Goal: Communication & Community: Answer question/provide support

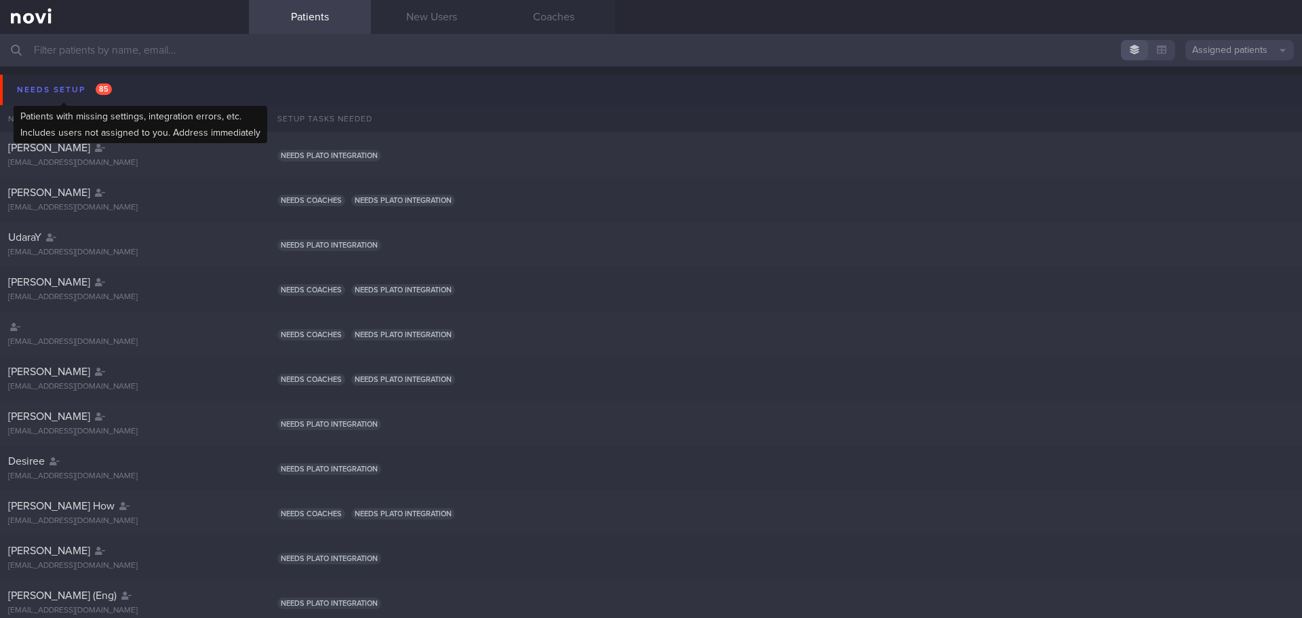
click at [62, 87] on div "Needs setup 85" at bounding box center [65, 90] width 102 height 18
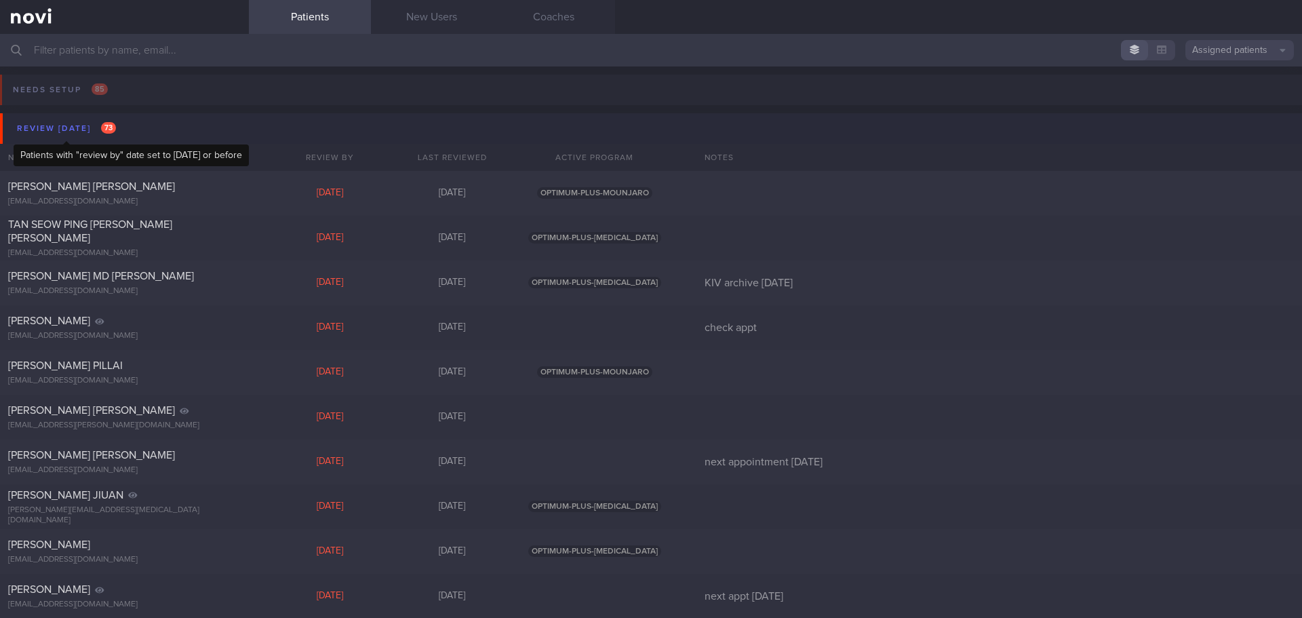
click at [84, 124] on div "Review [DATE] 73" at bounding box center [67, 128] width 106 height 18
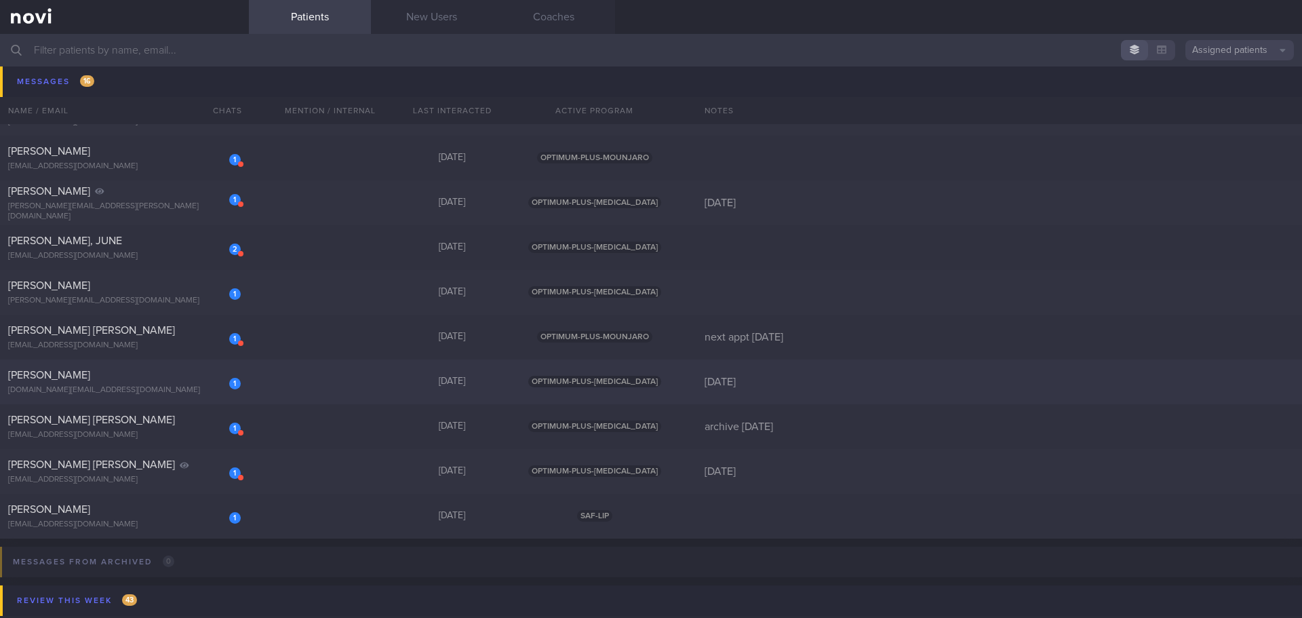
scroll to position [475, 0]
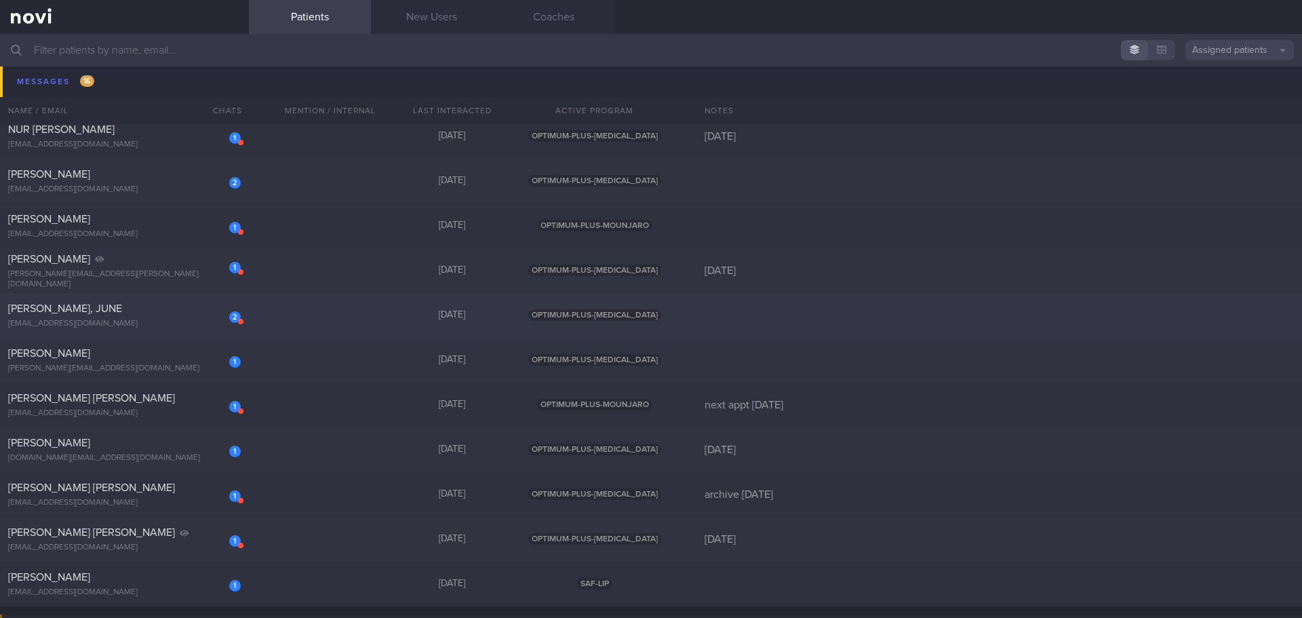
click at [178, 227] on div "2 [PERSON_NAME], JUNE [EMAIL_ADDRESS][DOMAIN_NAME]" at bounding box center [124, 315] width 249 height 27
select select "7"
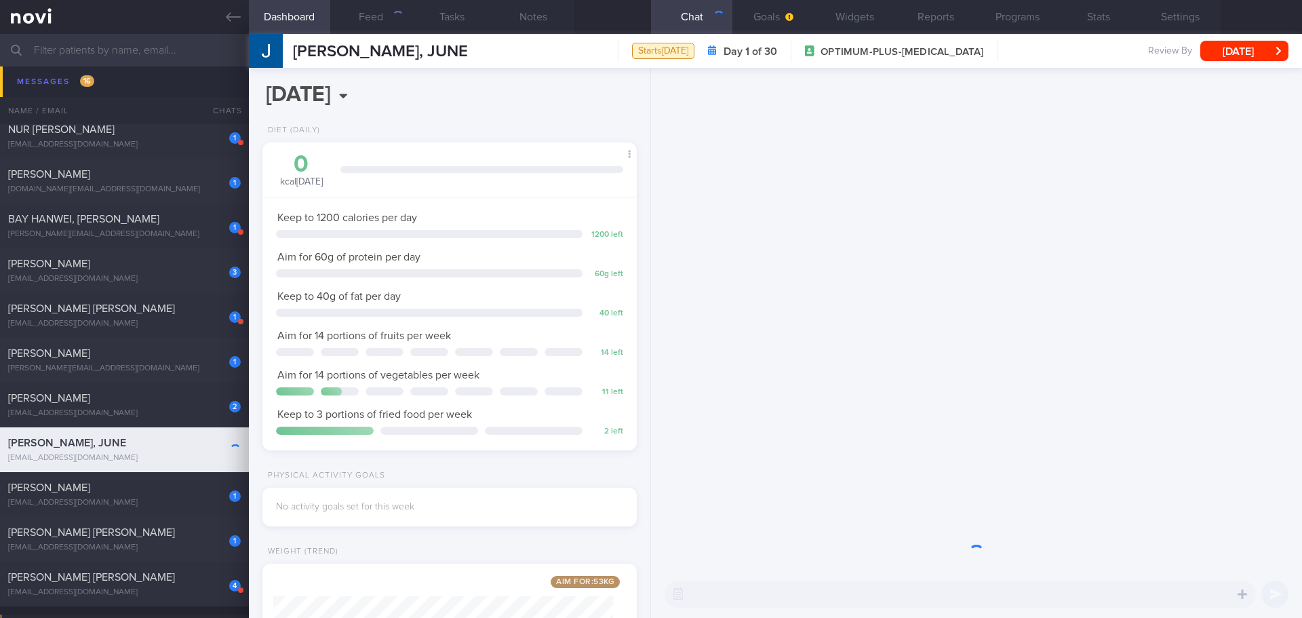
scroll to position [189, 341]
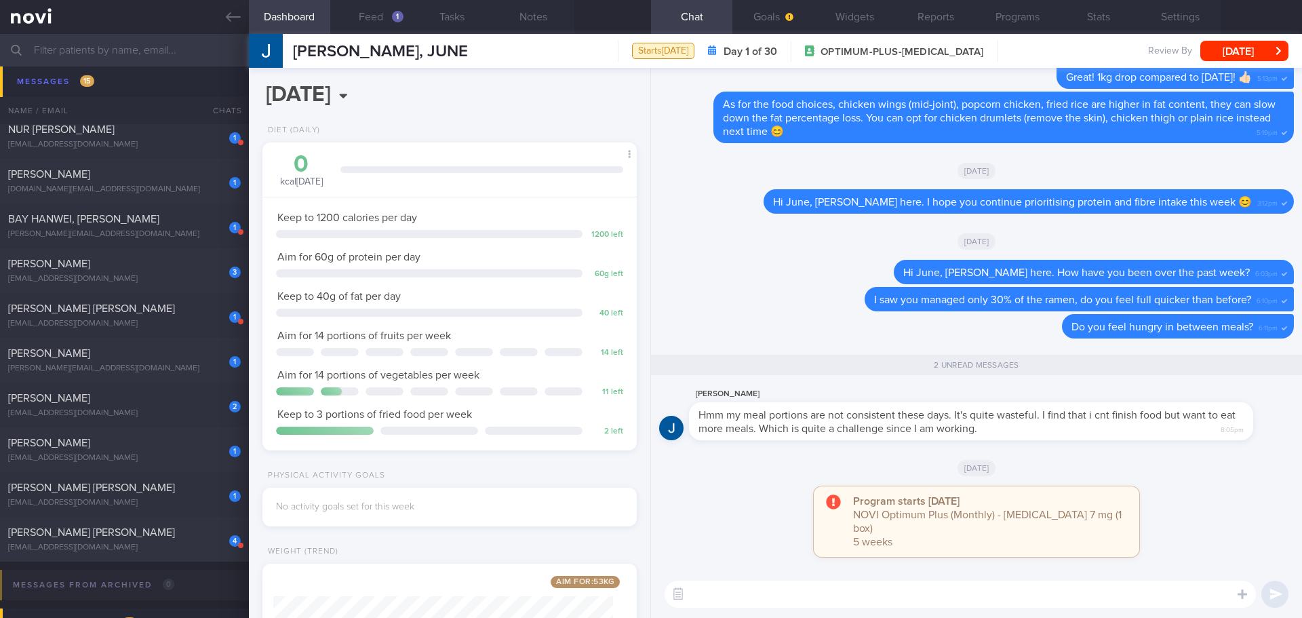
click at [520, 227] on div "[DATE]" at bounding box center [976, 467] width 635 height 38
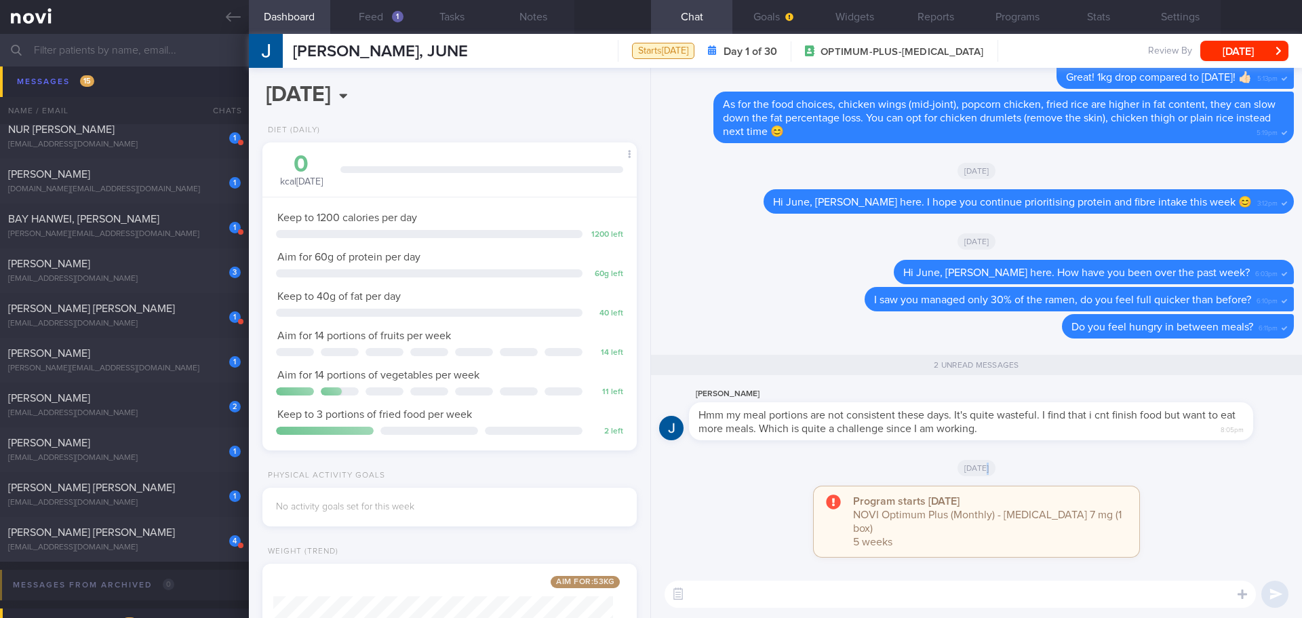
click at [520, 227] on div "[DATE]" at bounding box center [976, 467] width 635 height 38
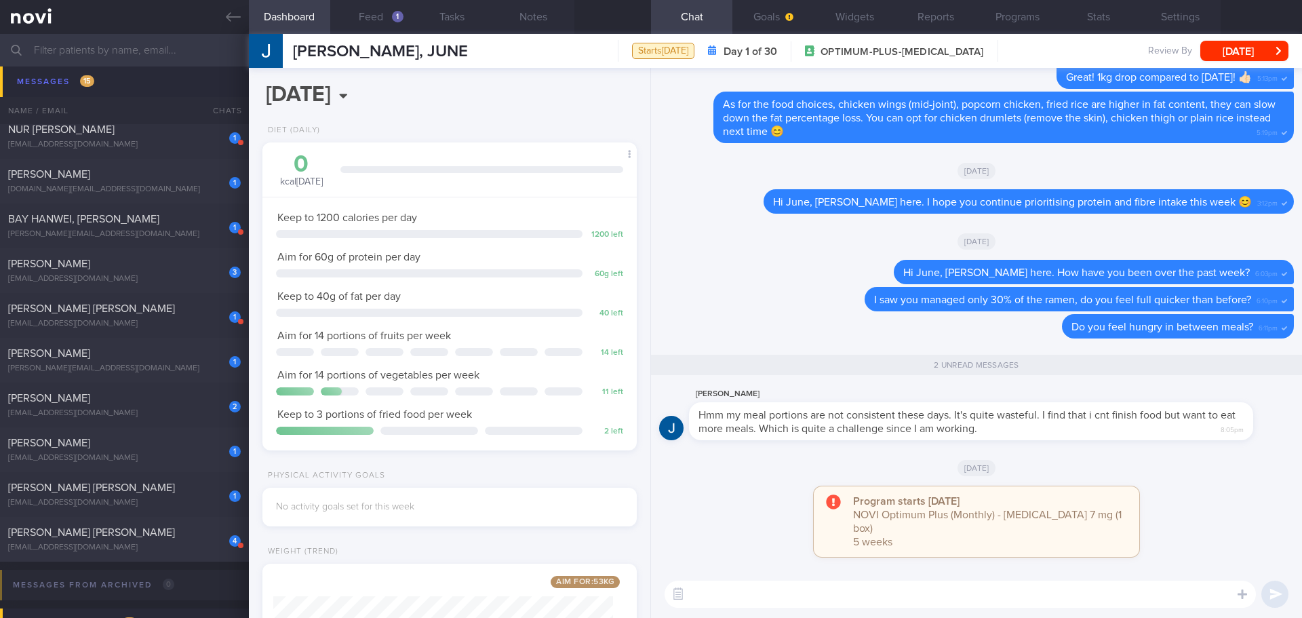
click at [520, 227] on div "[DATE]" at bounding box center [976, 467] width 635 height 38
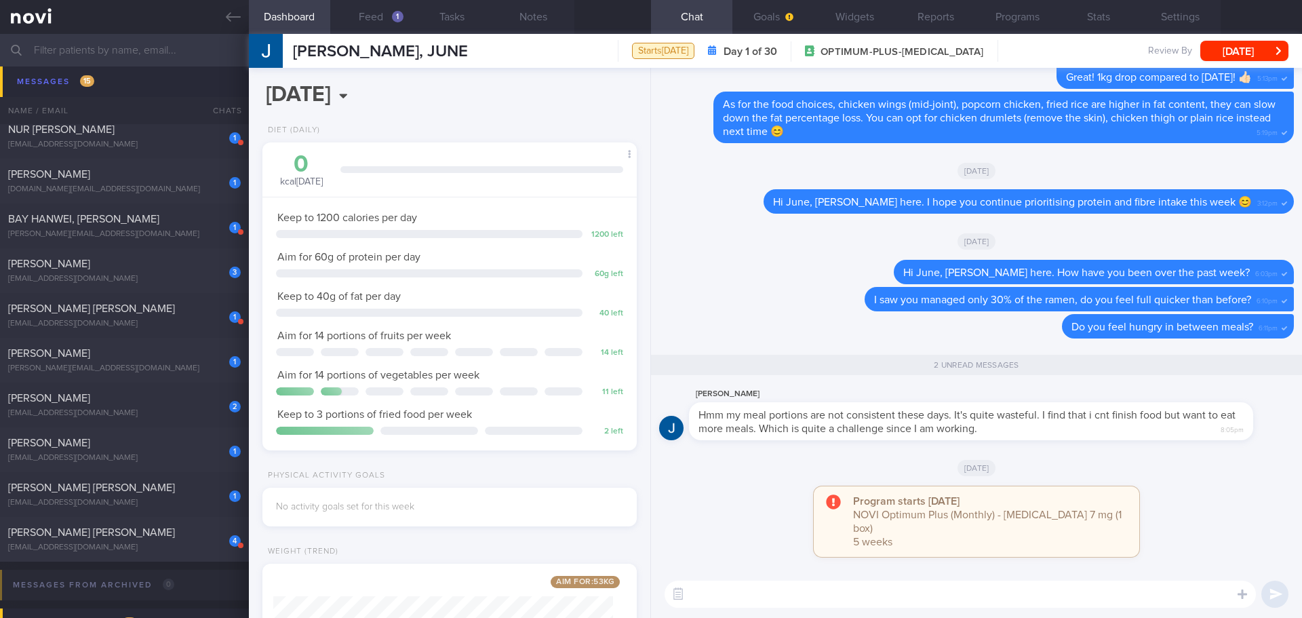
click at [520, 227] on div "[DATE]" at bounding box center [976, 467] width 635 height 38
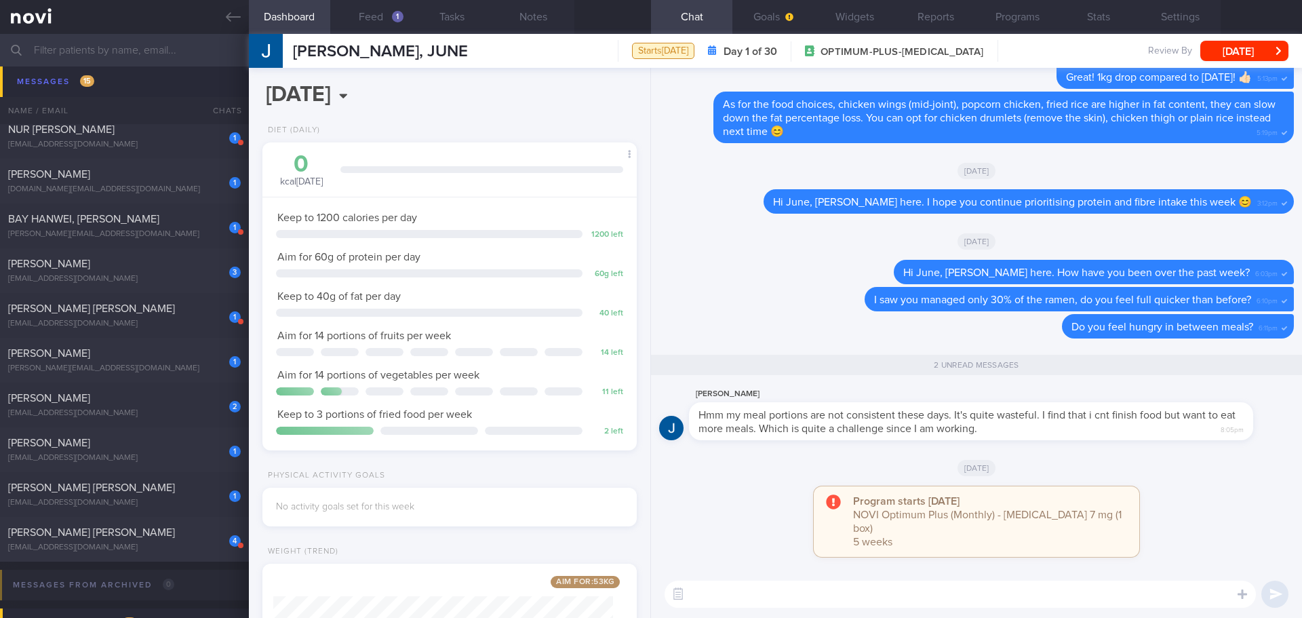
click at [520, 227] on div "[DATE]" at bounding box center [976, 467] width 635 height 38
click at [404, 17] on button "Feed 1" at bounding box center [370, 17] width 81 height 34
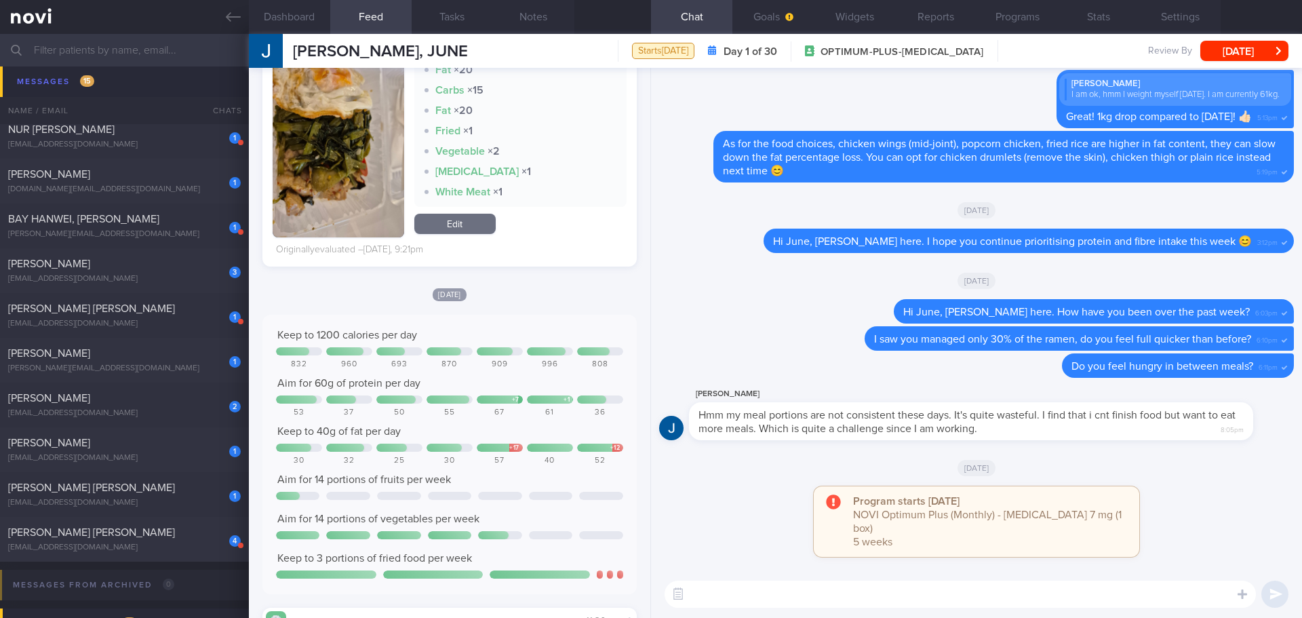
scroll to position [746, 0]
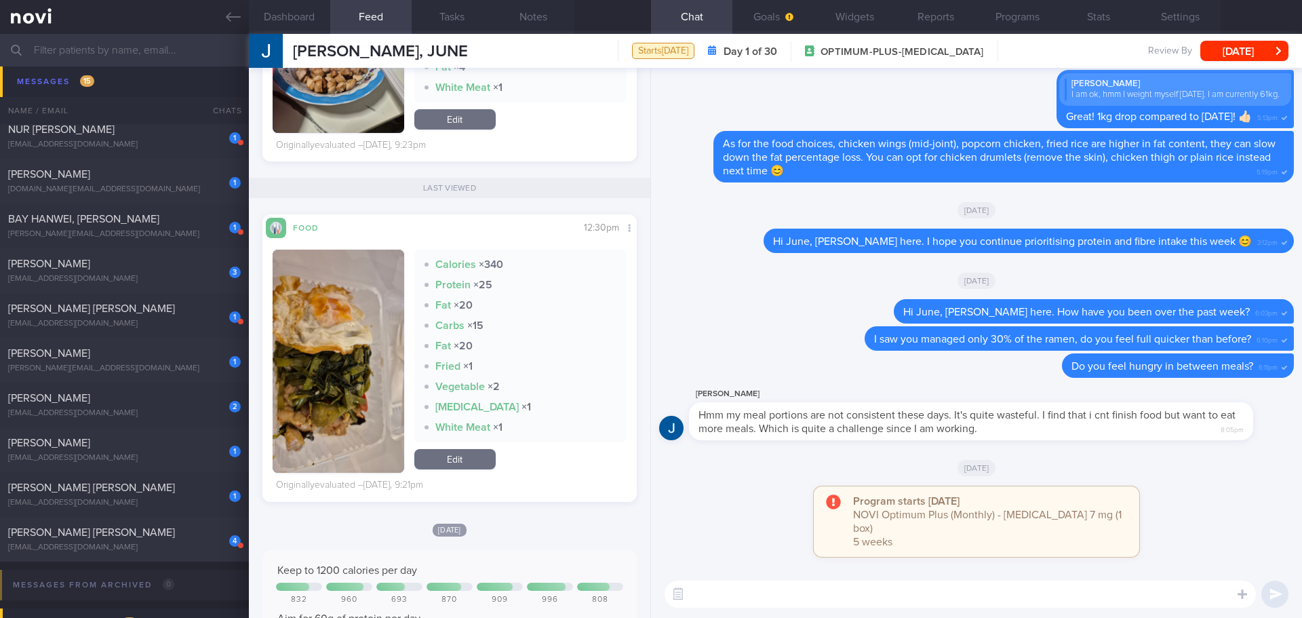
click at [335, 227] on button "button" at bounding box center [339, 361] width 132 height 223
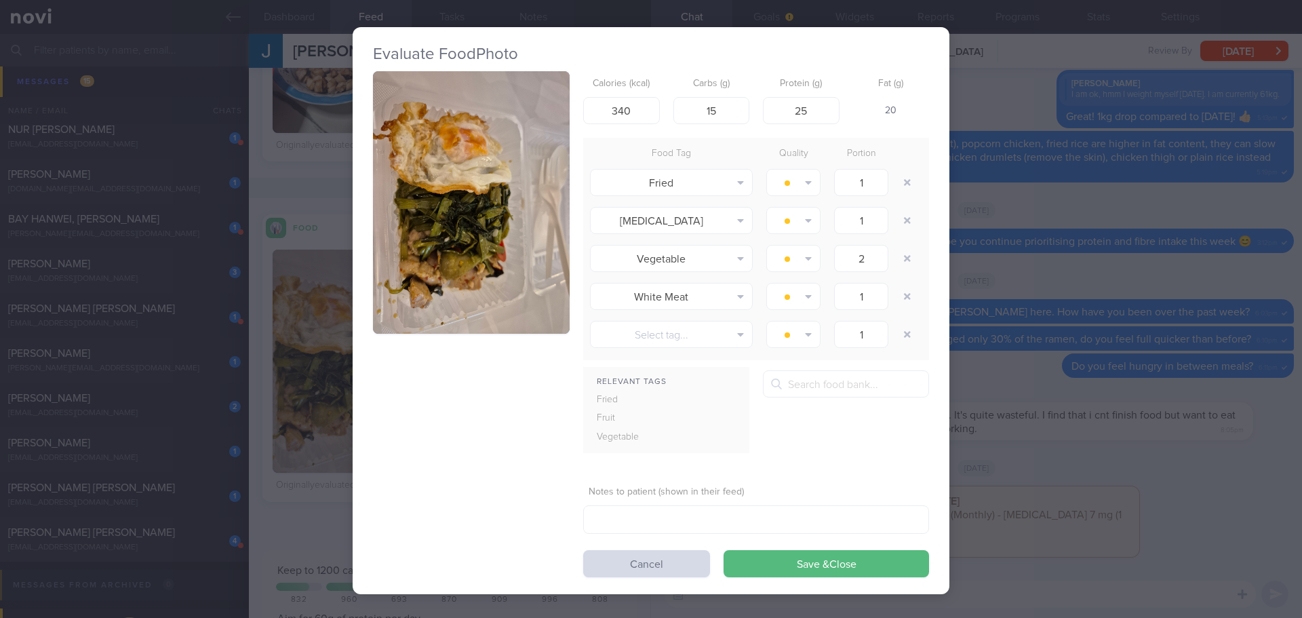
click at [412, 227] on img "button" at bounding box center [471, 202] width 197 height 263
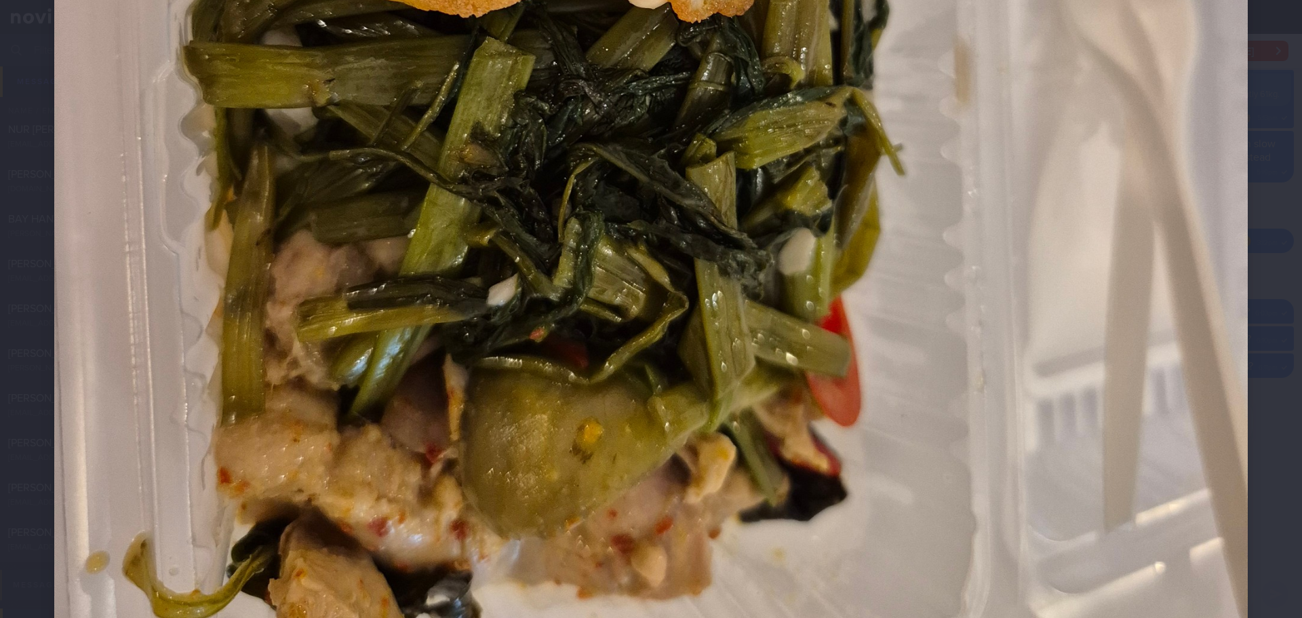
scroll to position [746, 0]
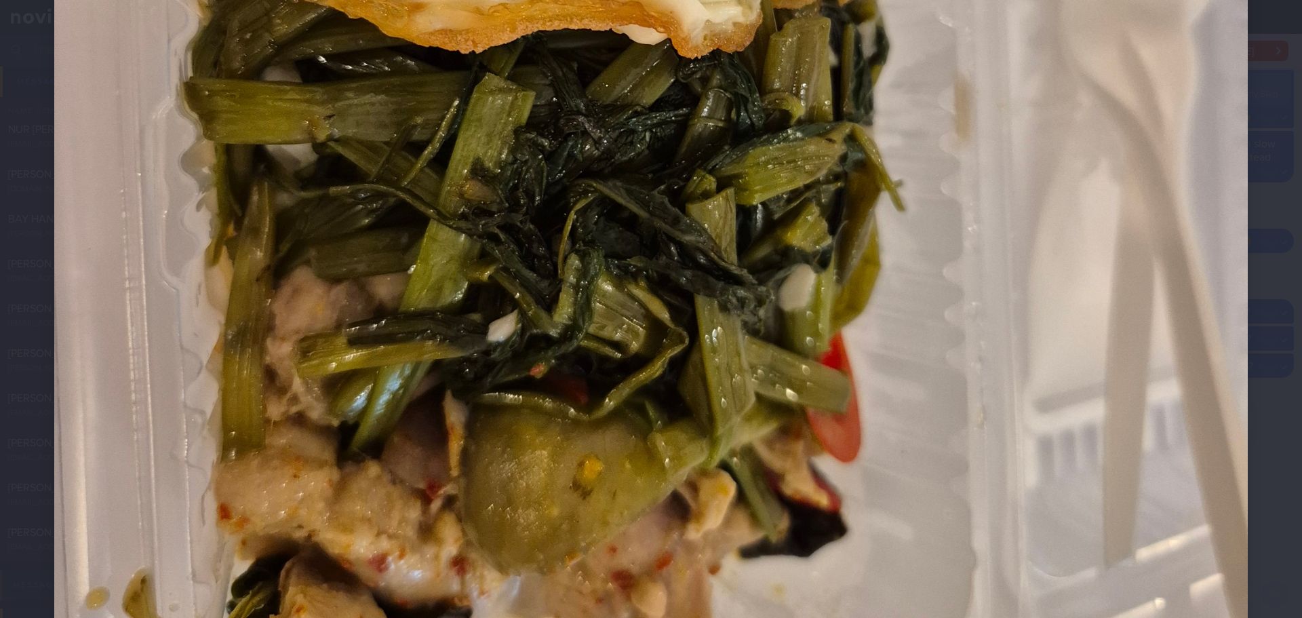
click at [520, 227] on div at bounding box center [651, 104] width 1302 height 1701
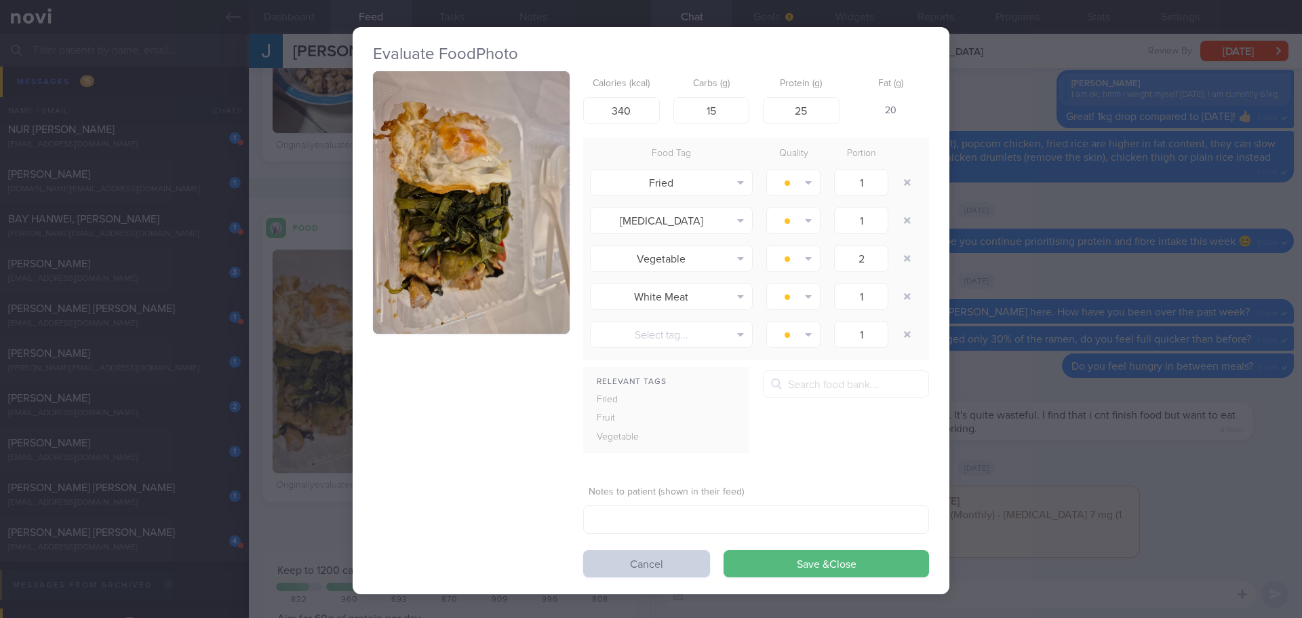
click at [520, 227] on button "Cancel" at bounding box center [646, 563] width 127 height 27
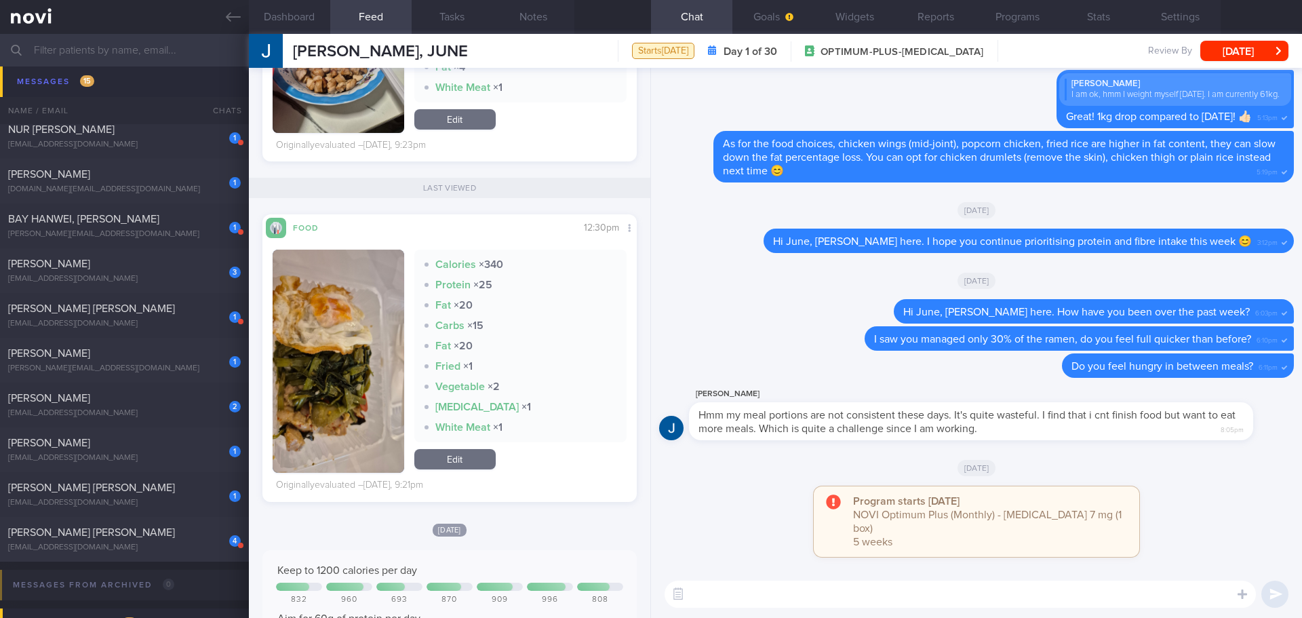
click at [520, 227] on div "[DATE]" at bounding box center [976, 467] width 635 height 38
click at [520, 227] on div "Program starts [DATE] NOVI Optimum Plus (Monthly) - [MEDICAL_DATA] 7 mg (1 box)…" at bounding box center [976, 528] width 635 height 84
click at [520, 227] on textarea at bounding box center [961, 594] width 592 height 27
click at [520, 24] on button "Programs" at bounding box center [1017, 17] width 81 height 34
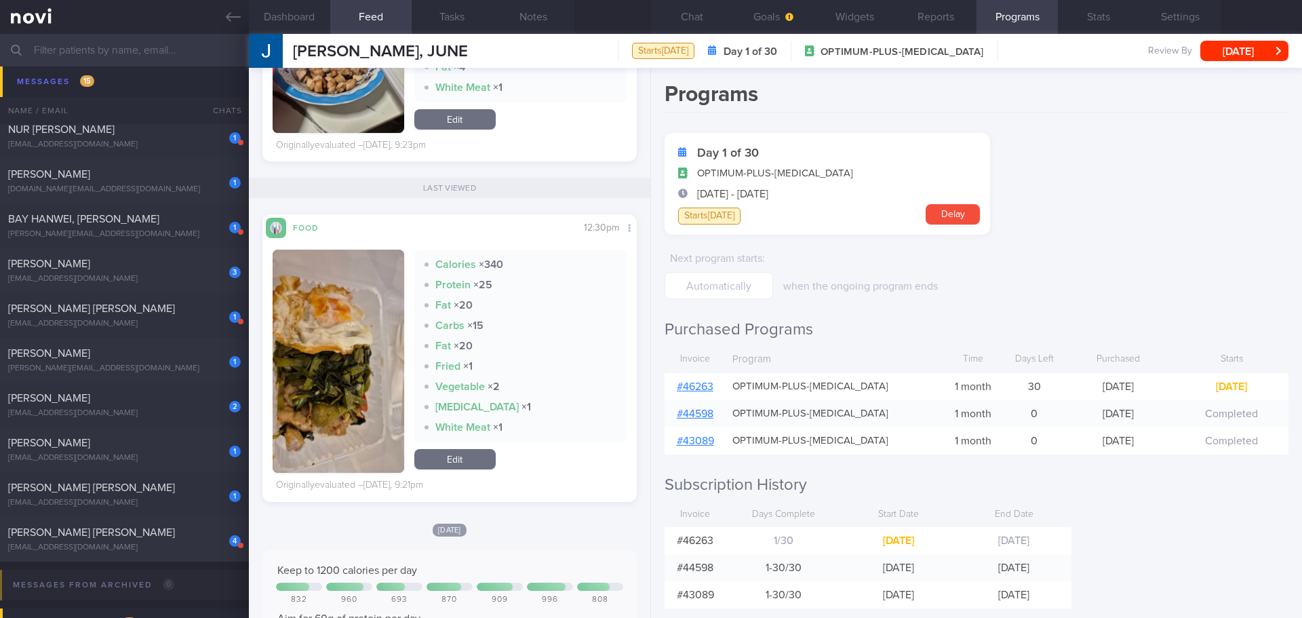
click at [520, 227] on link "# 46263" at bounding box center [695, 386] width 37 height 11
click at [520, 20] on button "Chat" at bounding box center [691, 17] width 81 height 34
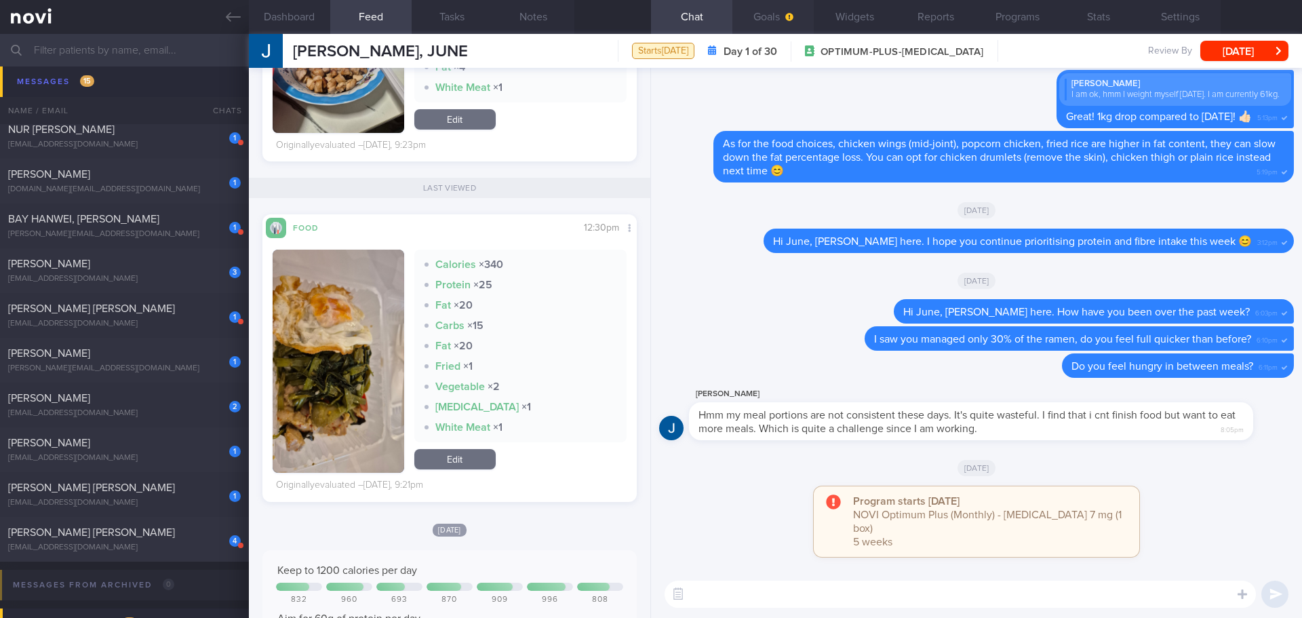
click at [520, 20] on button "Goals" at bounding box center [773, 17] width 81 height 34
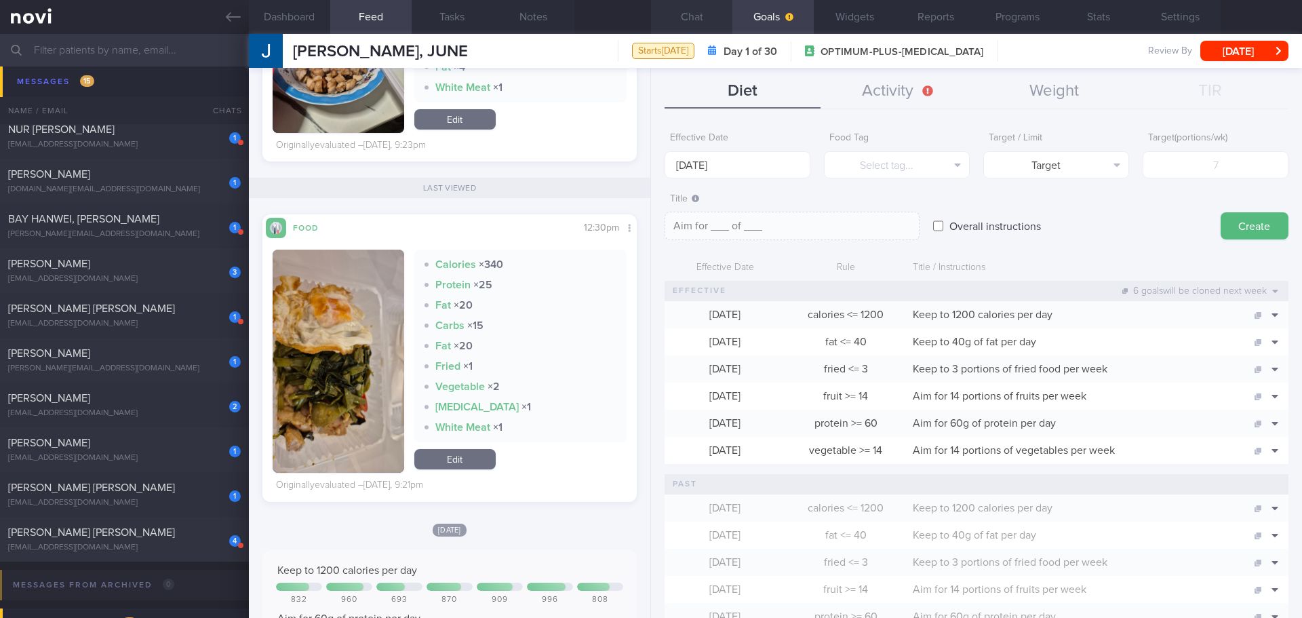
click at [520, 20] on button "Chat" at bounding box center [691, 17] width 81 height 34
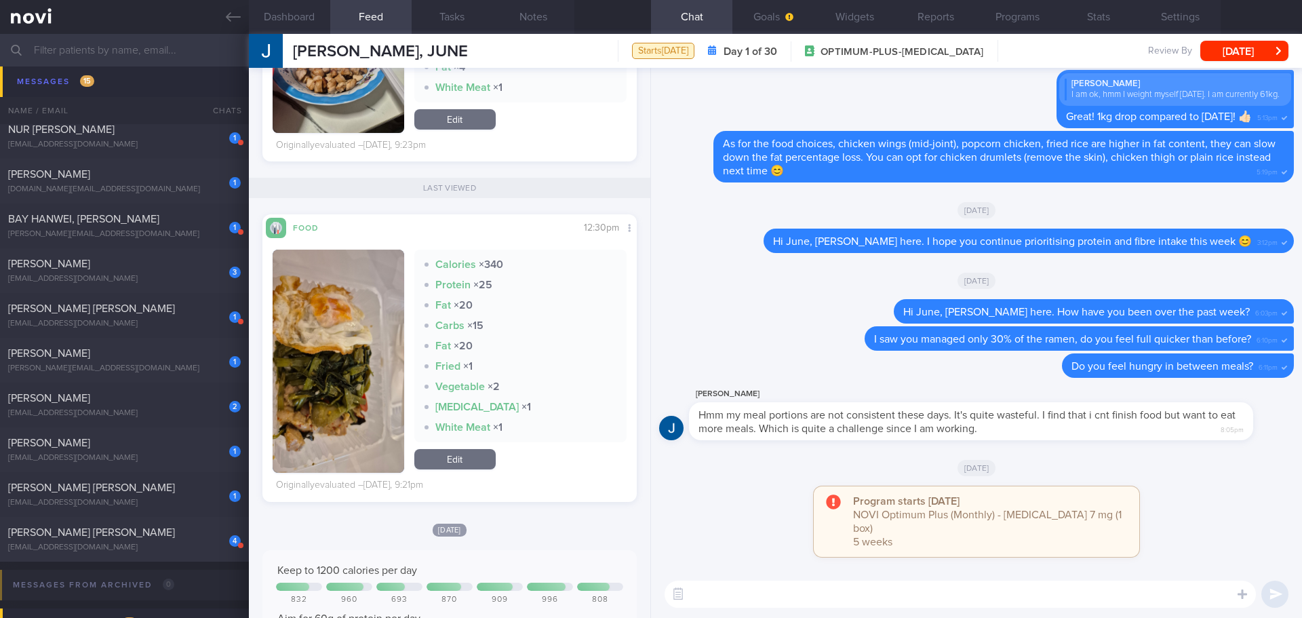
click at [520, 227] on textarea at bounding box center [961, 594] width 592 height 27
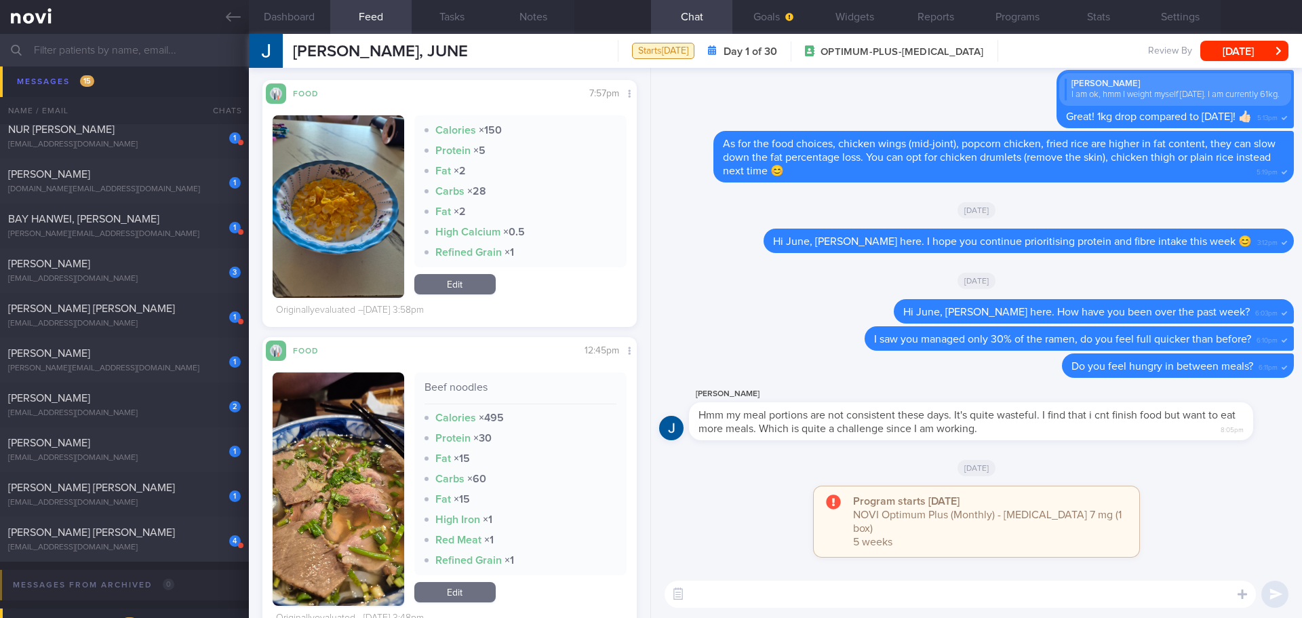
scroll to position [12074, 0]
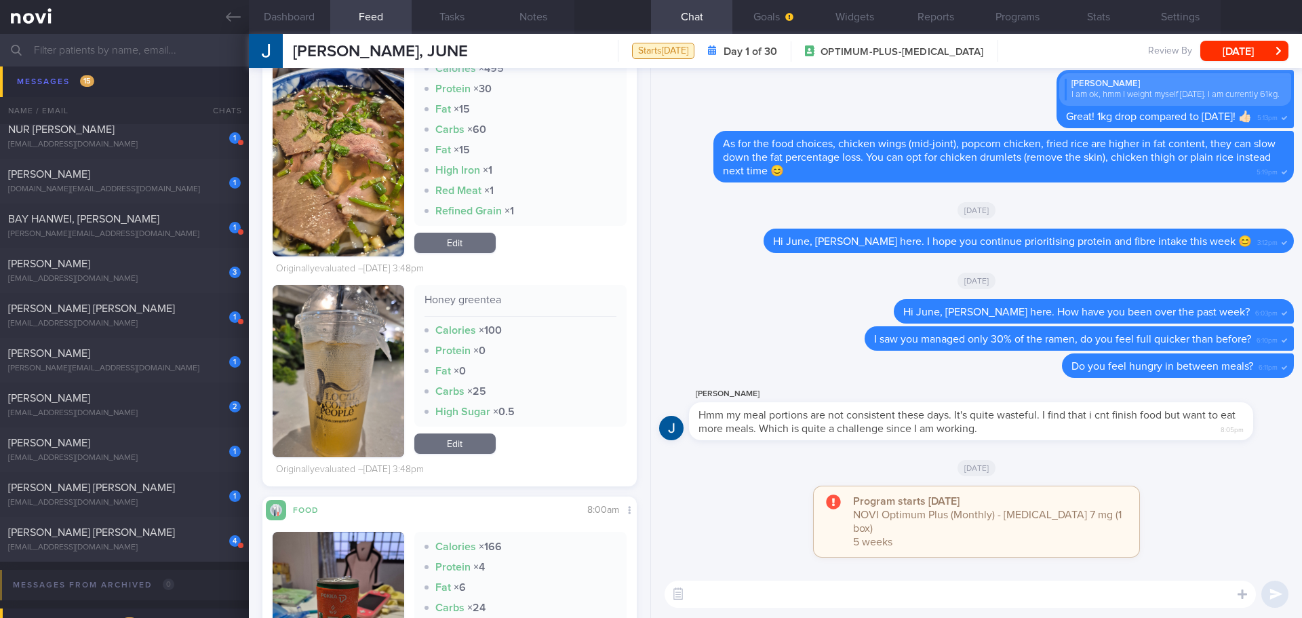
click at [520, 227] on div "All types Food Activity Glucose Weight Medicine Blood Pressure [MEDICAL_DATA] I…" at bounding box center [450, 343] width 402 height 550
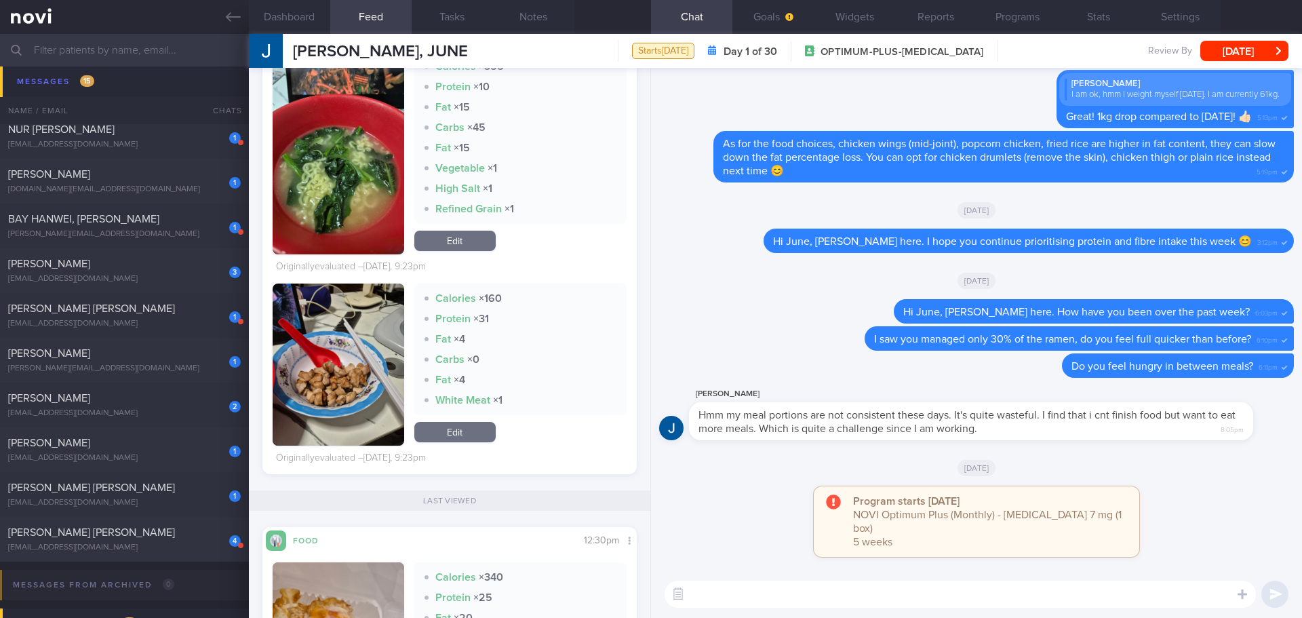
scroll to position [0, 0]
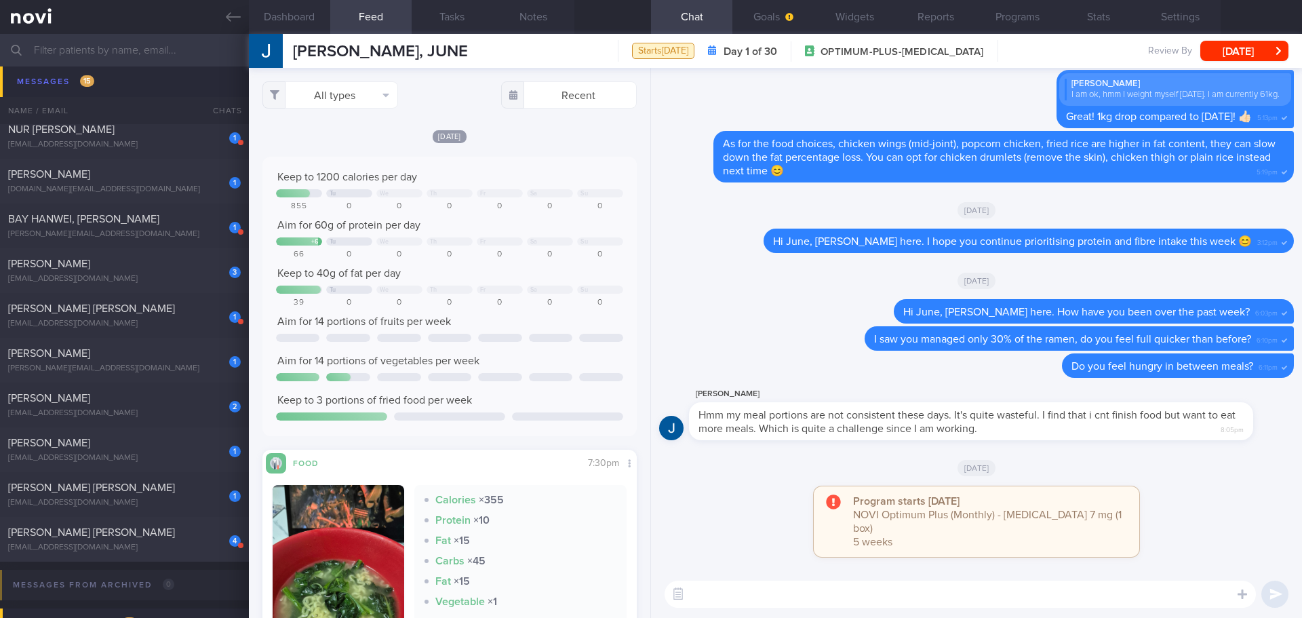
click at [520, 227] on textarea at bounding box center [961, 594] width 592 height 27
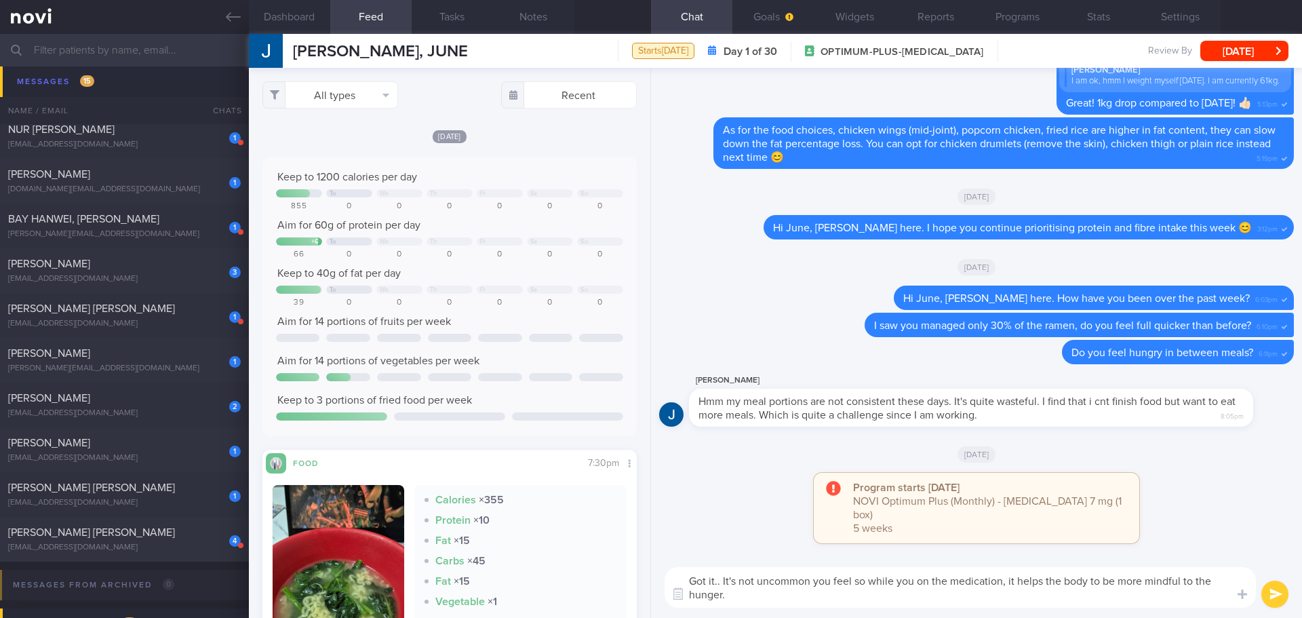
click at [520, 227] on textarea "Got it.. It's not uncommon you feel so while you on the medication, it helps th…" at bounding box center [961, 587] width 592 height 41
drag, startPoint x: 727, startPoint y: 598, endPoint x: 723, endPoint y: 583, distance: 15.3
click at [520, 227] on textarea "Got it.. It's not uncommon you feel so while you on the medication, it helps th…" at bounding box center [961, 587] width 592 height 41
click at [520, 227] on div "Got it.. It's not uncommon you feel so while you on the medication, it helps th…" at bounding box center [976, 587] width 651 height 61
click at [520, 227] on textarea "Got it.. It's not uncommon you feel so while you on the medication, it helps th…" at bounding box center [961, 587] width 592 height 41
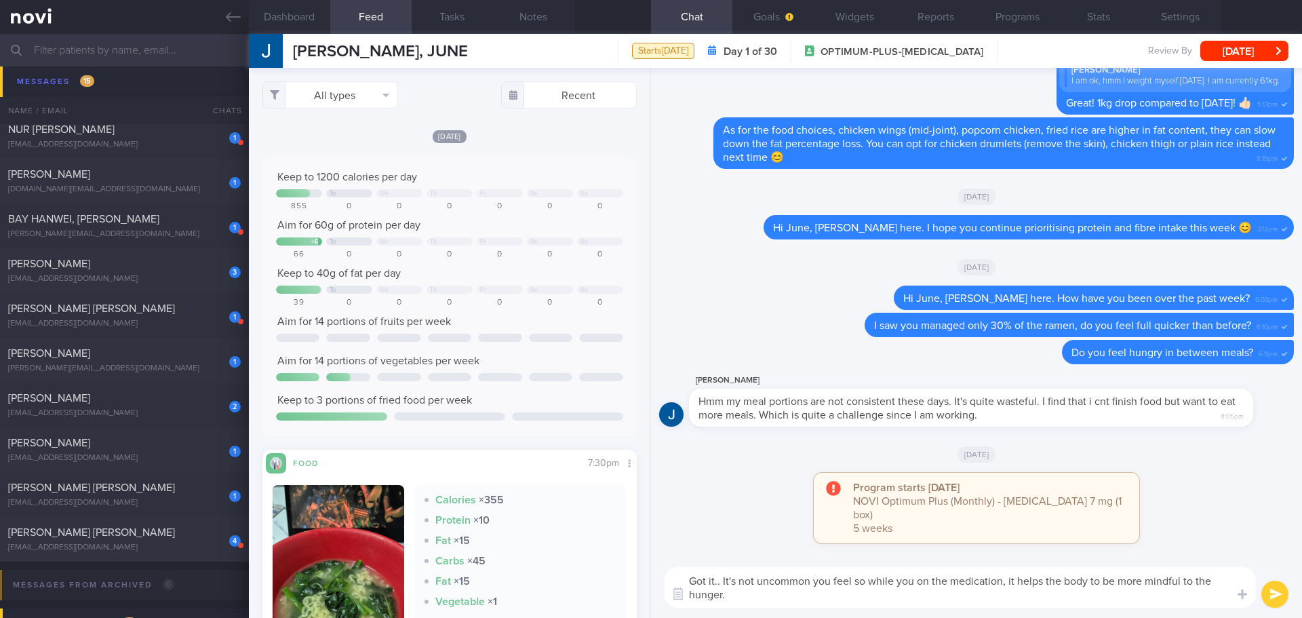
drag, startPoint x: 730, startPoint y: 596, endPoint x: 721, endPoint y: 583, distance: 15.1
click at [520, 227] on textarea "Got it.. It's not uncommon you feel so while you on the medication, it helps th…" at bounding box center [961, 587] width 592 height 41
paste textarea "It's not uncommon to feel this way while you're on the medication; it helps the…"
click at [520, 227] on textarea "Got it..It's not uncommon to feel this way while you're on the medication; it h…" at bounding box center [961, 587] width 592 height 41
type textarea "Got it.. It's not uncommon to feel this way while you're on the medication; it …"
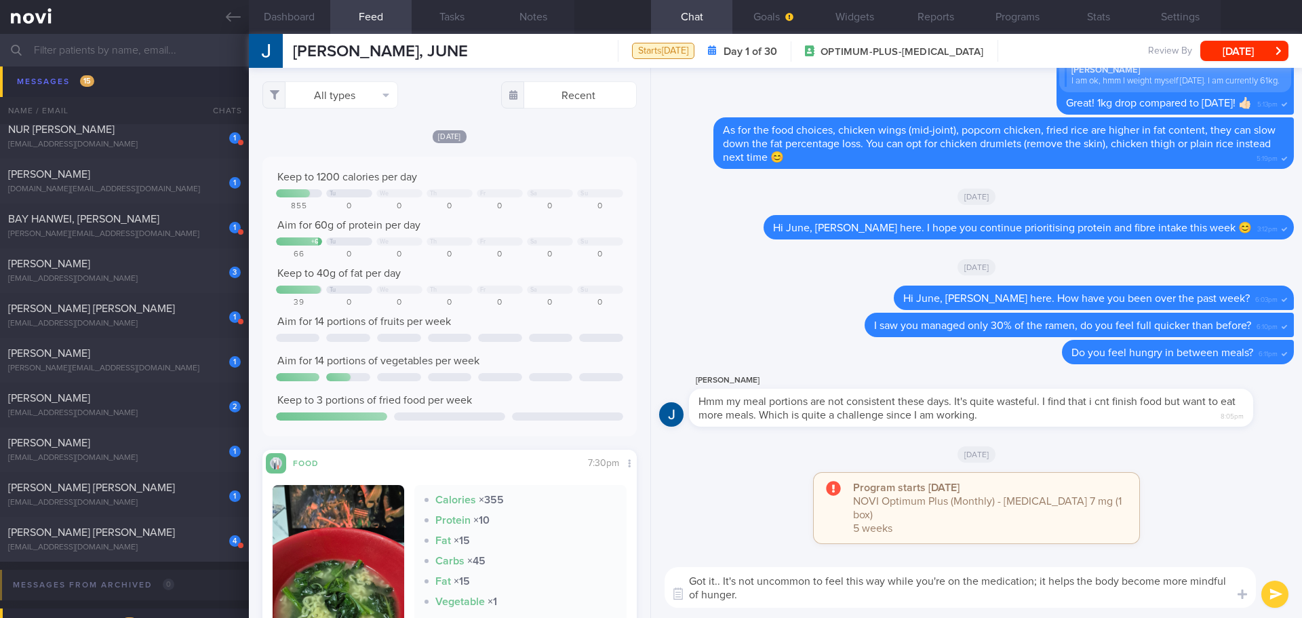
click at [520, 227] on button "submit" at bounding box center [1275, 594] width 27 height 27
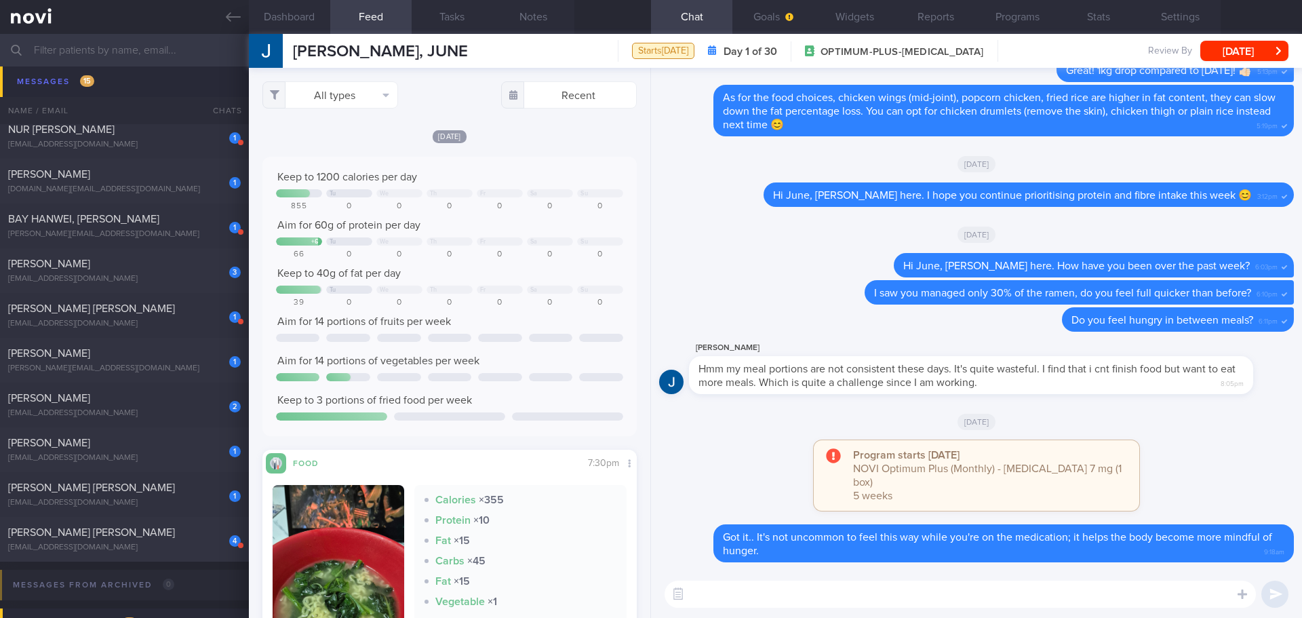
click at [520, 227] on textarea at bounding box center [961, 594] width 592 height 27
type textarea "Y"
type textarea "P"
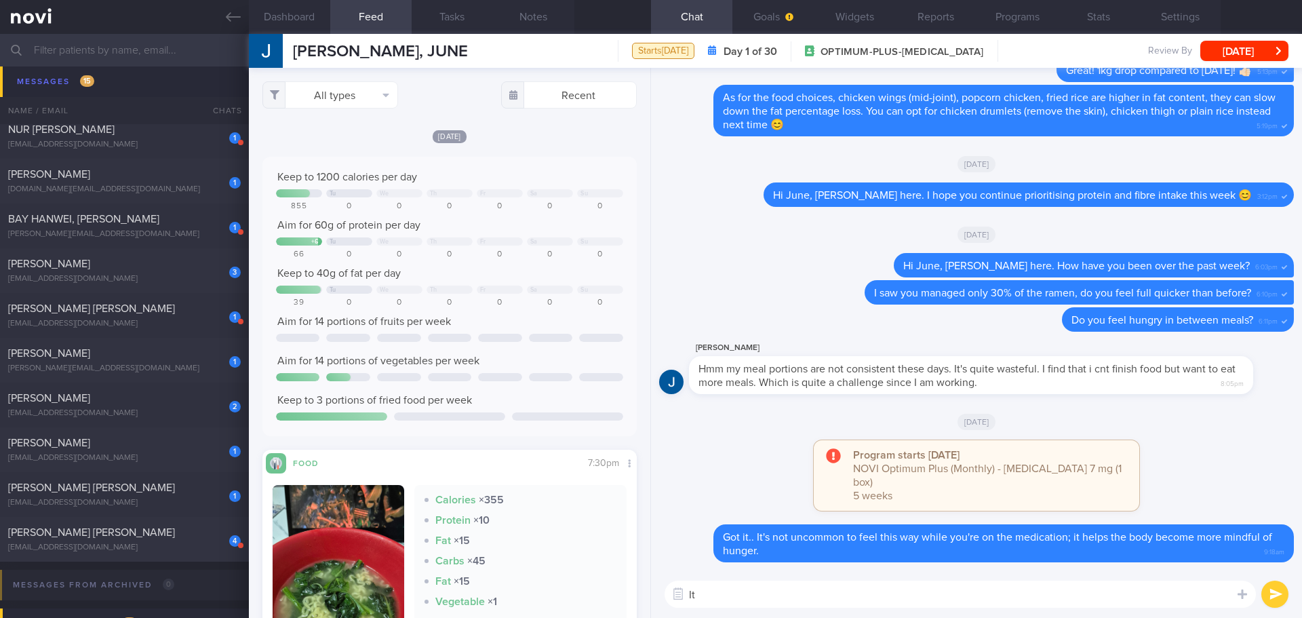
type textarea "I"
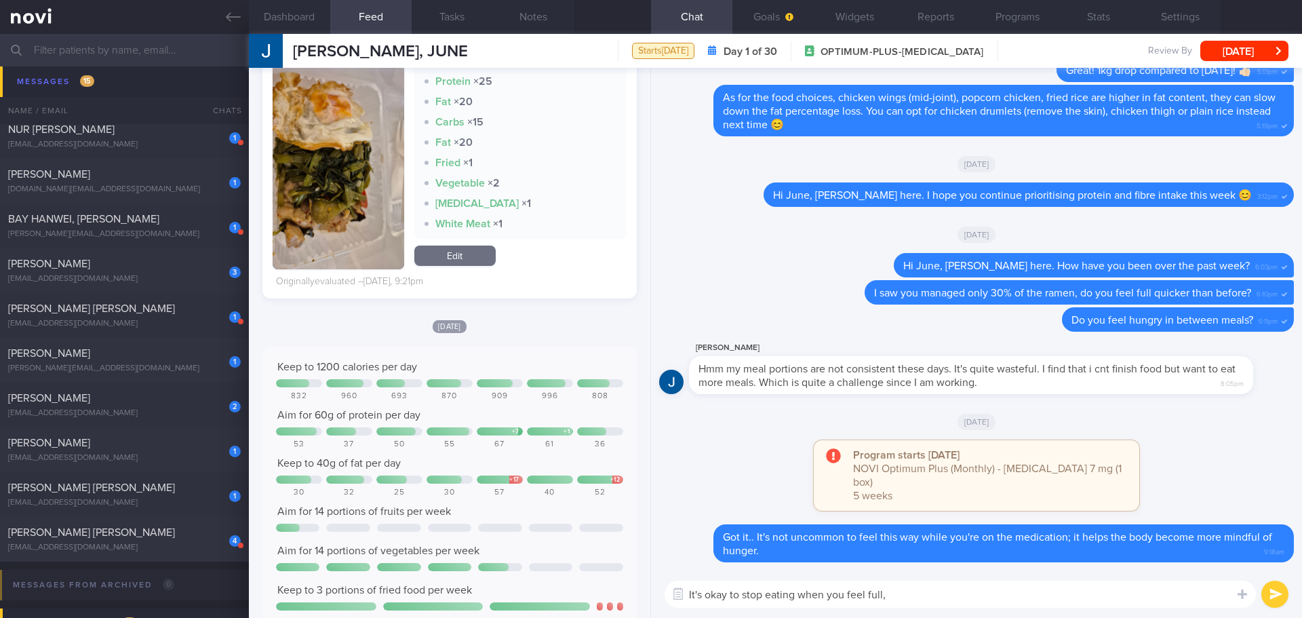
scroll to position [1153, 0]
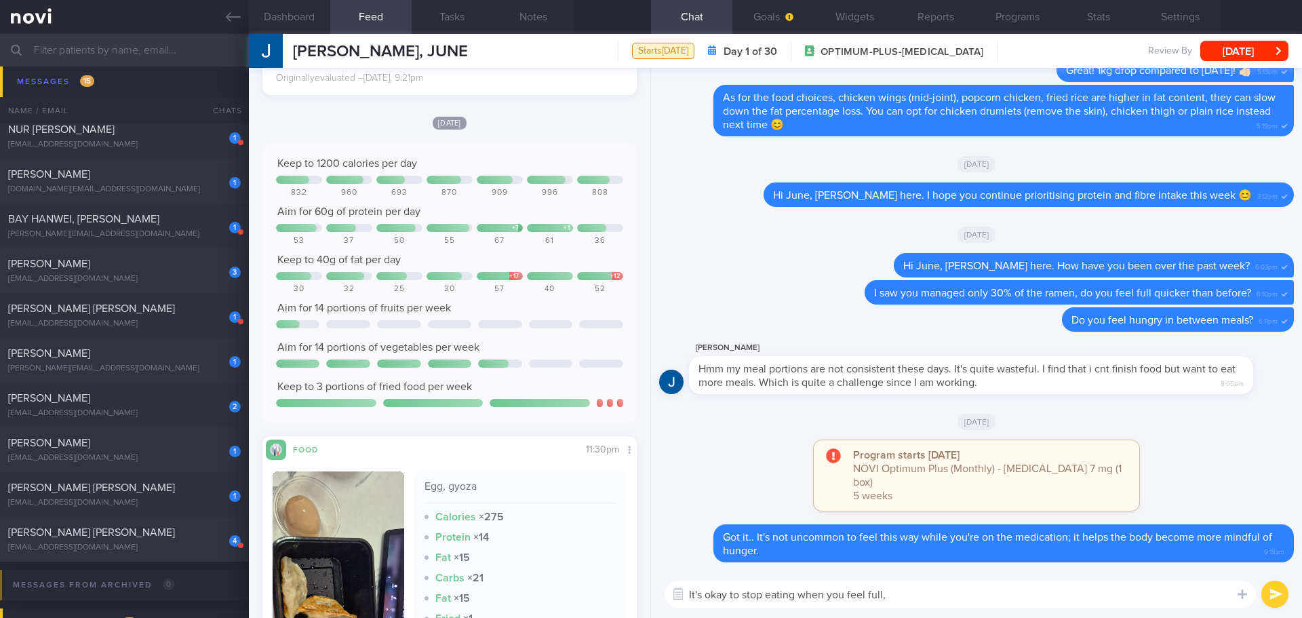
click at [520, 227] on textarea "It's okay to stop eating when you feel full," at bounding box center [961, 594] width 592 height 27
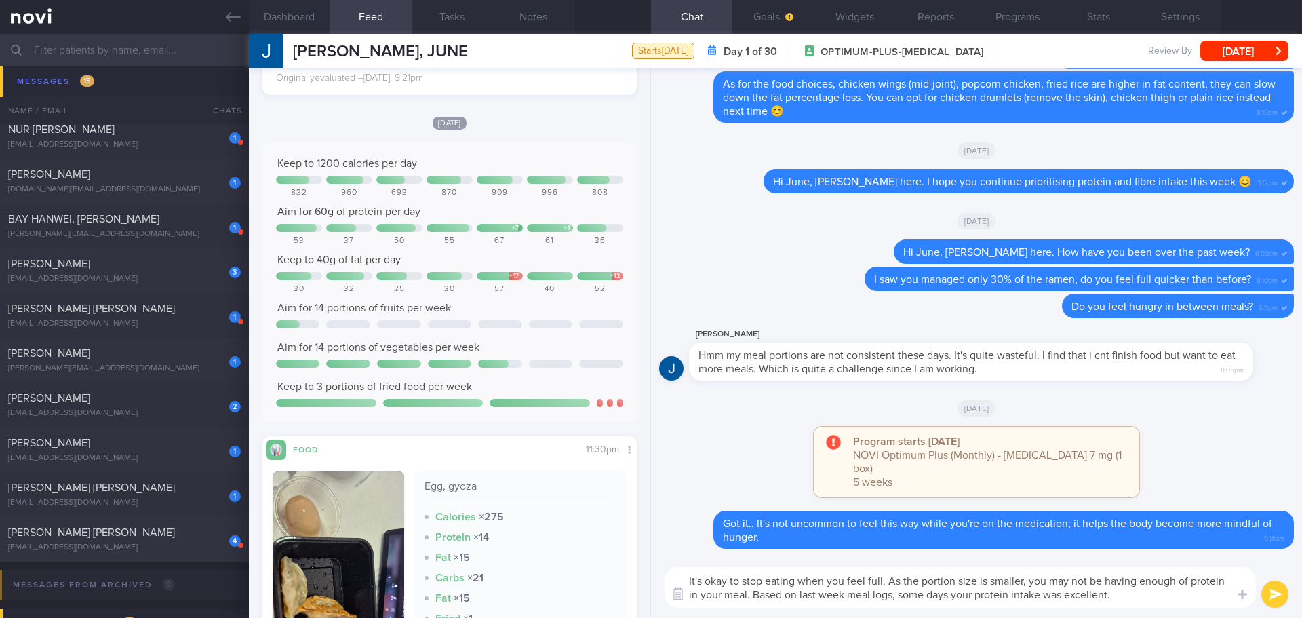
drag, startPoint x: 1088, startPoint y: 582, endPoint x: 1133, endPoint y: 585, distance: 44.9
click at [520, 227] on textarea "It's okay to stop eating when you feel full. As the portion size is smaller, yo…" at bounding box center [961, 587] width 592 height 41
drag, startPoint x: 1195, startPoint y: 580, endPoint x: 1146, endPoint y: 587, distance: 50.0
click at [520, 227] on textarea "It's okay to stop eating when you feel full. As the portion size is smaller, yo…" at bounding box center [961, 587] width 592 height 41
drag, startPoint x: 750, startPoint y: 595, endPoint x: 679, endPoint y: 598, distance: 71.3
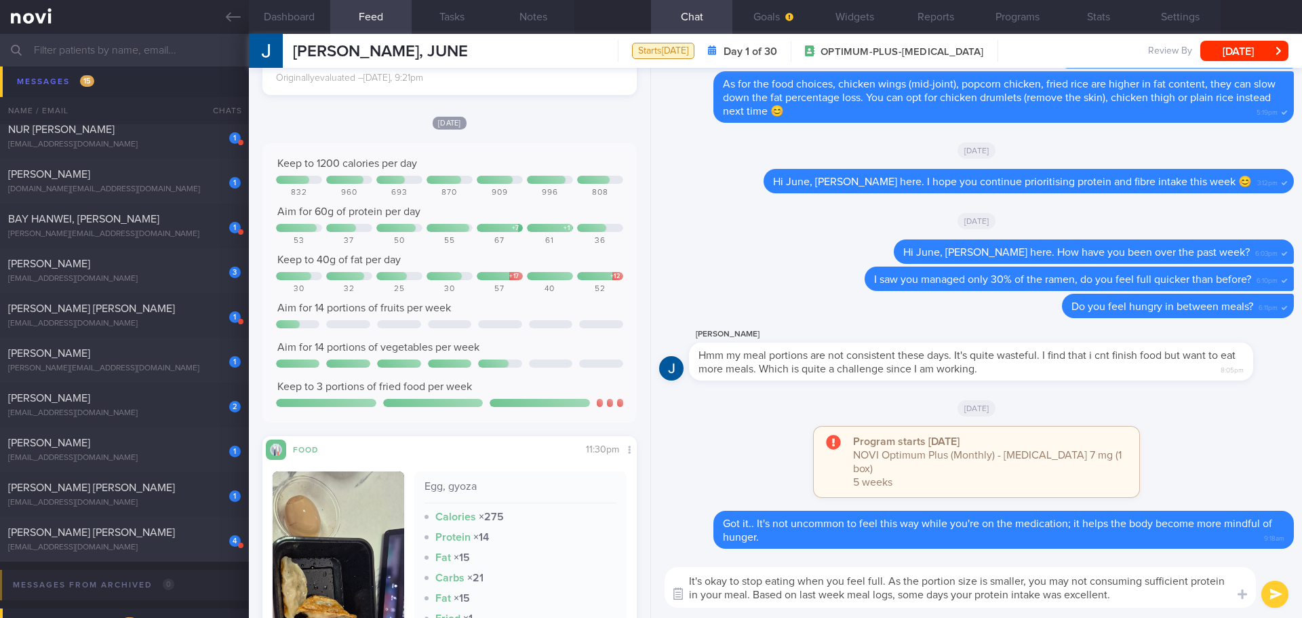
click at [520, 227] on div "Food repository Chat Templates Admin [MEDICAL_DATA] Weight Nutrition Physical A…" at bounding box center [976, 587] width 651 height 61
click at [520, 227] on textarea "It's okay to stop eating when you feel full. As the portion size is smaller, yo…" at bounding box center [961, 587] width 592 height 41
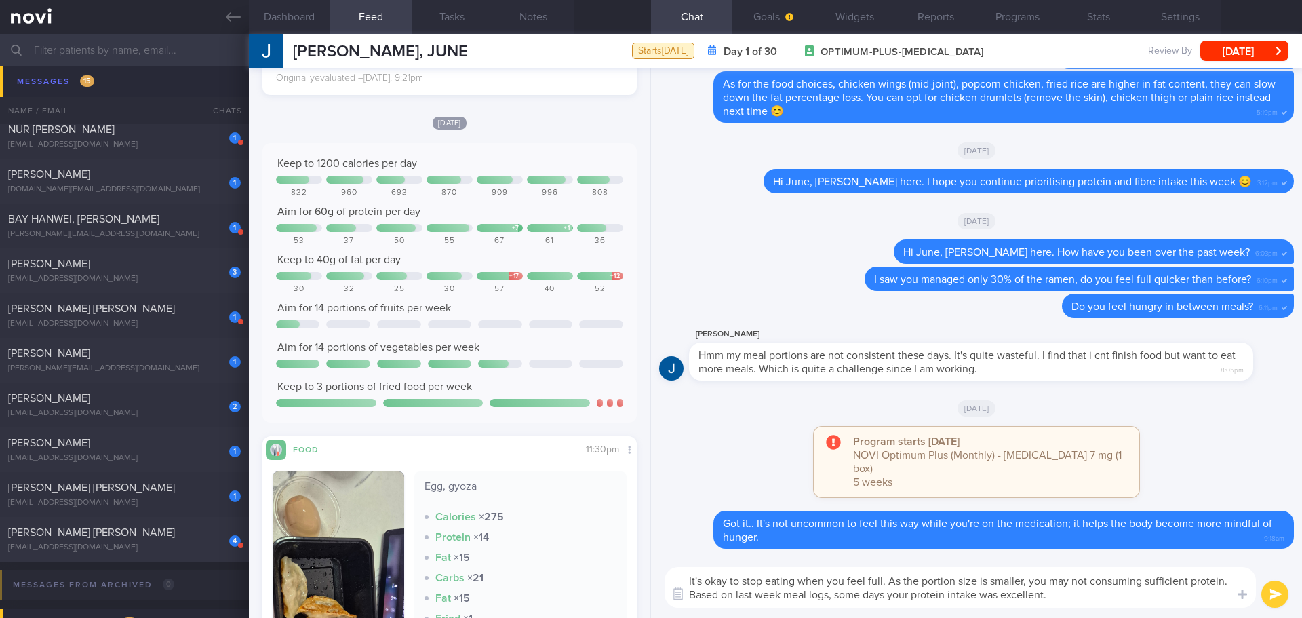
click at [520, 227] on textarea "It's okay to stop eating when you feel full. As the portion size is smaller, yo…" at bounding box center [961, 587] width 592 height 41
drag, startPoint x: 834, startPoint y: 595, endPoint x: 737, endPoint y: 598, distance: 97.0
click at [520, 227] on textarea "It's okay to stop eating when you feel full. As the portion size is smaller, yo…" at bounding box center [961, 587] width 592 height 41
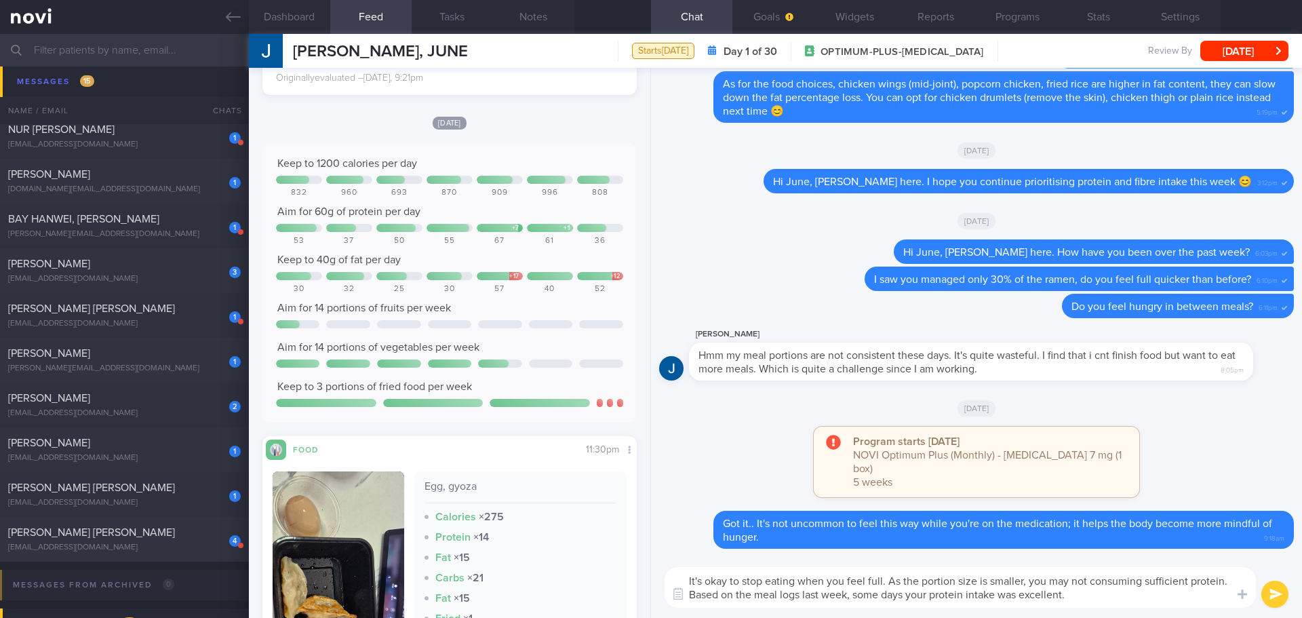
click at [520, 227] on textarea "It's okay to stop eating when you feel full. As the portion size is smaller, yo…" at bounding box center [961, 587] width 592 height 41
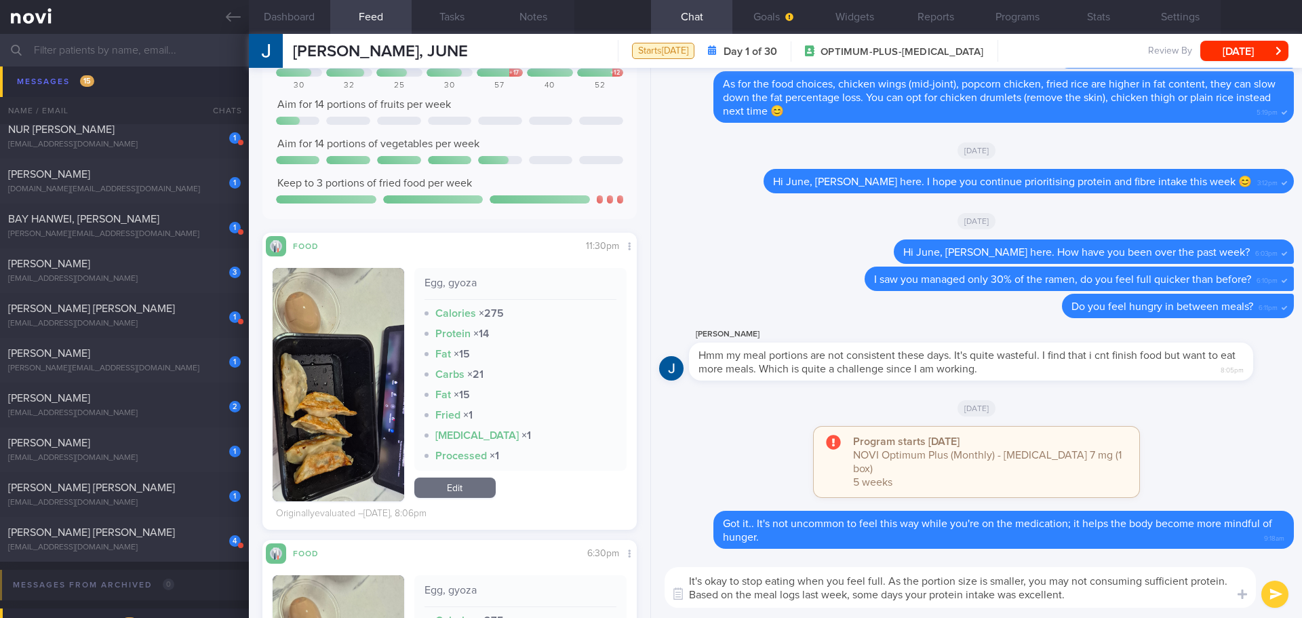
type textarea "It's okay to stop eating when you feel full. As the portion size is smaller, yo…"
click at [520, 227] on button "submit" at bounding box center [1275, 594] width 27 height 27
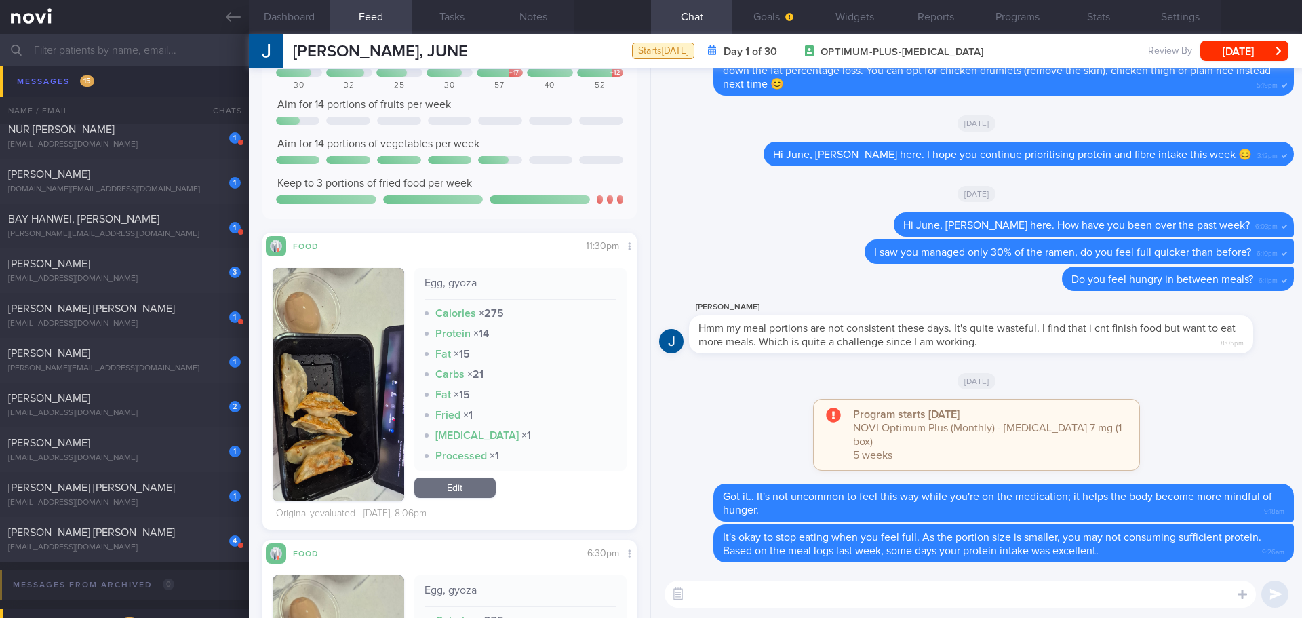
click at [520, 227] on textarea at bounding box center [961, 594] width 592 height 27
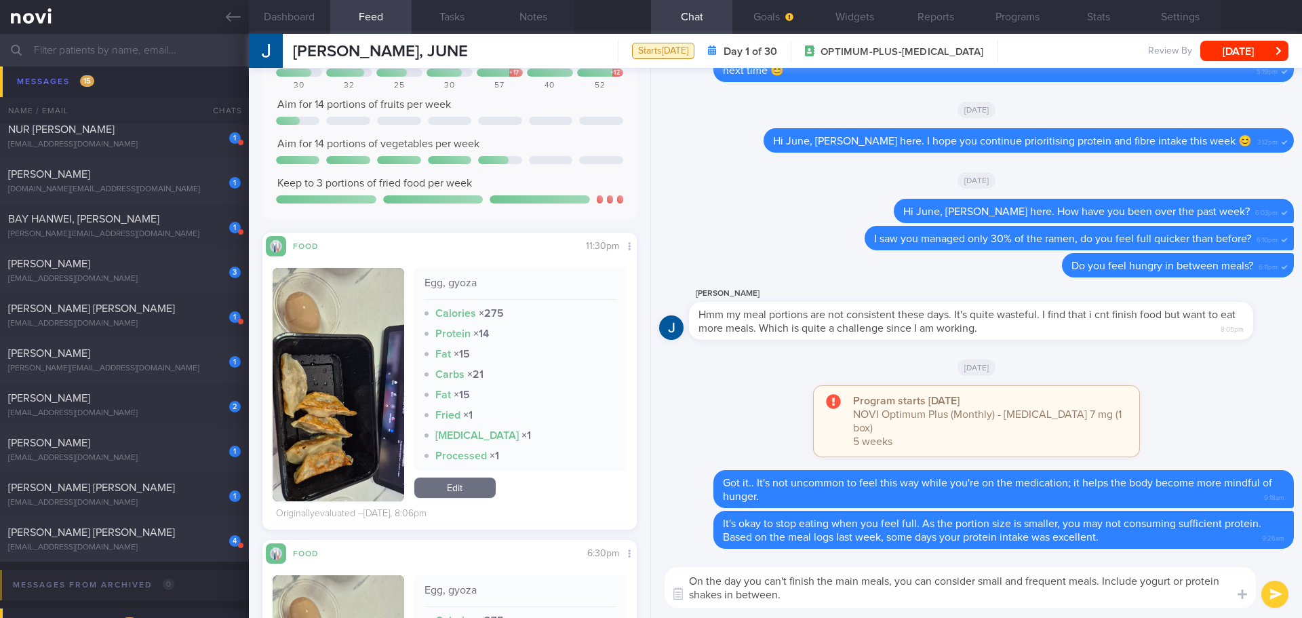
type textarea "On the day you can't finish the main meals, you can consider small and frequent…"
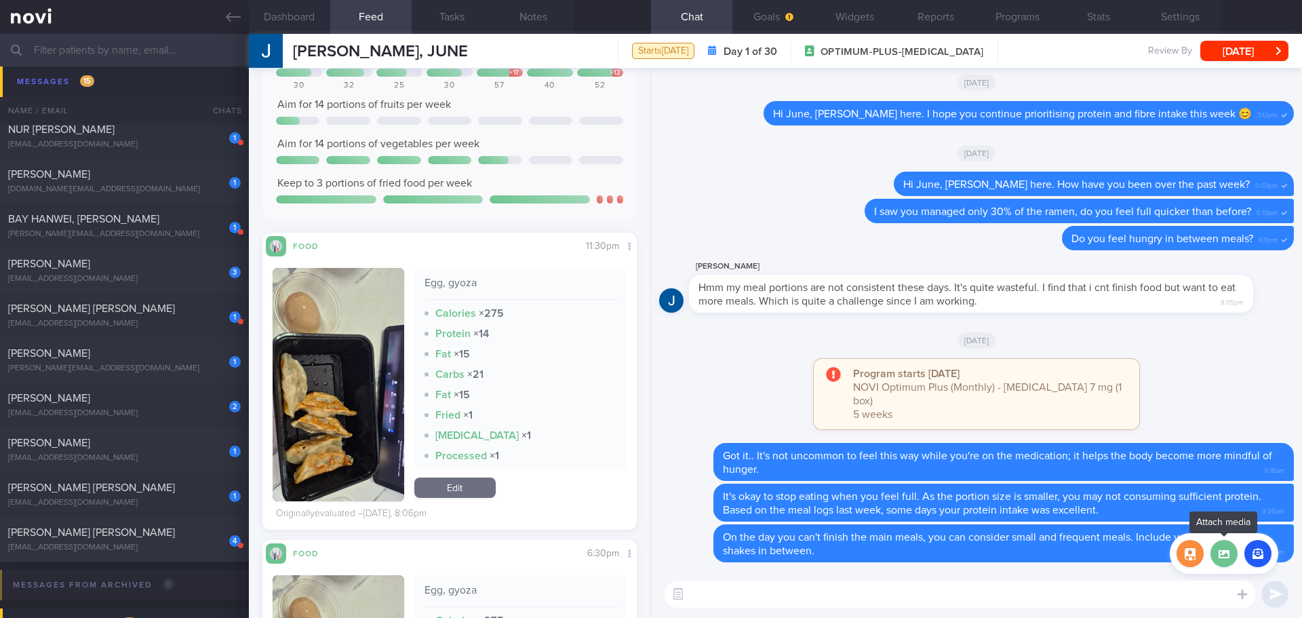
click at [520, 227] on label at bounding box center [1224, 553] width 27 height 27
click at [0, 0] on input "file" at bounding box center [0, 0] width 0 height 0
click at [520, 227] on textarea at bounding box center [961, 594] width 592 height 27
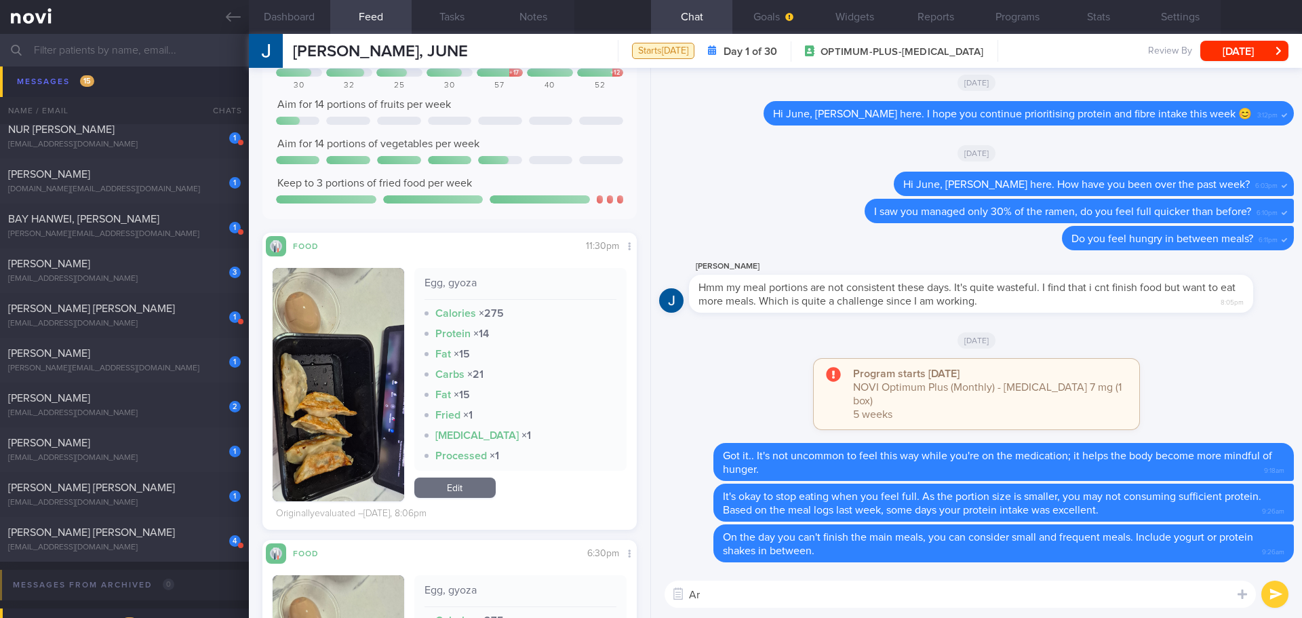
type textarea "A"
type textarea "Are you okay"
click at [520, 227] on textarea "Are you okay" at bounding box center [961, 594] width 592 height 27
drag, startPoint x: 800, startPoint y: 596, endPoint x: 662, endPoint y: 596, distance: 138.4
click at [520, 227] on div "Are you okay Are you okay ​ Are you okay ​" at bounding box center [976, 593] width 651 height 47
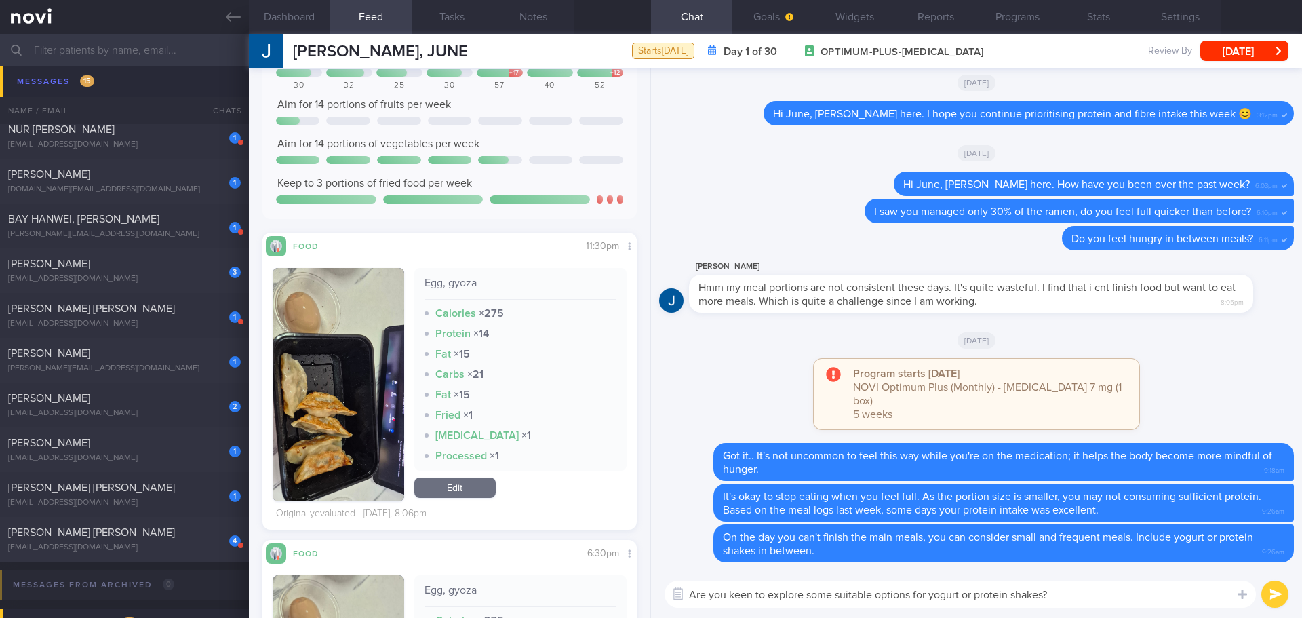
type textarea "Are you keen to explore some suitable options for yogurt or protein shakes?"
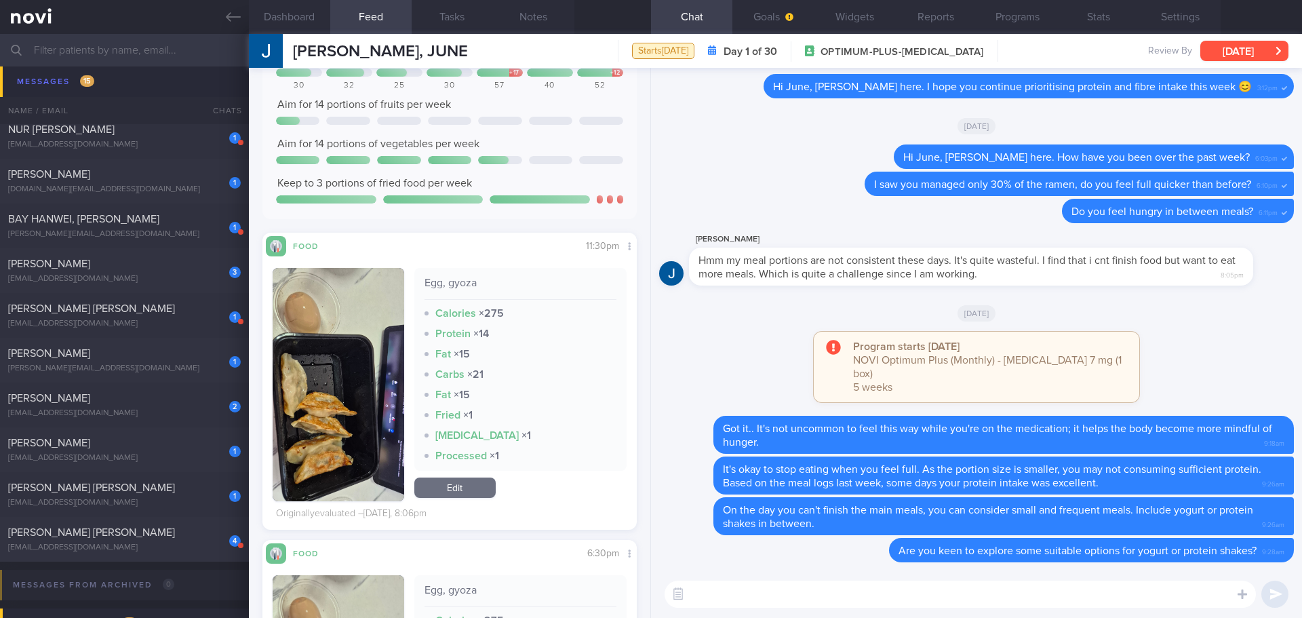
click at [520, 47] on button "[DATE]" at bounding box center [1245, 51] width 88 height 20
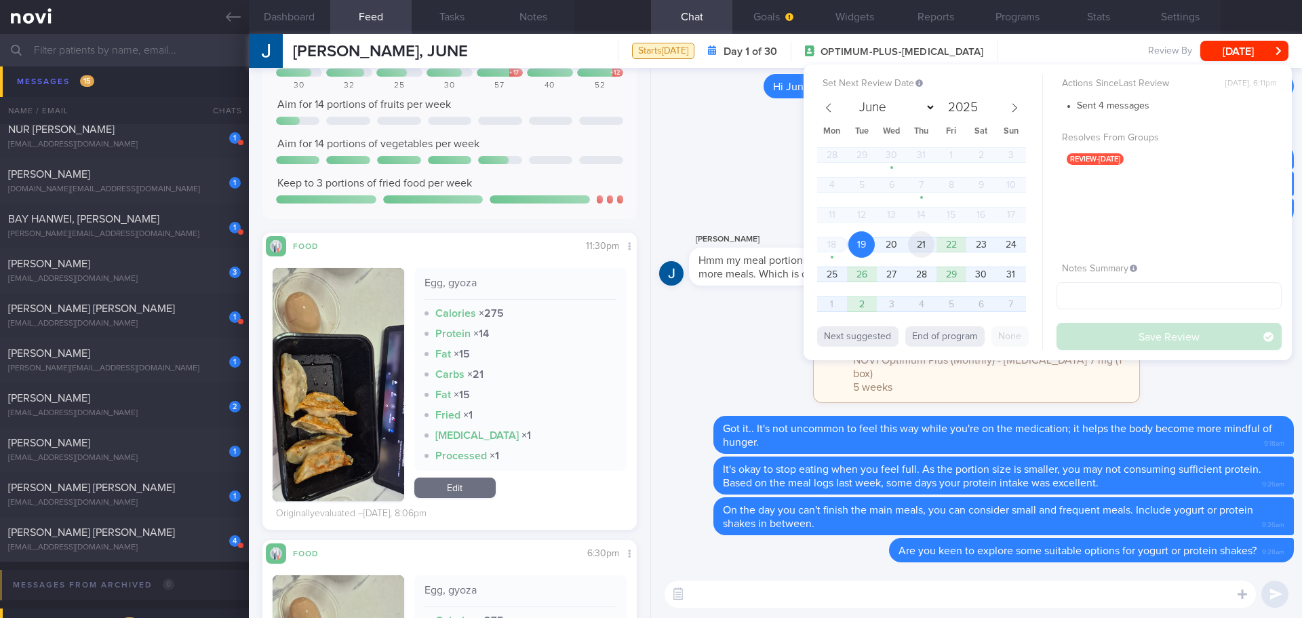
click at [520, 227] on span "21" at bounding box center [921, 244] width 26 height 26
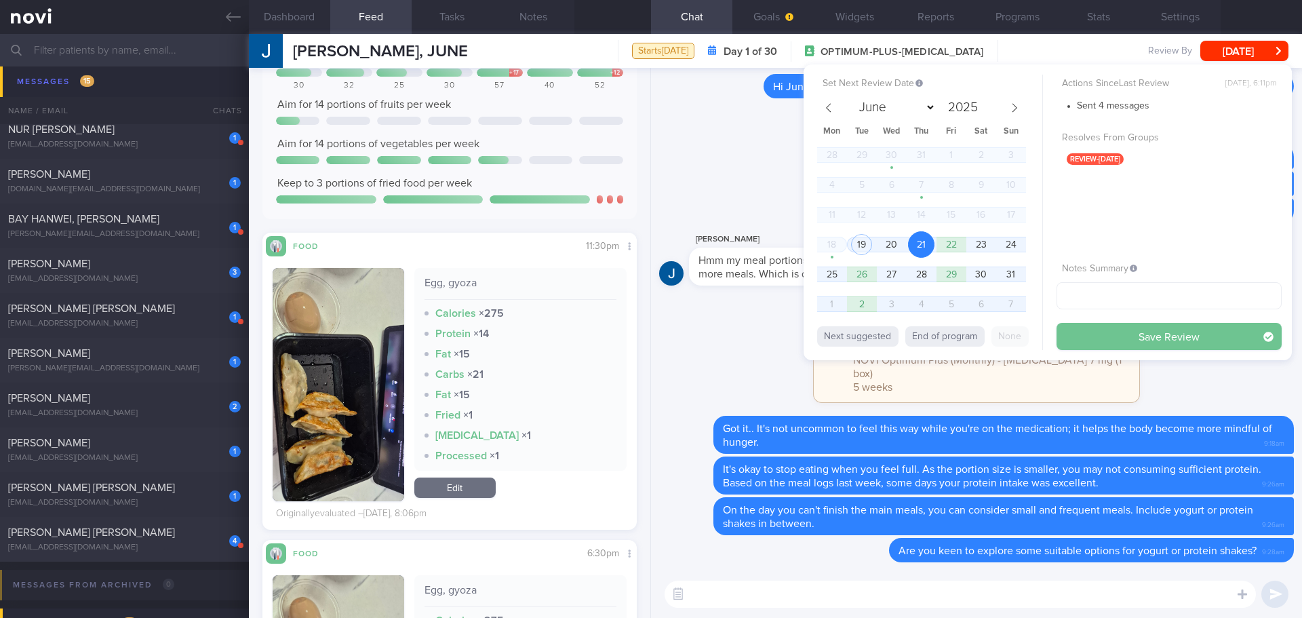
click at [520, 227] on button "Save Review" at bounding box center [1169, 336] width 225 height 27
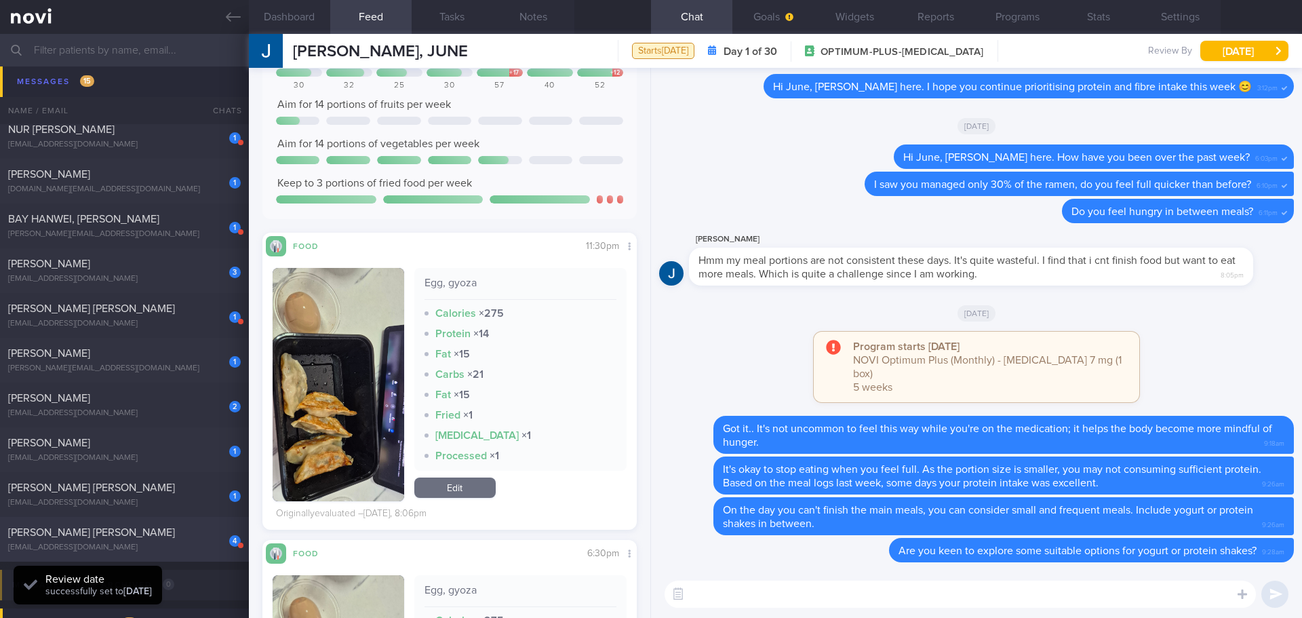
click at [155, 227] on div "4 [PERSON_NAME] [PERSON_NAME] [EMAIL_ADDRESS][DOMAIN_NAME]" at bounding box center [124, 539] width 249 height 27
type input "[DATE]"
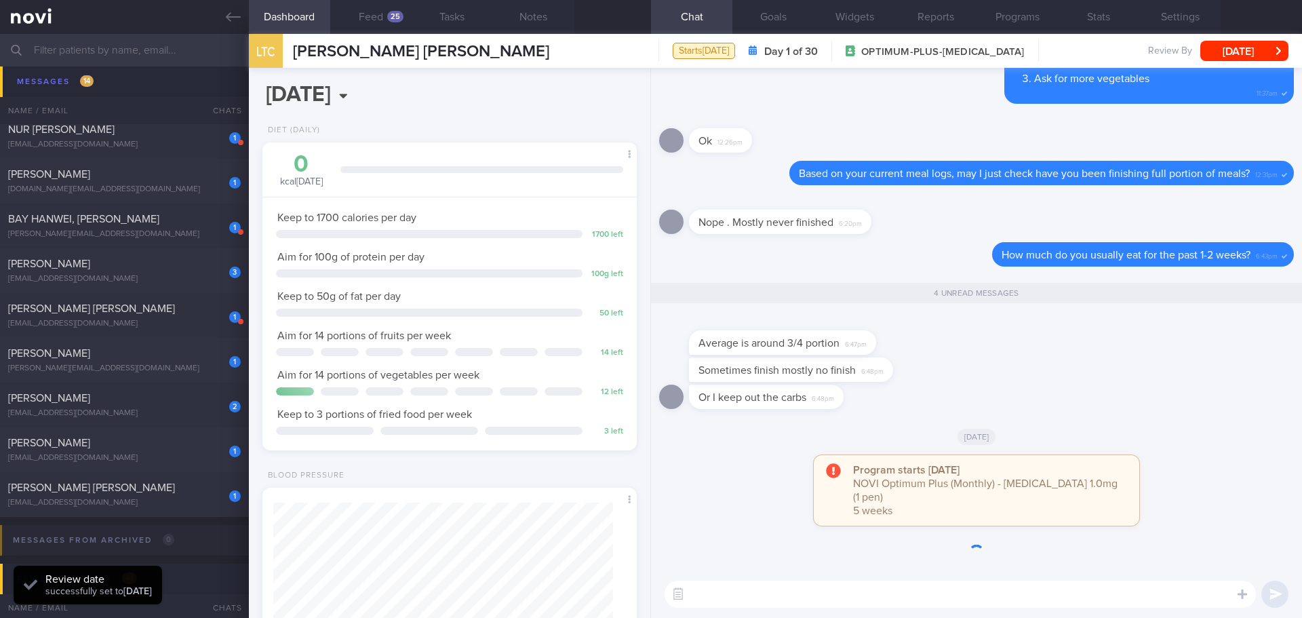
scroll to position [1, 0]
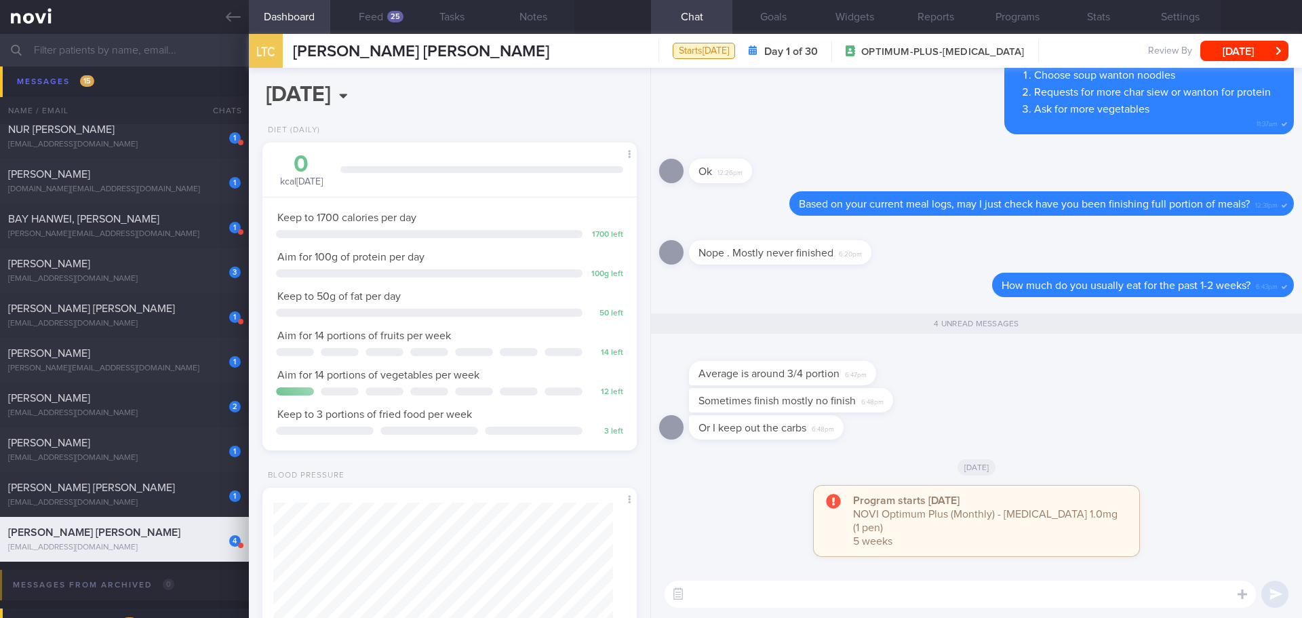
click at [520, 227] on textarea at bounding box center [961, 594] width 592 height 27
click at [364, 22] on button "Feed 25" at bounding box center [370, 17] width 81 height 34
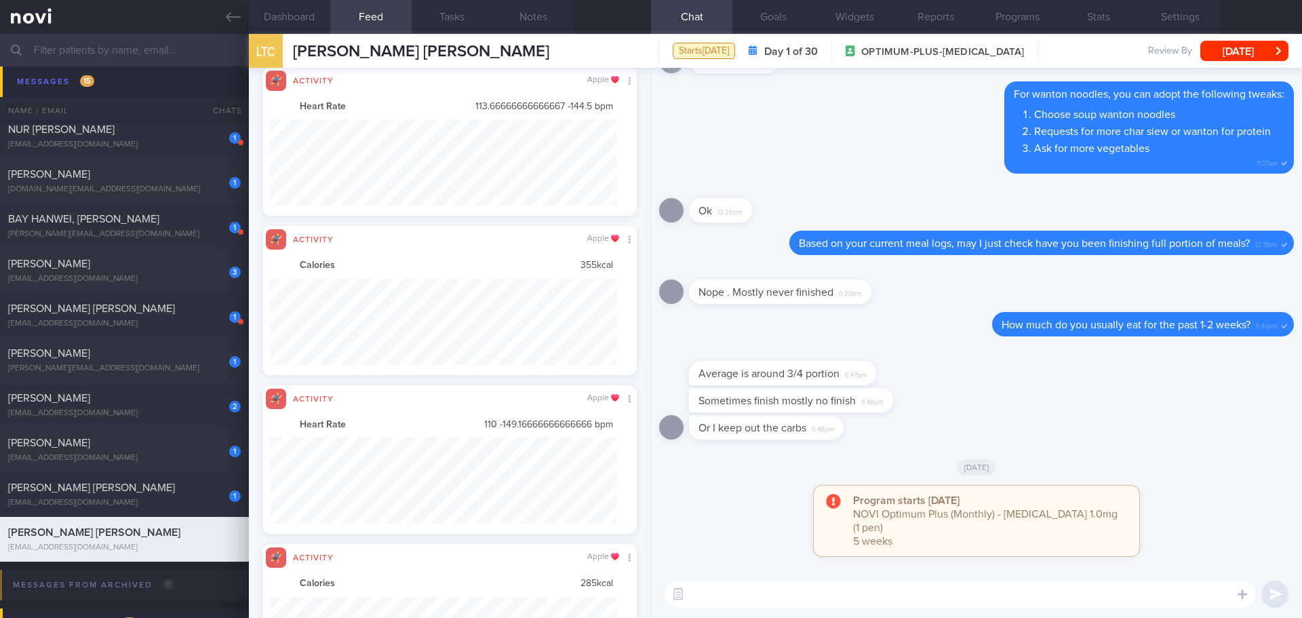
scroll to position [86, 347]
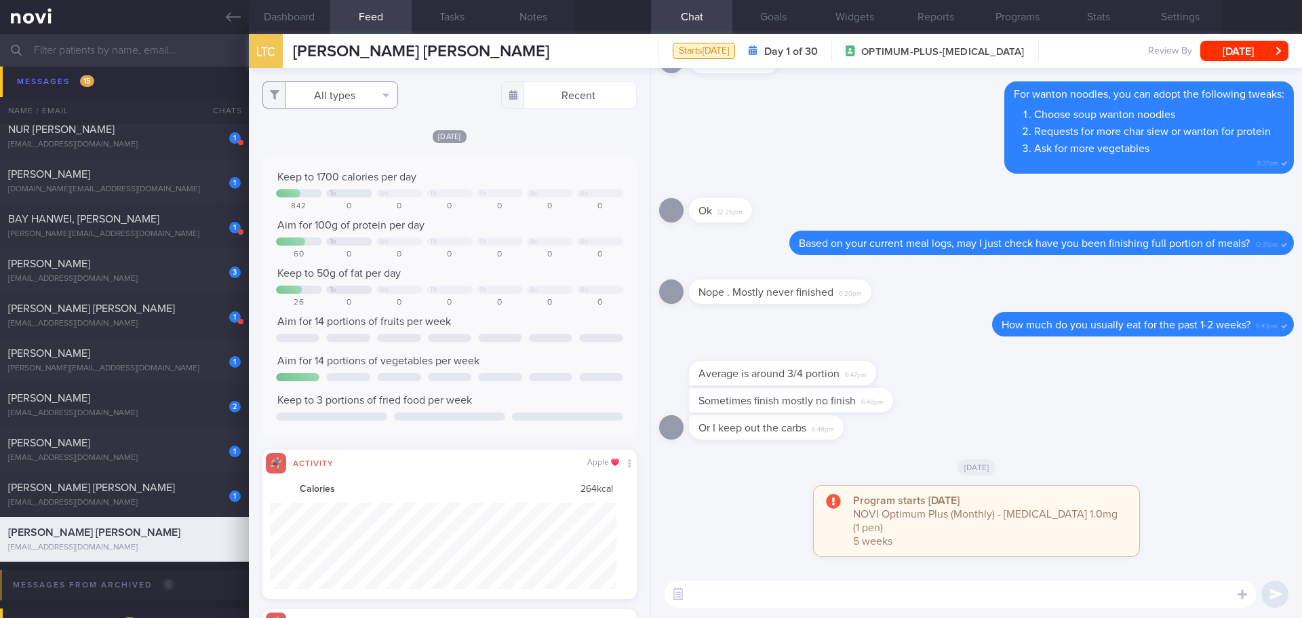
click at [383, 96] on button "All types" at bounding box center [331, 94] width 136 height 27
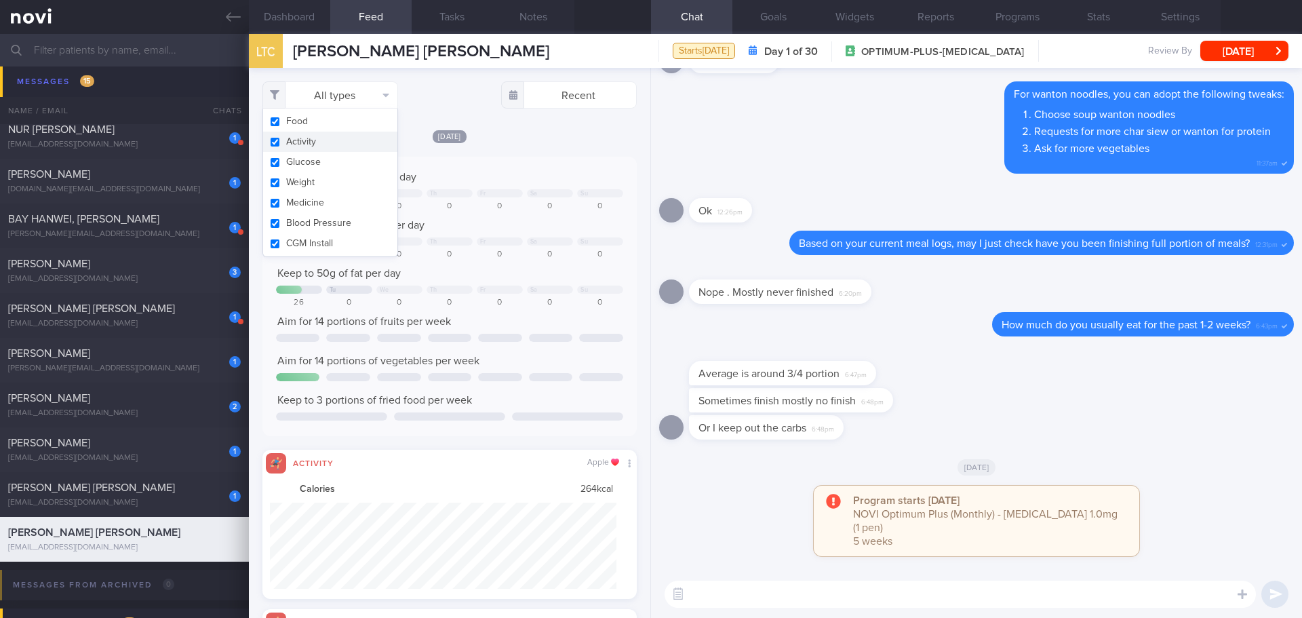
click at [361, 138] on button "Activity" at bounding box center [330, 142] width 134 height 20
checkbox input "false"
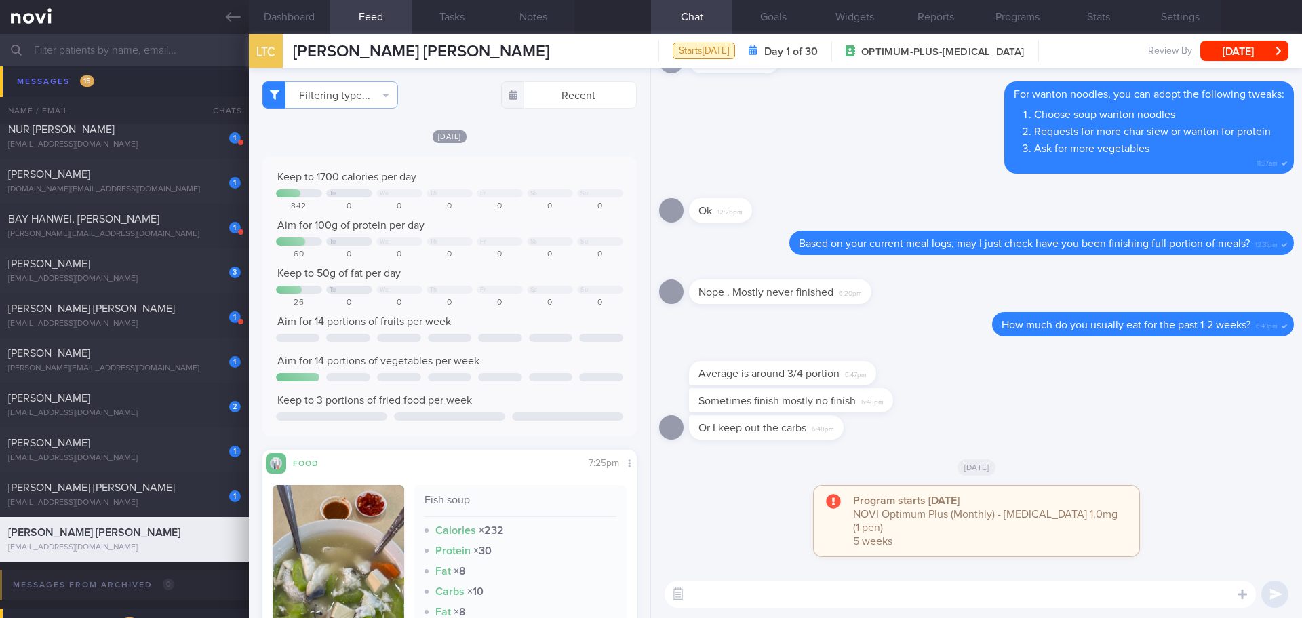
click at [520, 165] on div "Keep to 1700 calories per day Tu We Th Fr Sa Su 842 0 0 0 0 0 0 Aim for 100g of…" at bounding box center [450, 296] width 374 height 279
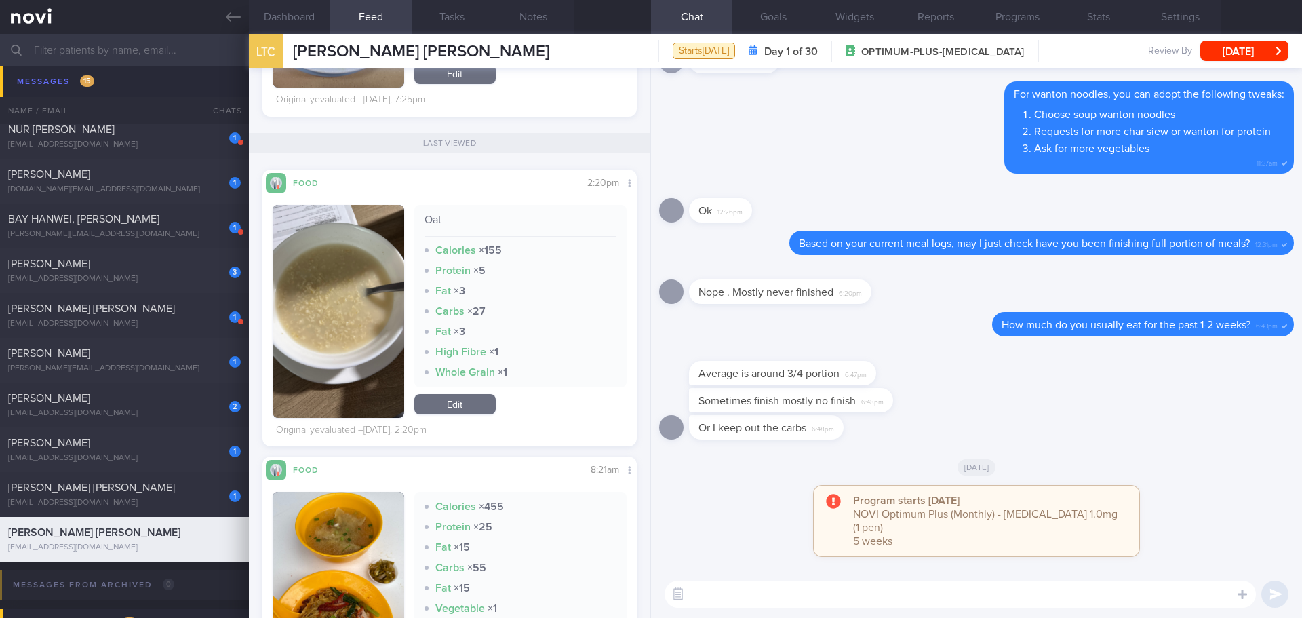
click at [520, 227] on textarea at bounding box center [961, 594] width 592 height 27
type textarea "T"
type textarea "G"
type textarea "Thanks for clarifying, [PERSON_NAME]. Good that you continue prioritising prote…"
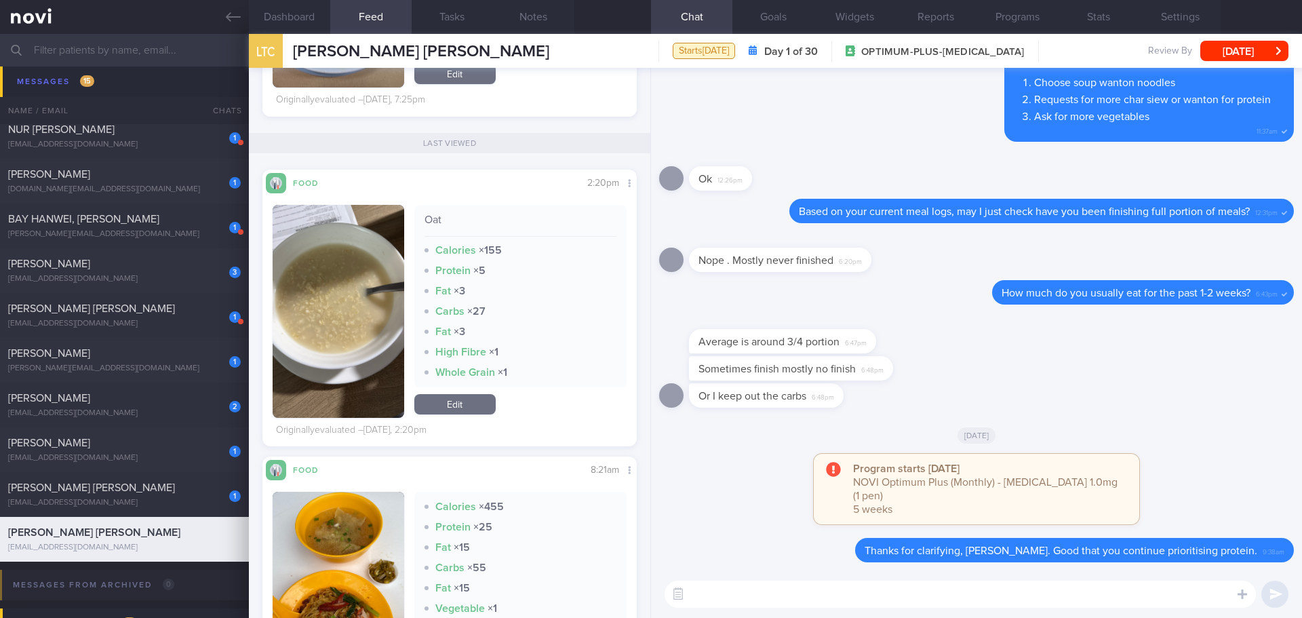
type textarea "D"
type textarea "I saw you logged oats sometimes, do you mix it with plain water only?"
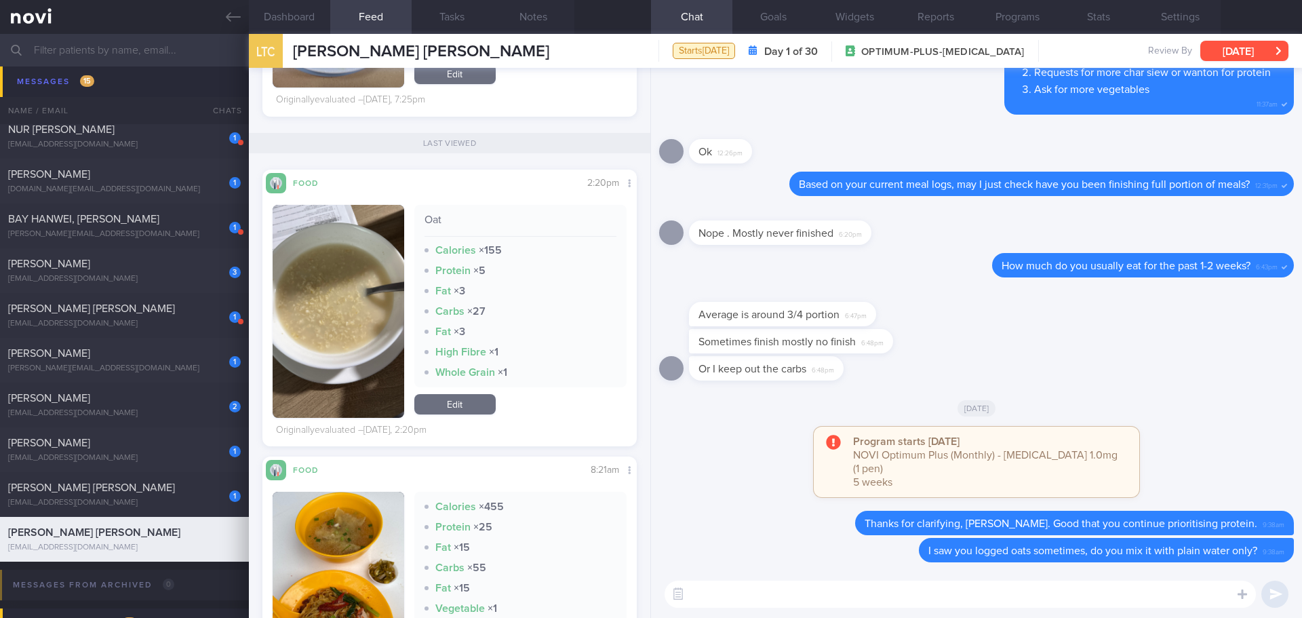
click at [520, 52] on button "[DATE]" at bounding box center [1245, 51] width 88 height 20
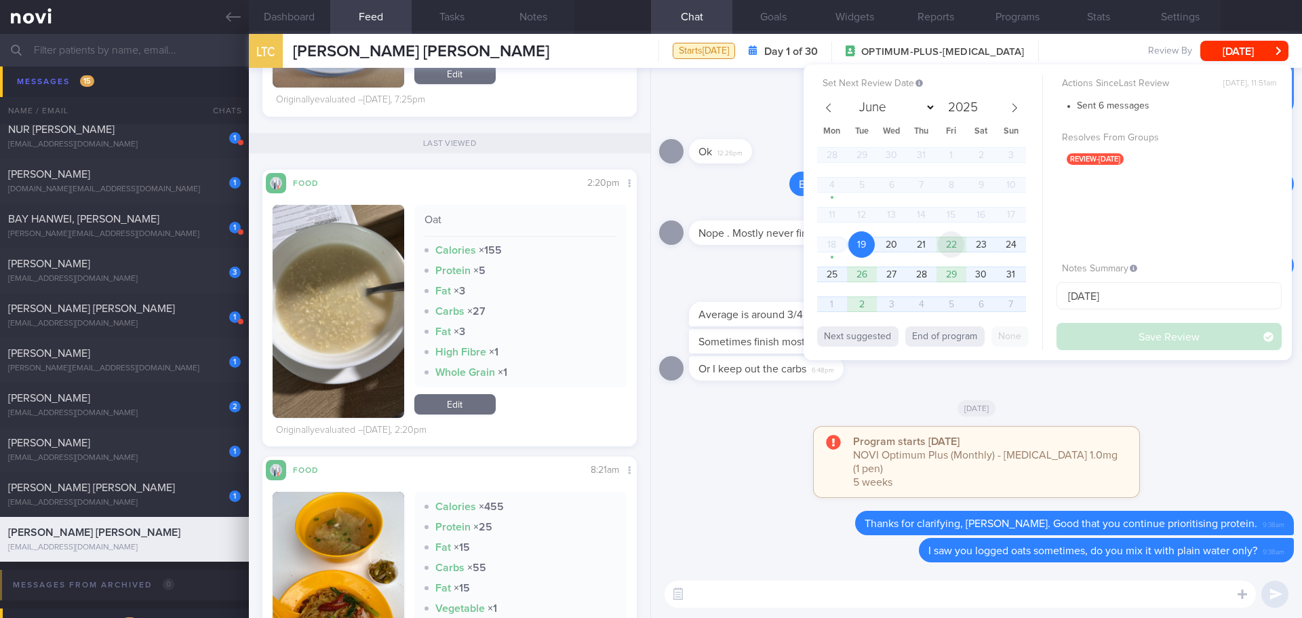
click at [520, 227] on span "22" at bounding box center [951, 244] width 26 height 26
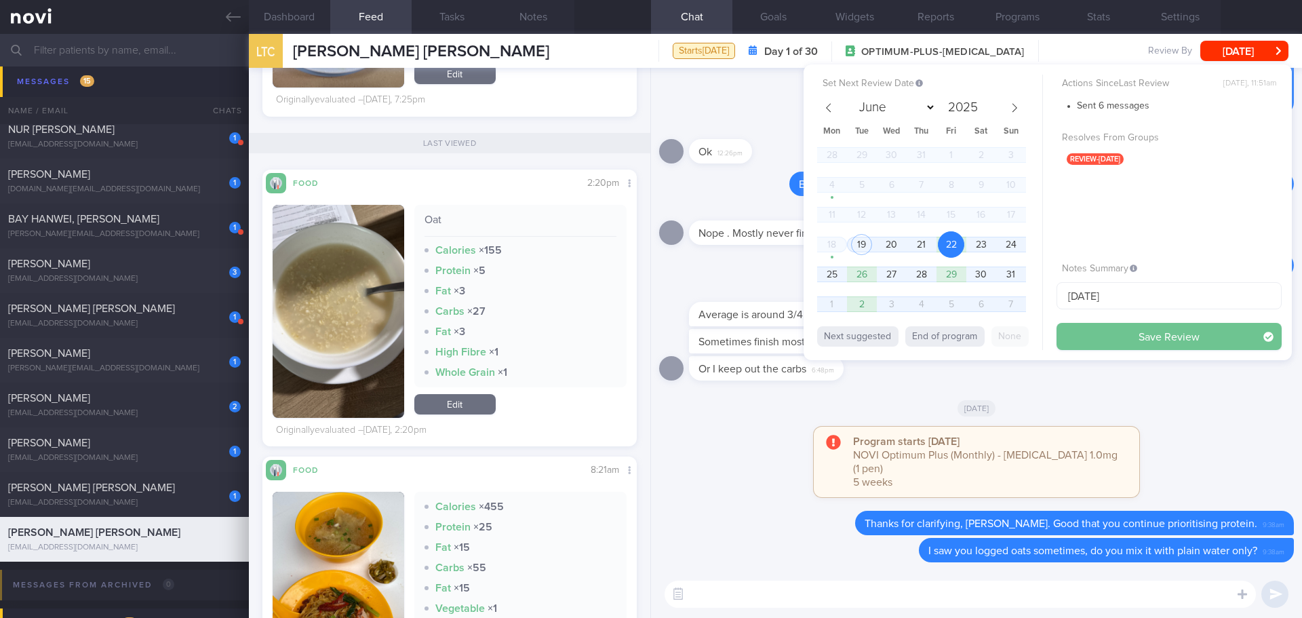
click at [520, 227] on button "Save Review" at bounding box center [1169, 336] width 225 height 27
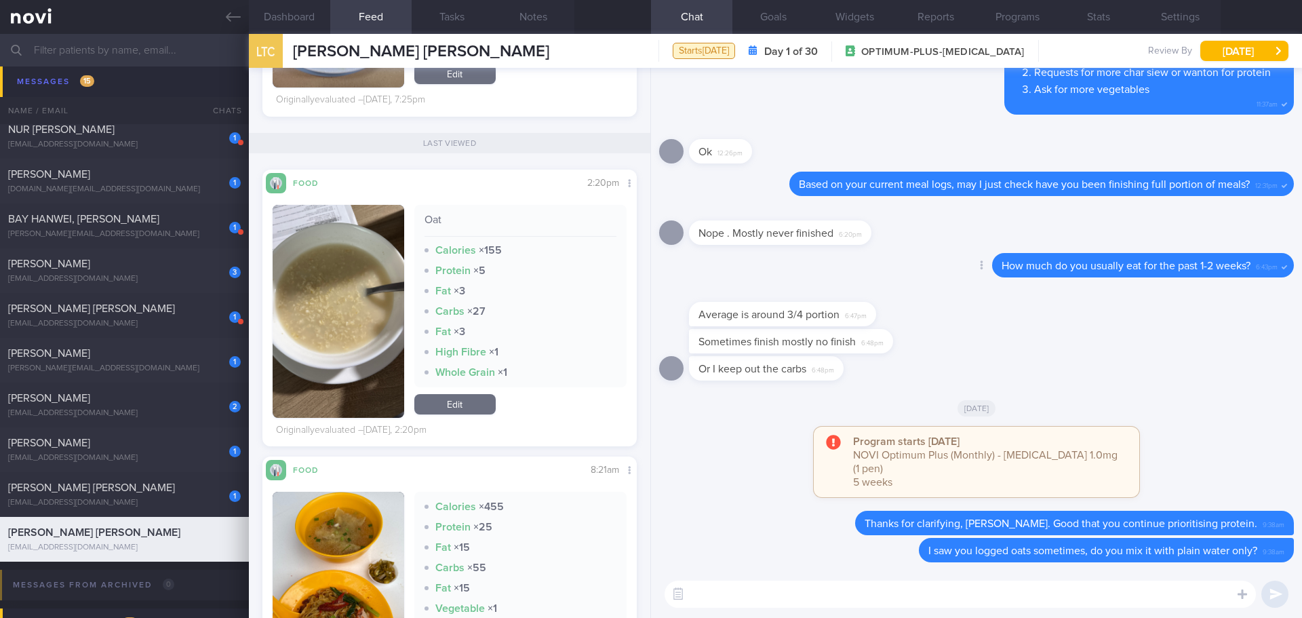
click at [520, 227] on div "How much do you usually eat for the past 1-2 weeks? 6:43pm" at bounding box center [1143, 265] width 302 height 24
click at [520, 227] on div "Average is around 3/4 portion 6:47pm" at bounding box center [976, 307] width 635 height 43
click at [127, 227] on span "[PERSON_NAME] [PERSON_NAME]" at bounding box center [91, 487] width 167 height 11
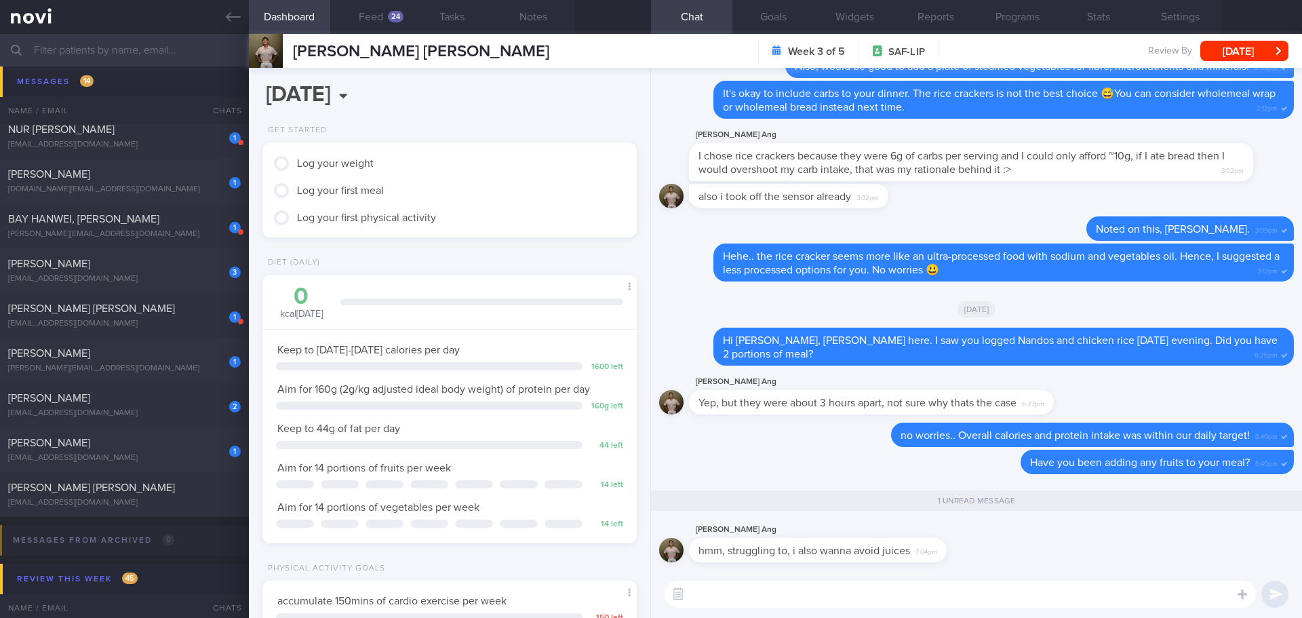
scroll to position [172, 346]
click at [520, 227] on textarea at bounding box center [961, 594] width 592 height 27
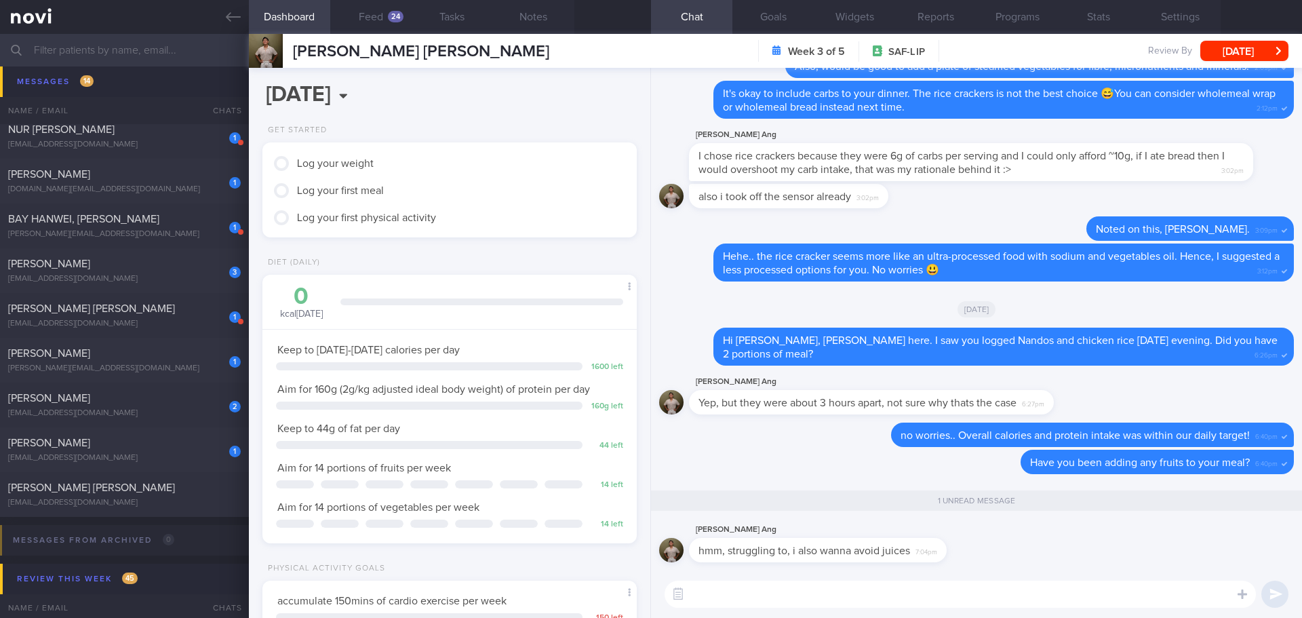
click at [520, 227] on textarea at bounding box center [961, 594] width 592 height 27
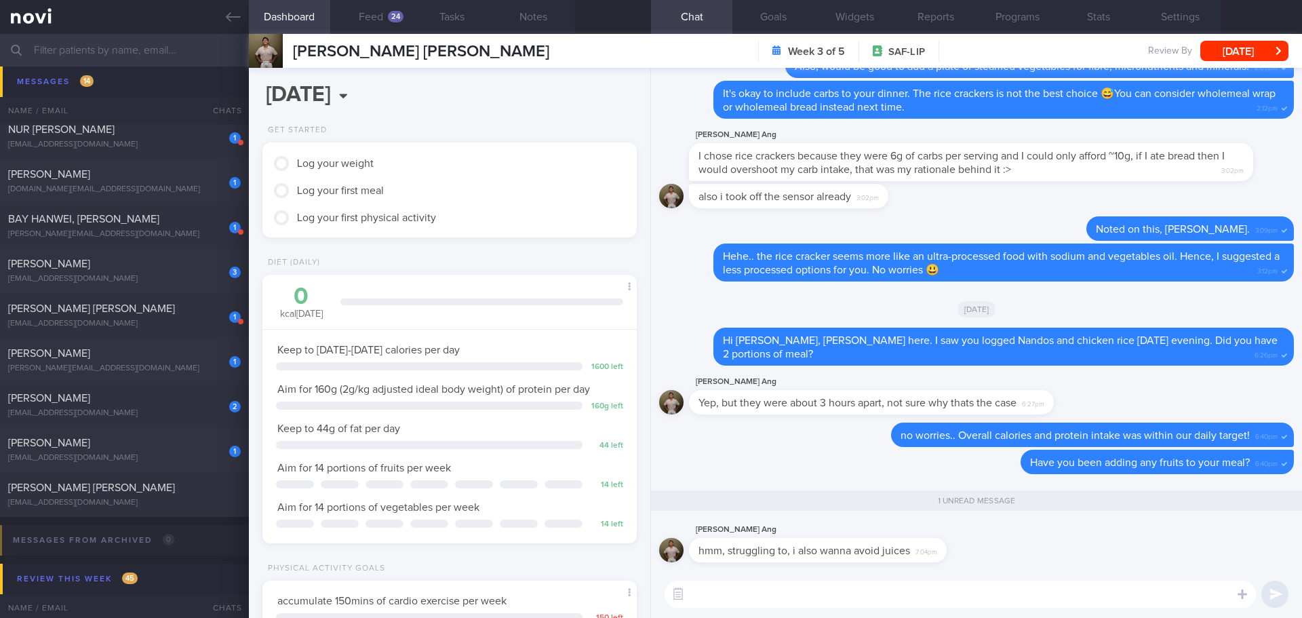
click at [520, 227] on textarea at bounding box center [961, 594] width 592 height 27
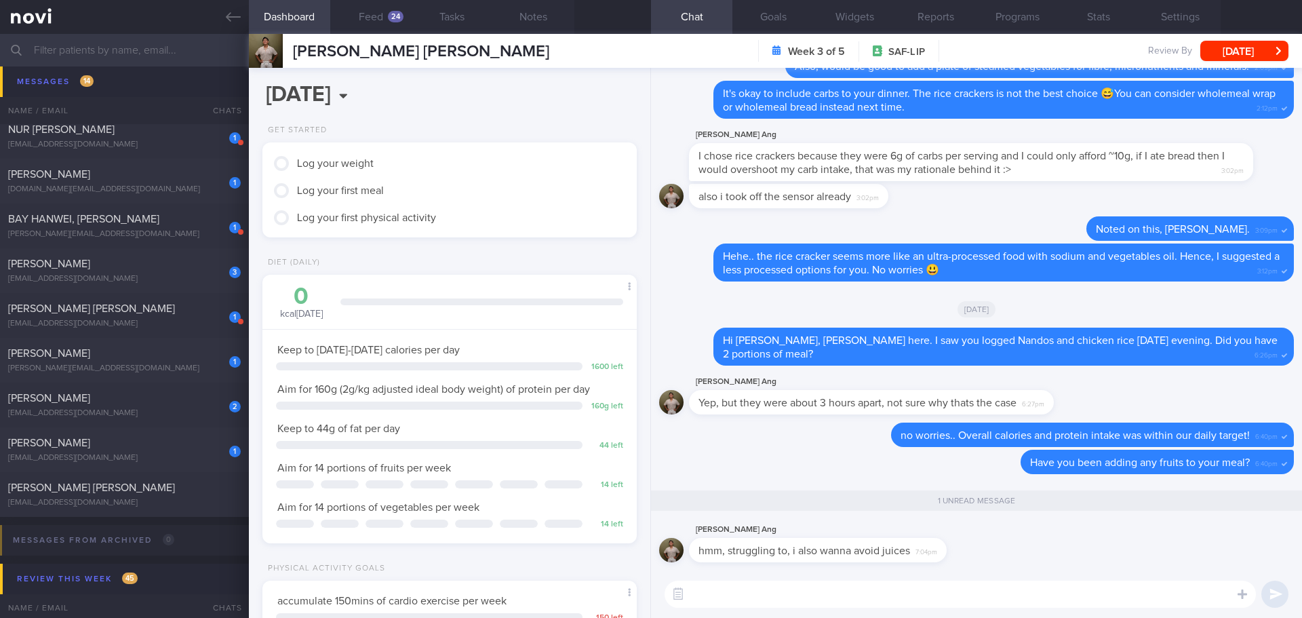
click at [520, 227] on textarea at bounding box center [961, 594] width 592 height 27
type textarea "hmm.. other than boost juice, I didn't see you log other juices."
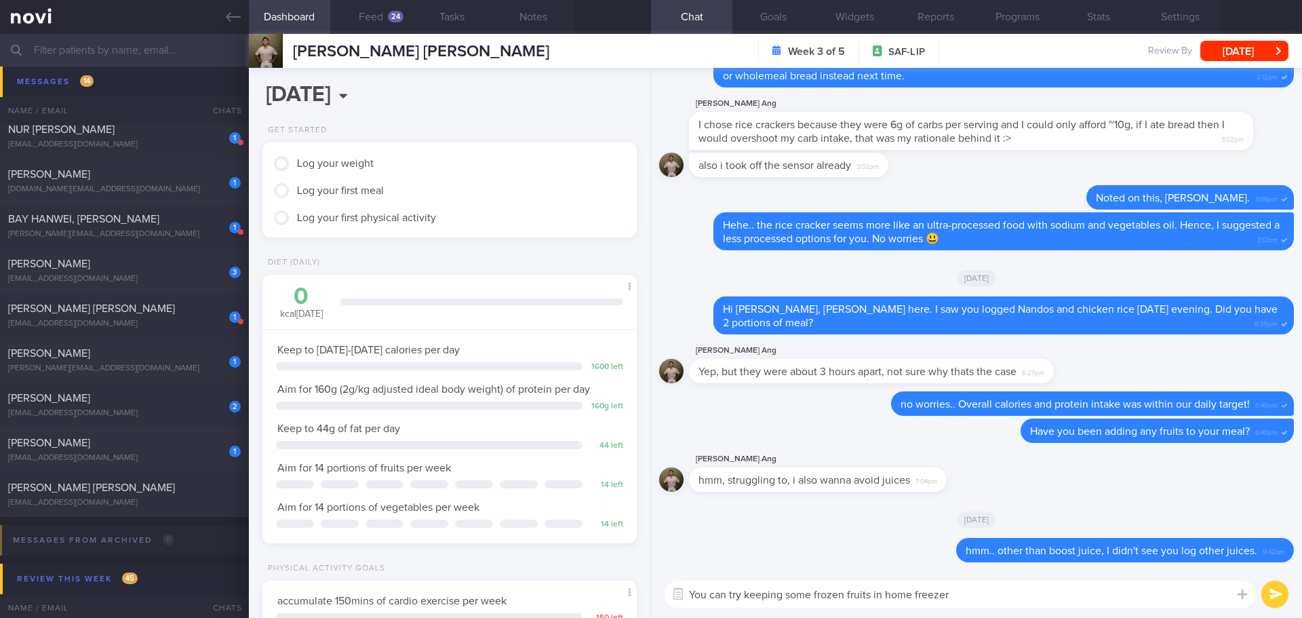
type textarea "You can try keeping some frozen fruits in home freezer"
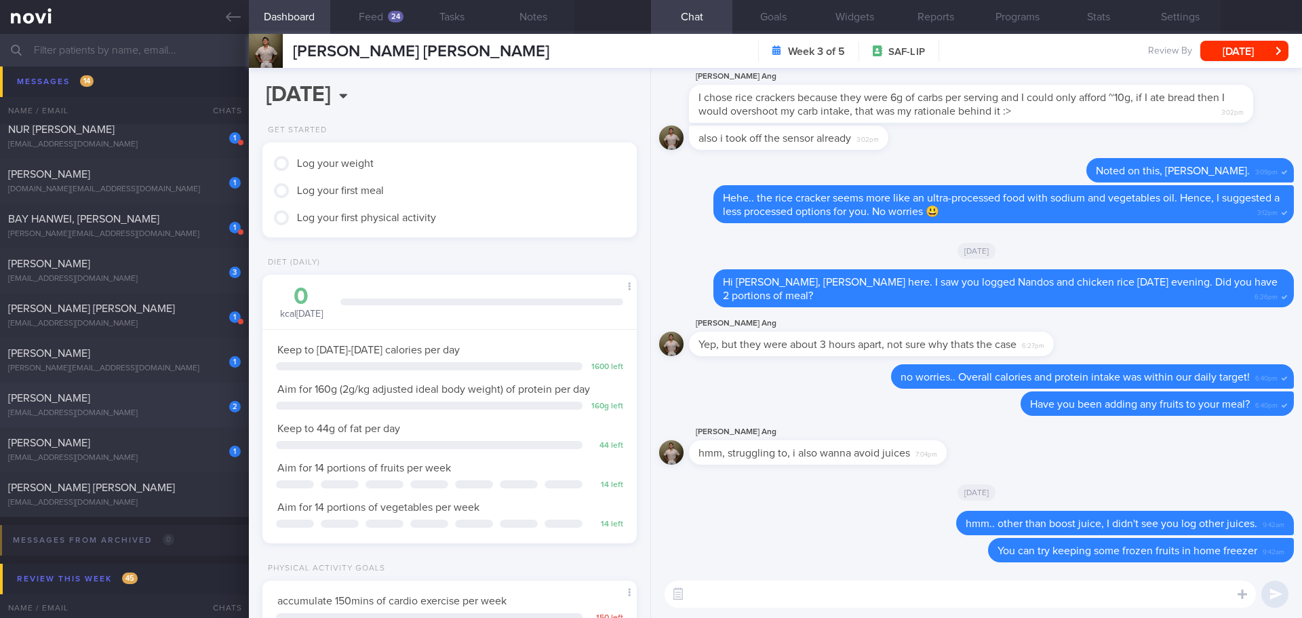
click at [70, 227] on div "[PERSON_NAME]" at bounding box center [122, 398] width 229 height 14
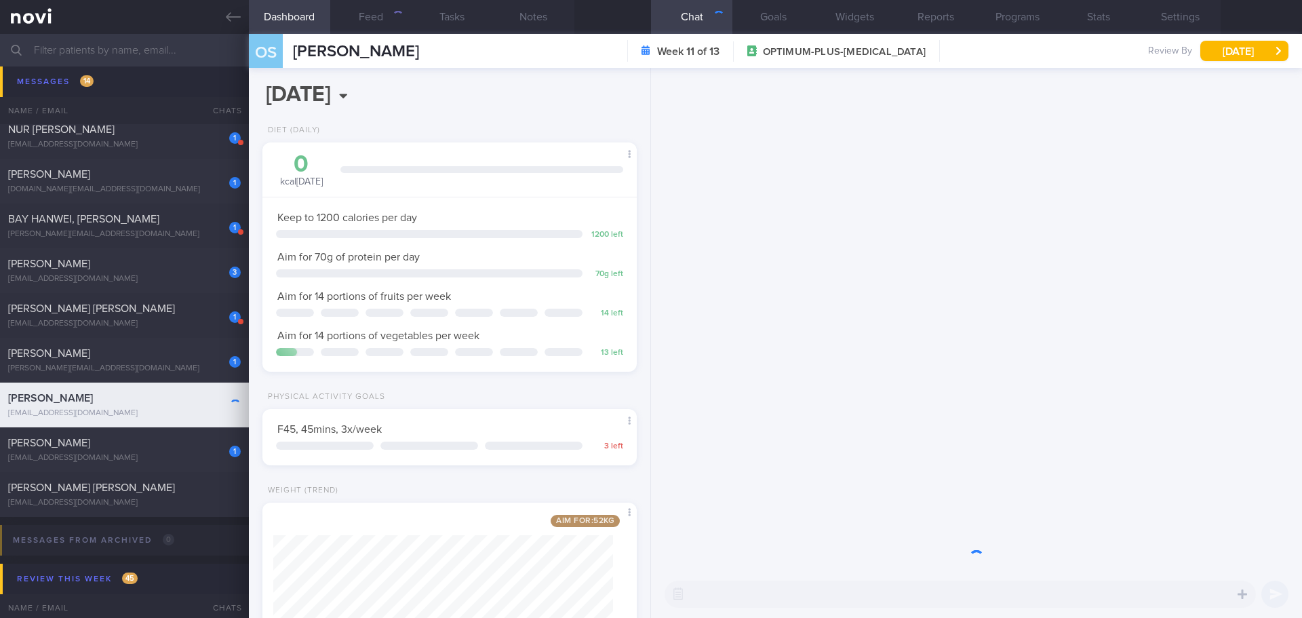
scroll to position [189, 341]
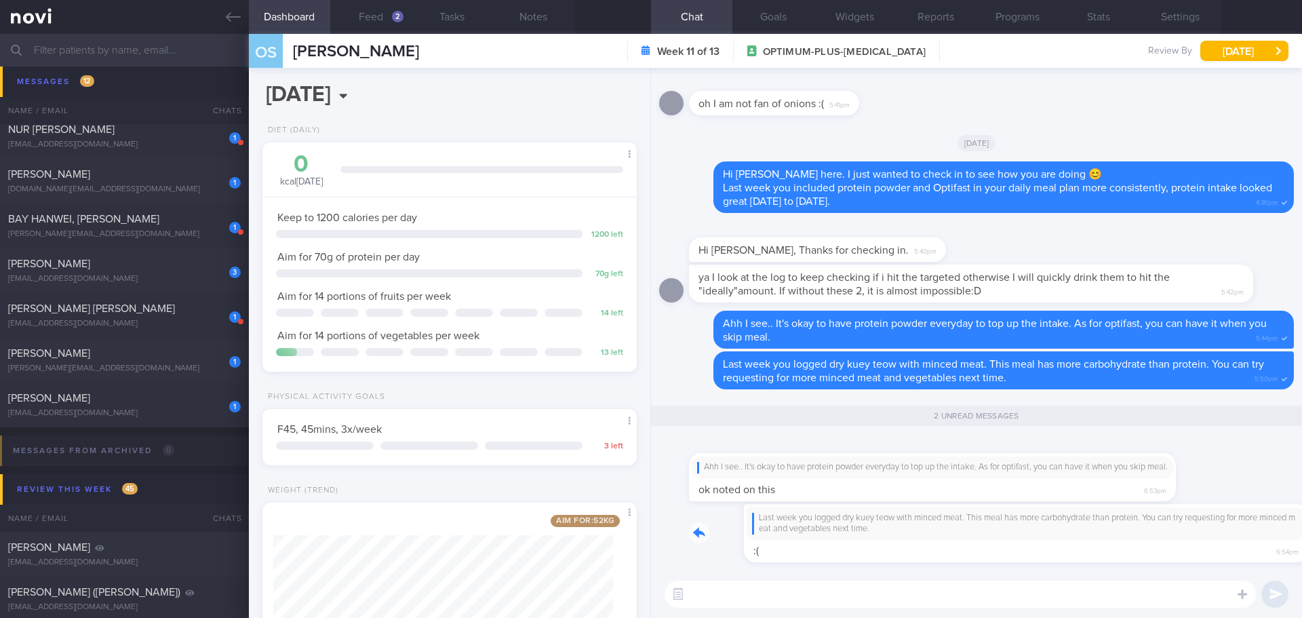
drag, startPoint x: 885, startPoint y: 551, endPoint x: 1007, endPoint y: 562, distance: 123.3
click at [520, 227] on div "Last week you logged dry kuey teow with minced meat. This meal has more carbohy…" at bounding box center [991, 533] width 605 height 59
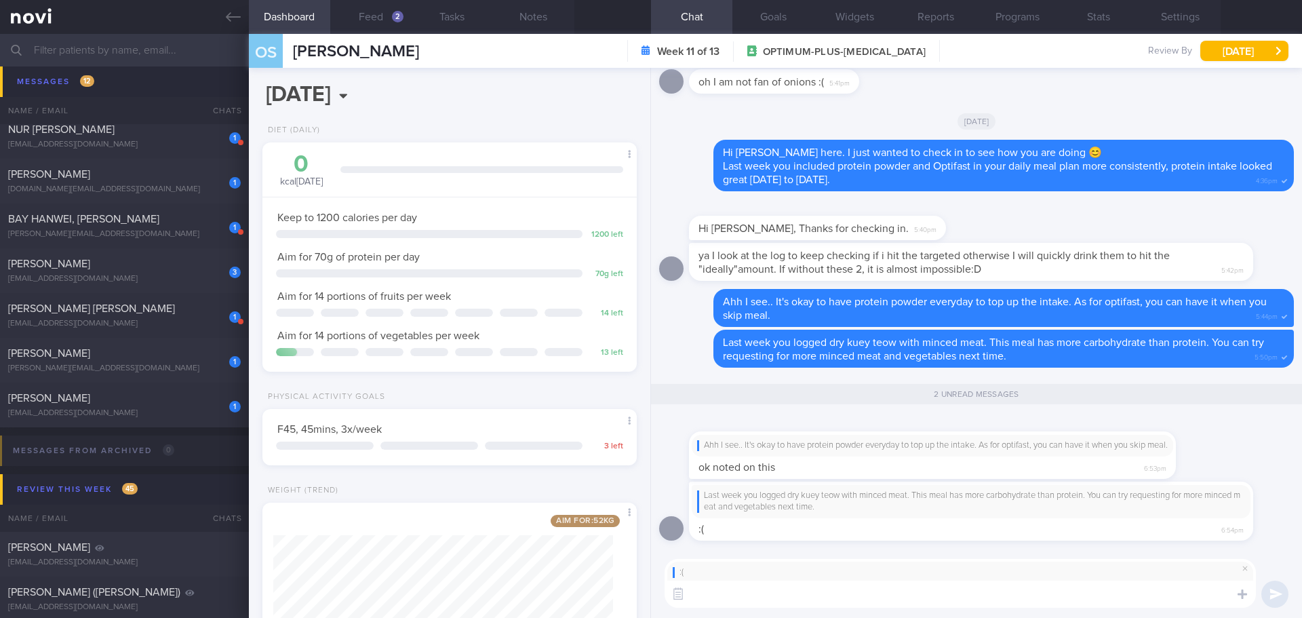
click at [520, 227] on textarea at bounding box center [961, 594] width 592 height 27
type textarea "S"
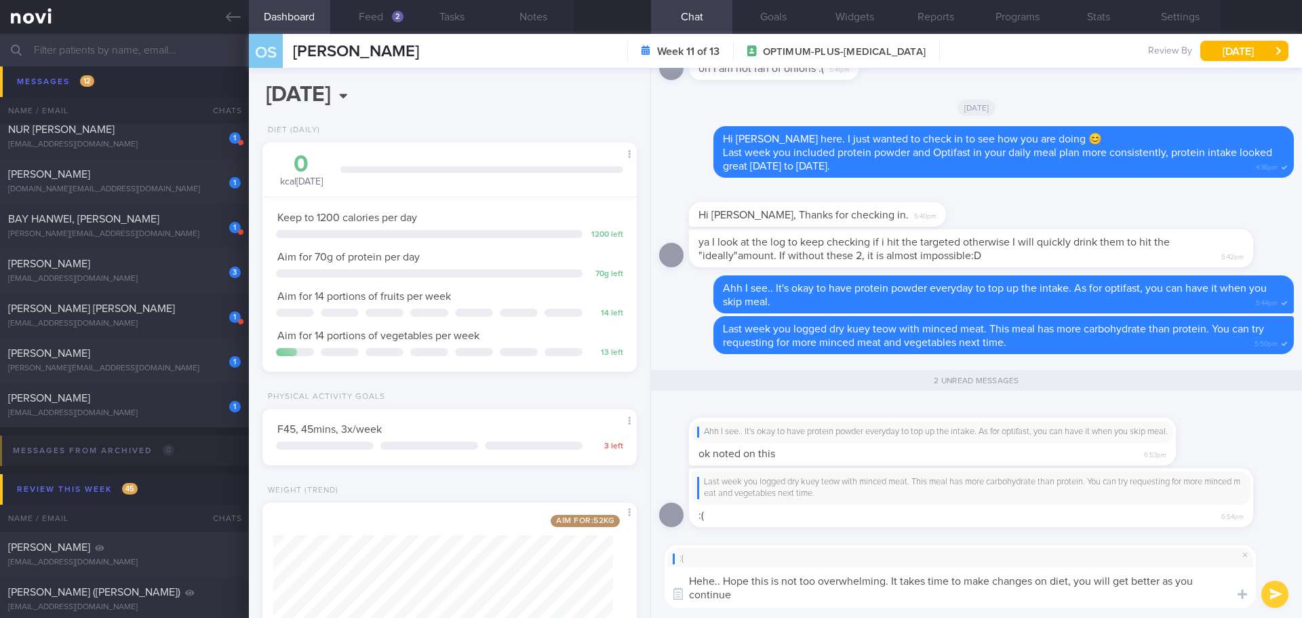
scroll to position [0, 0]
drag, startPoint x: 811, startPoint y: 602, endPoint x: 725, endPoint y: 579, distance: 88.5
click at [520, 227] on textarea "Hehe.. Hope this is not too overwhelming. It takes time to make changes on diet…" at bounding box center [961, 587] width 592 height 41
drag, startPoint x: 725, startPoint y: 584, endPoint x: 633, endPoint y: 585, distance: 92.3
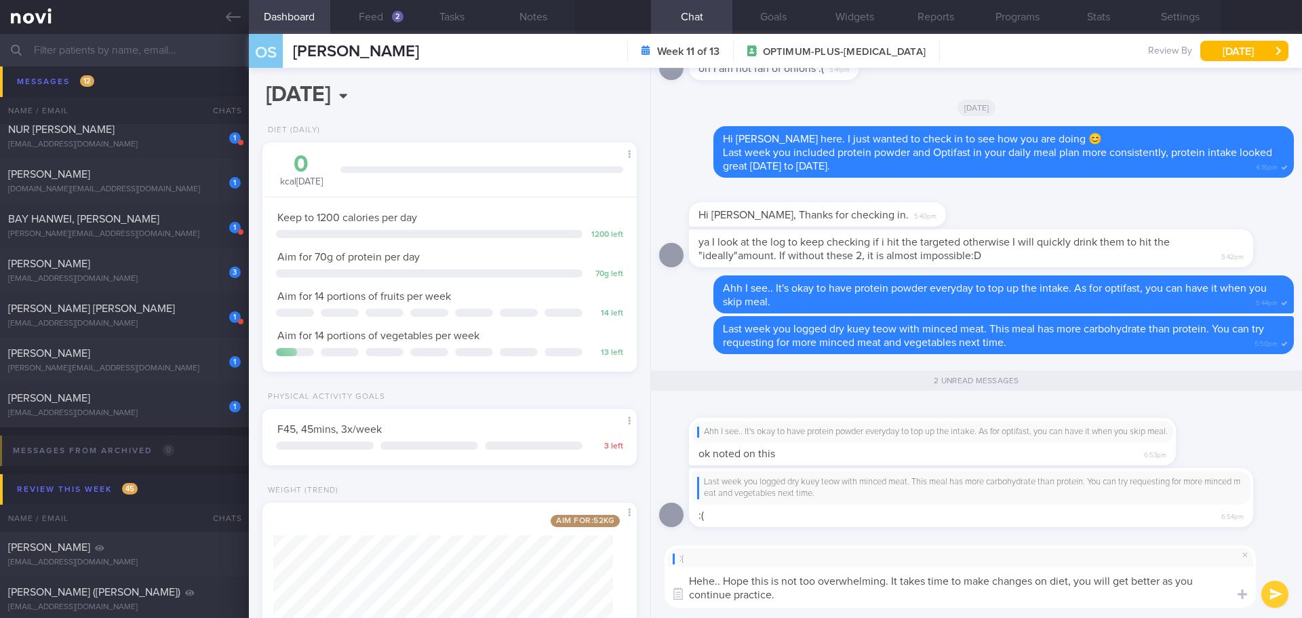
click at [520, 227] on div "Dashboard Feed 2 Tasks Notes Chat 2 Goals Widgets Reports Programs Stats Settin…" at bounding box center [775, 326] width 1053 height 584
click at [520, 227] on textarea "Opps.. I Hope this is not too overwhelming. It takes time to make changes on di…" at bounding box center [961, 587] width 592 height 41
drag, startPoint x: 786, startPoint y: 598, endPoint x: 723, endPoint y: 582, distance: 65.2
click at [520, 227] on textarea "Opps.. I Hope this is not too overwhelming. It takes time to make changes on di…" at bounding box center [961, 587] width 592 height 41
paste textarea "hope this isn’t too overwhelming. It takes time to make changes to your diet, b…"
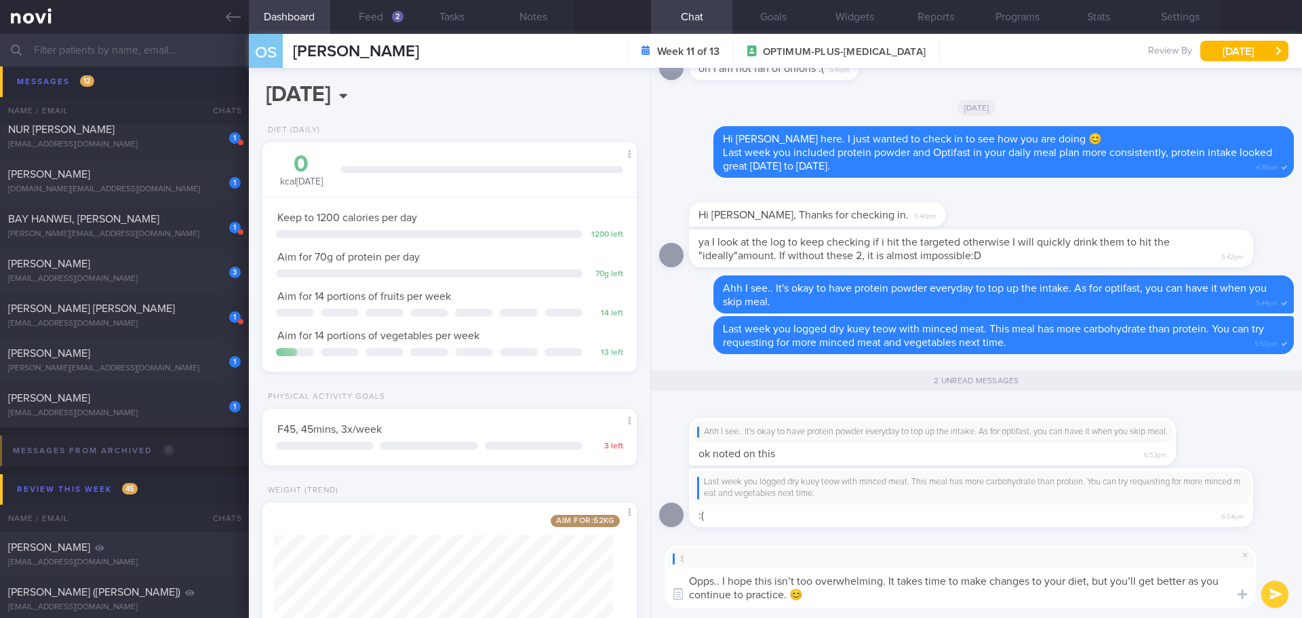
click at [520, 227] on textarea "Opps.. I hope this isn’t too overwhelming. It takes time to make changes to you…" at bounding box center [961, 587] width 592 height 41
type textarea "Opps.. I hope this isn’t too overwhelming. It takes time to make changes to you…"
click at [520, 227] on button "submit" at bounding box center [1275, 594] width 27 height 27
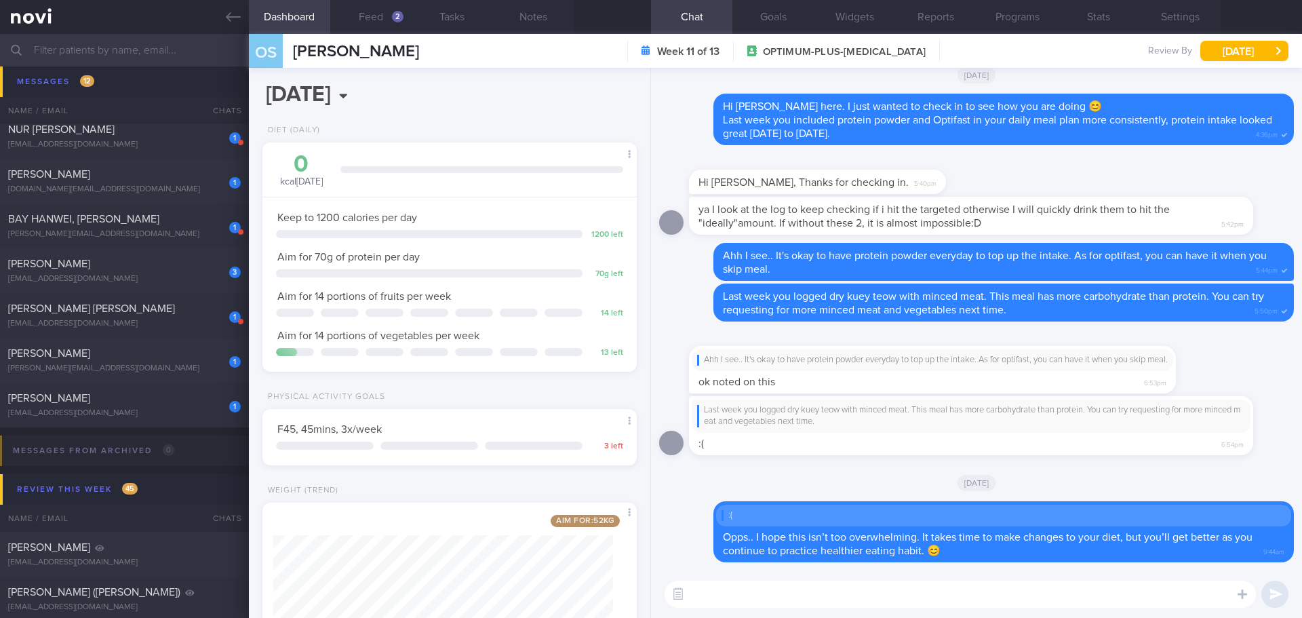
drag, startPoint x: 170, startPoint y: 275, endPoint x: 539, endPoint y: 237, distance: 371.6
click at [170, 227] on div "[EMAIL_ADDRESS][DOMAIN_NAME]" at bounding box center [124, 279] width 233 height 10
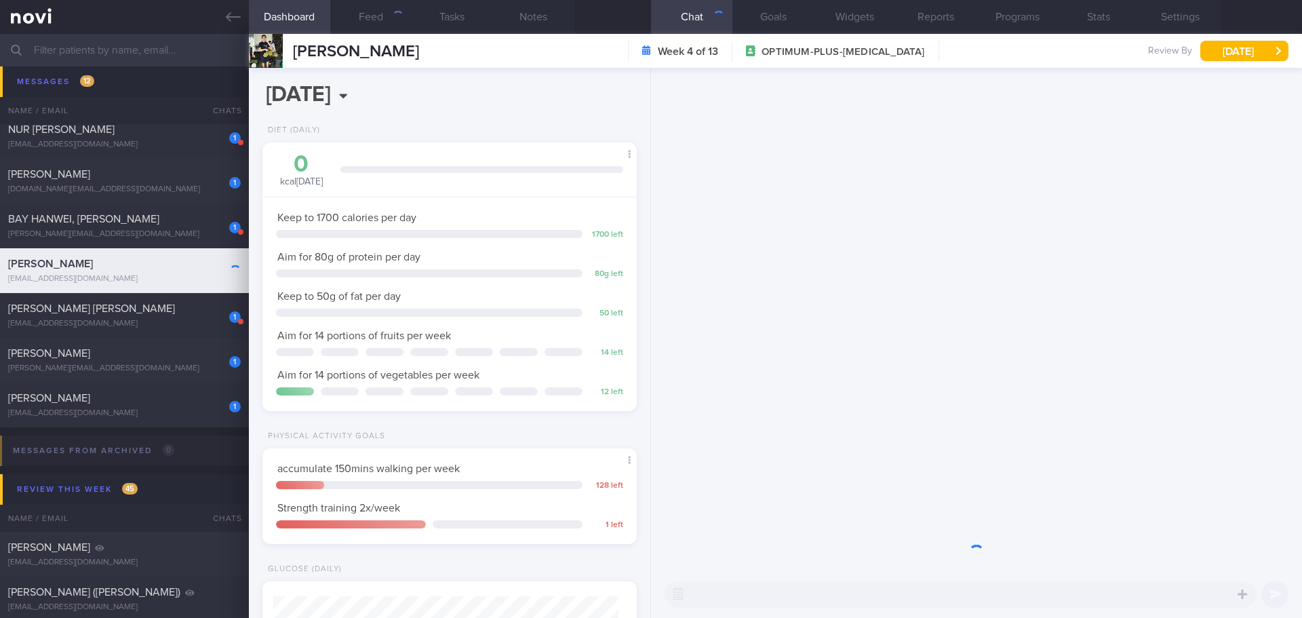
scroll to position [172, 346]
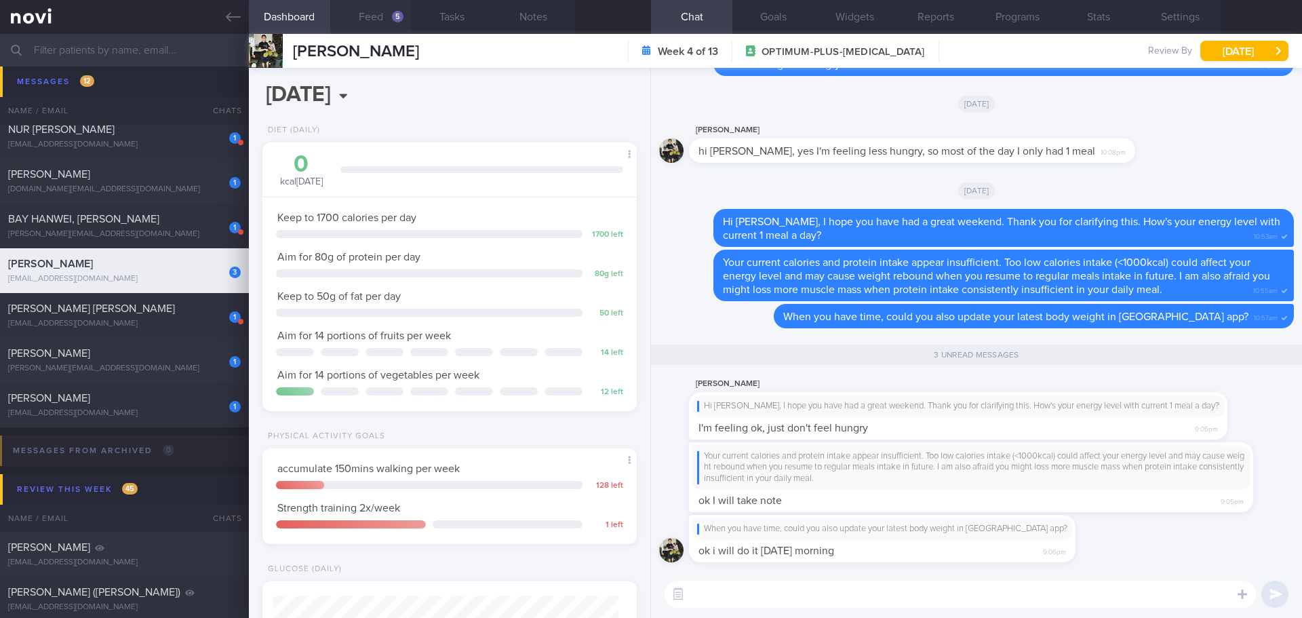
click at [367, 23] on button "Feed 5" at bounding box center [370, 17] width 81 height 34
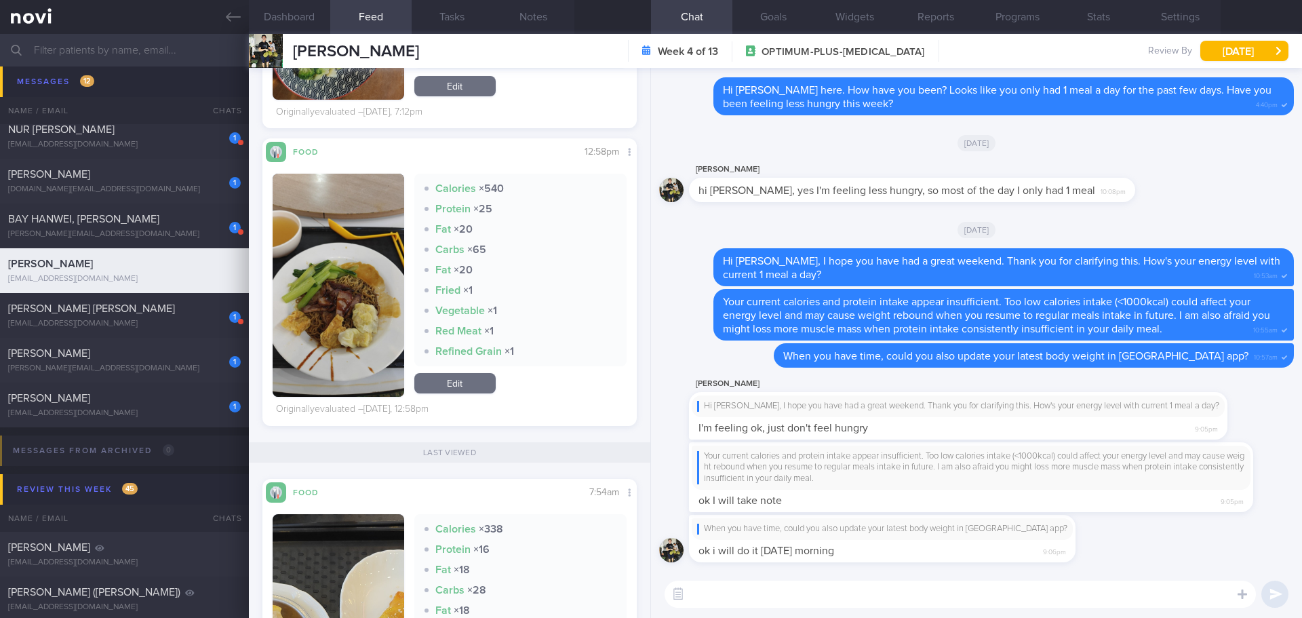
scroll to position [950, 0]
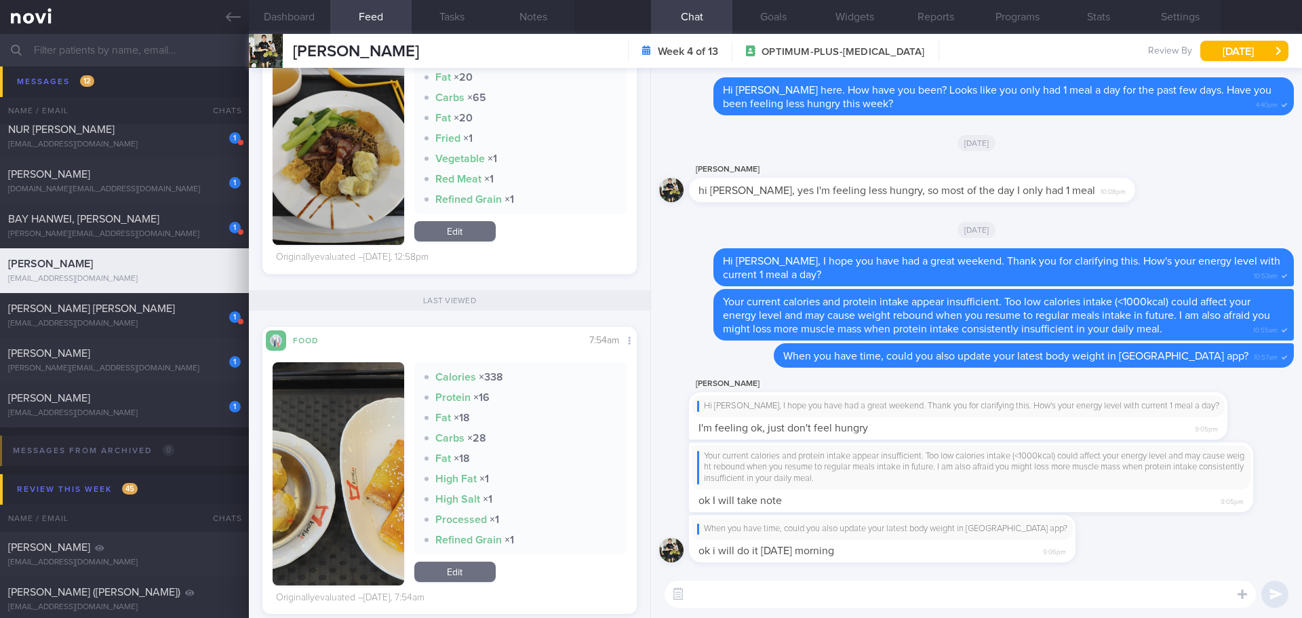
click at [364, 227] on button "button" at bounding box center [339, 473] width 132 height 223
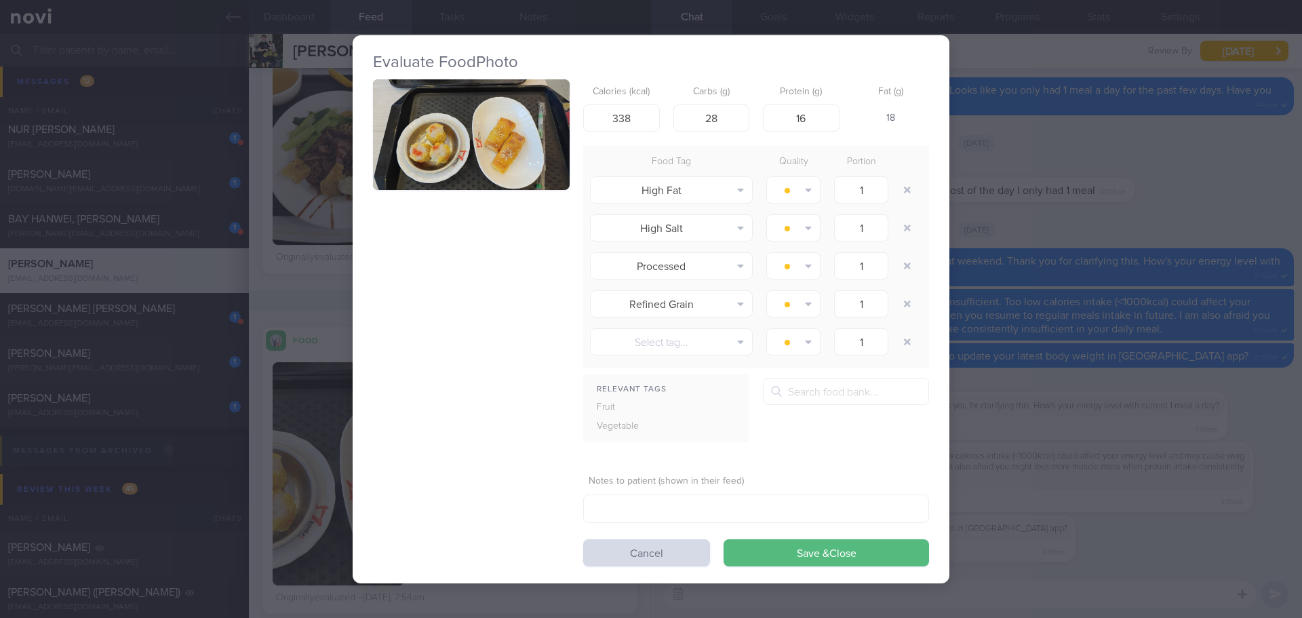
click at [520, 138] on button "button" at bounding box center [471, 134] width 197 height 111
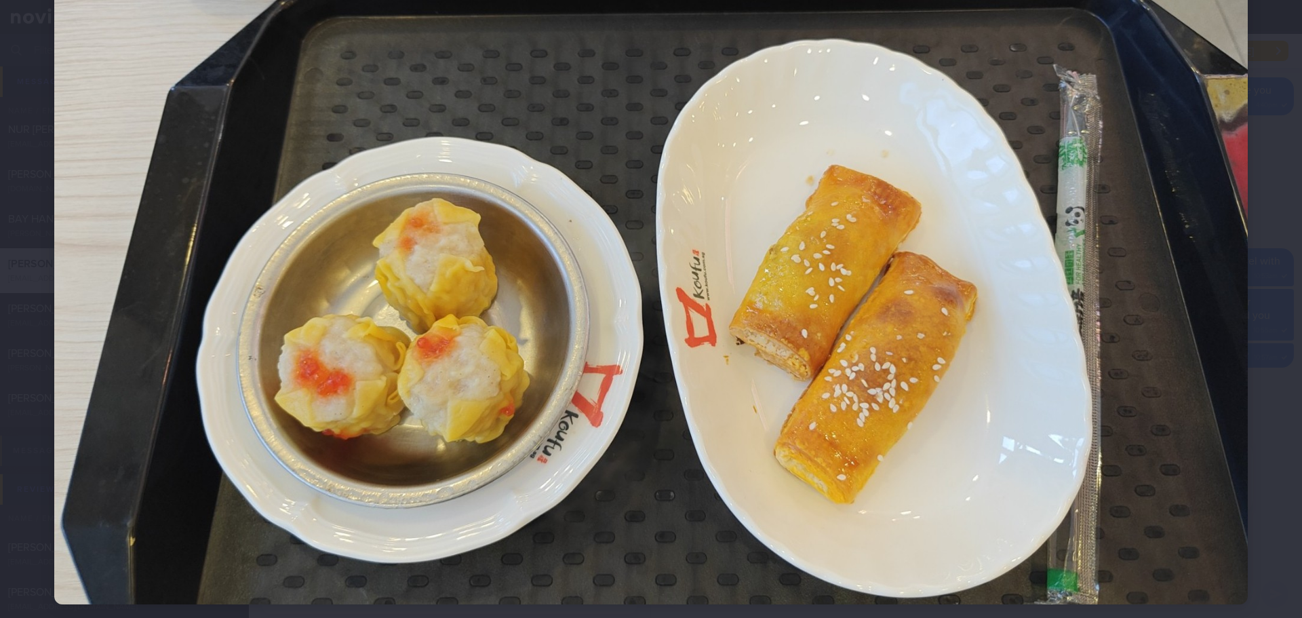
scroll to position [136, 0]
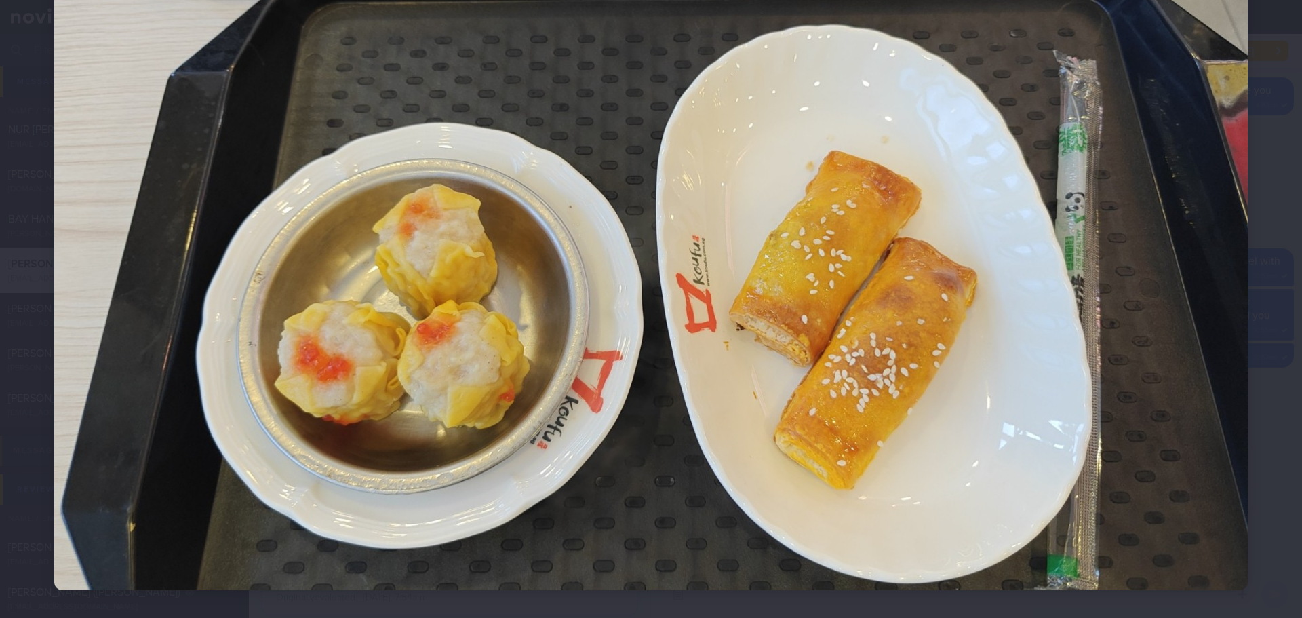
click at [520, 214] on div at bounding box center [651, 254] width 1302 height 780
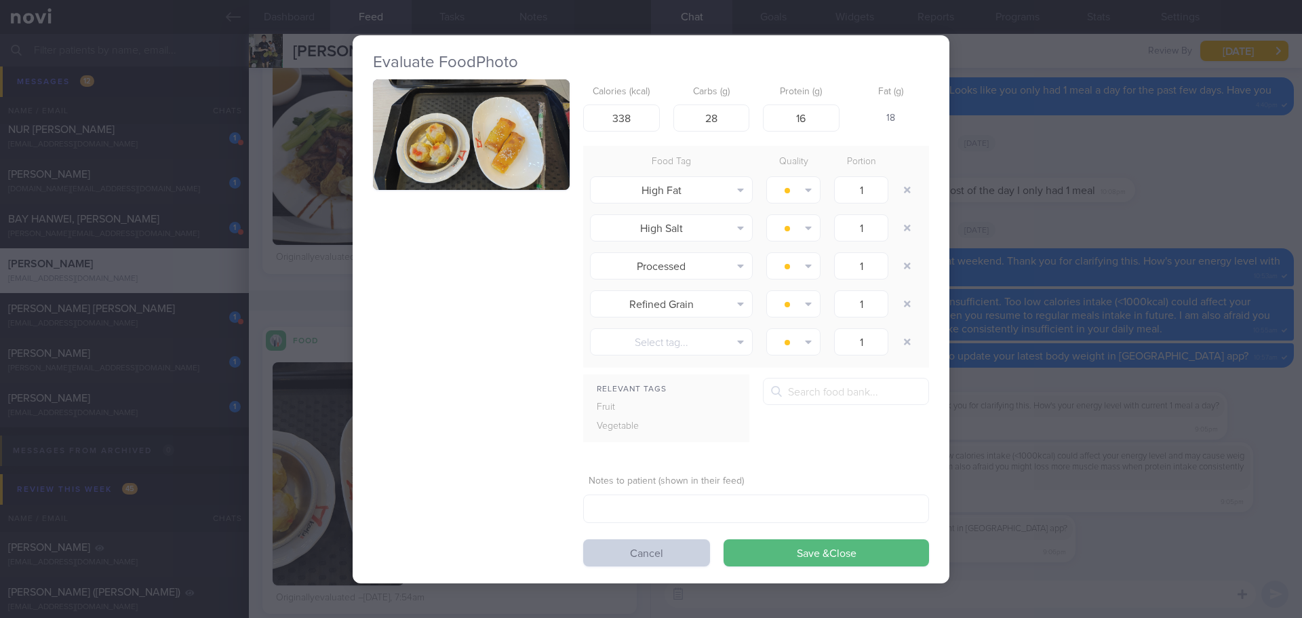
click at [520, 227] on button "Cancel" at bounding box center [646, 552] width 127 height 27
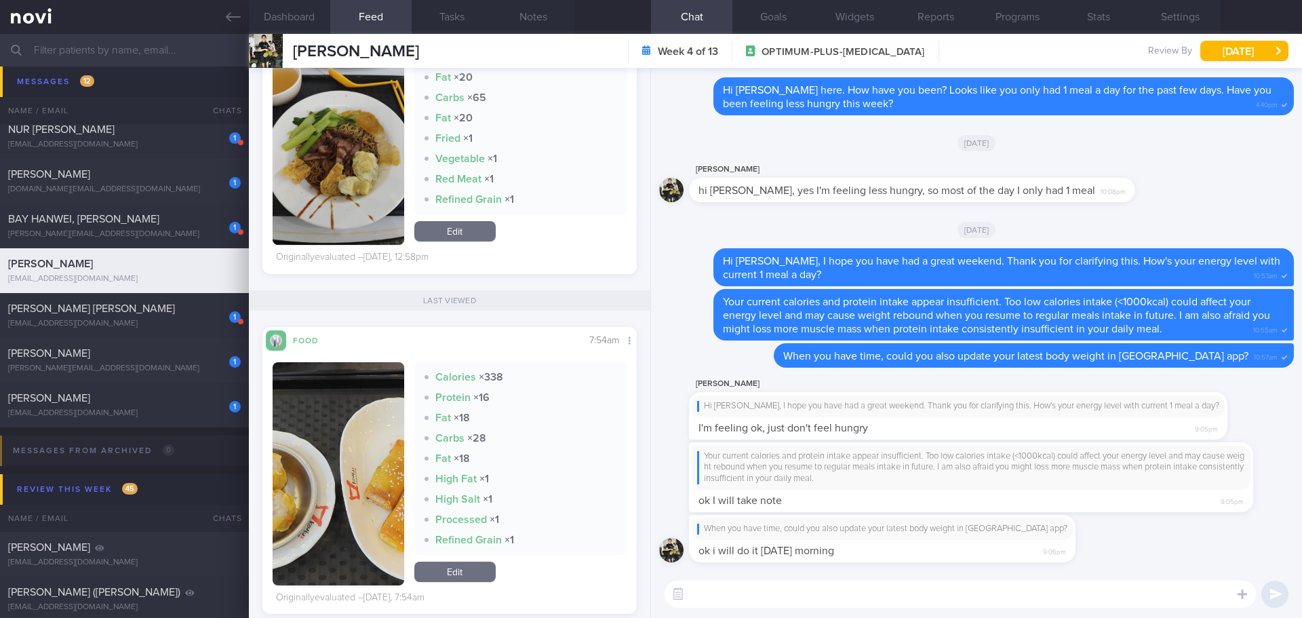
scroll to position [746, 0]
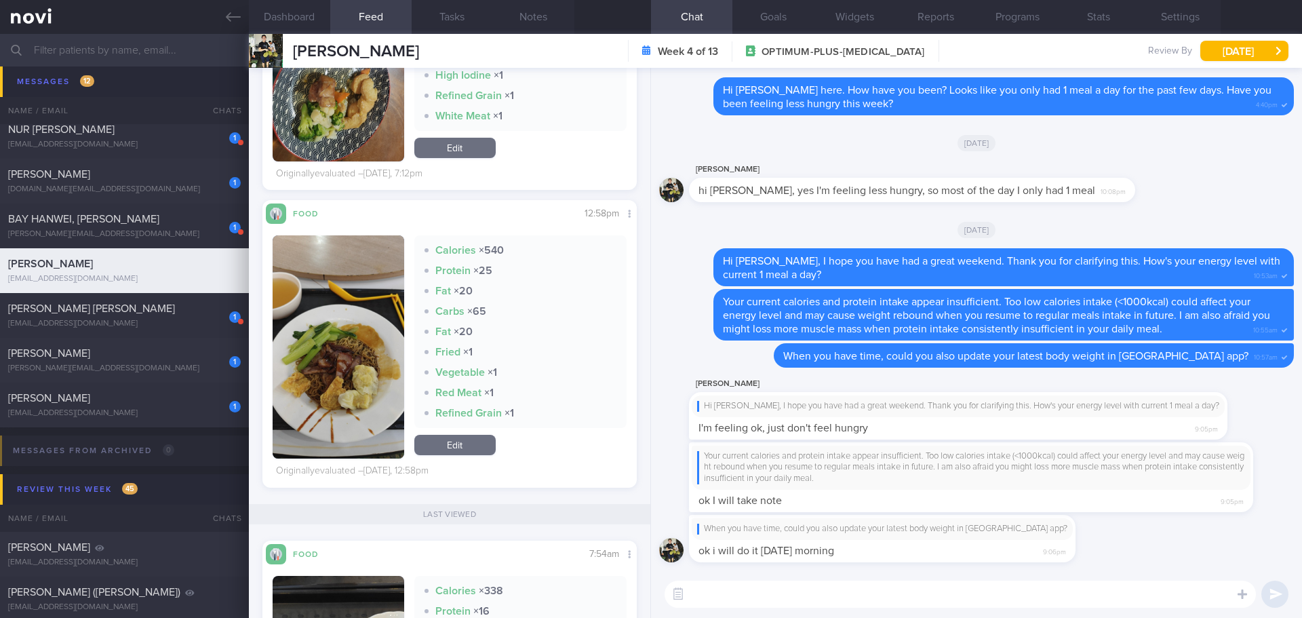
click at [354, 227] on button "button" at bounding box center [339, 346] width 132 height 223
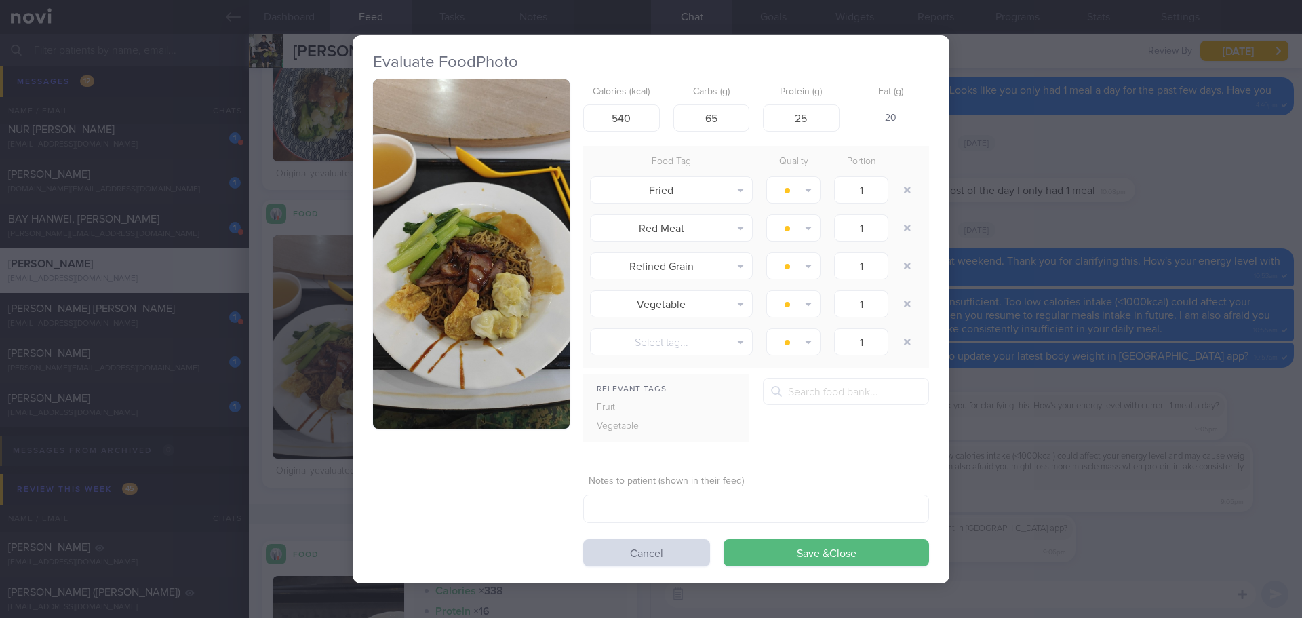
click at [446, 227] on button "button" at bounding box center [471, 254] width 197 height 350
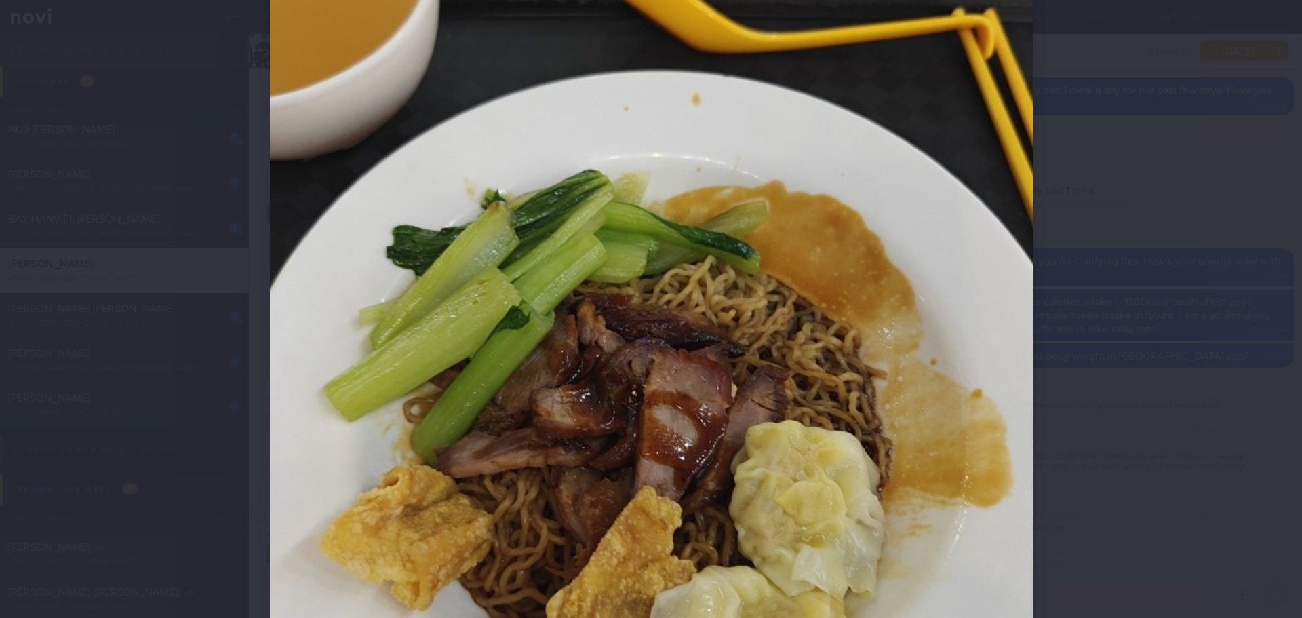
scroll to position [407, 0]
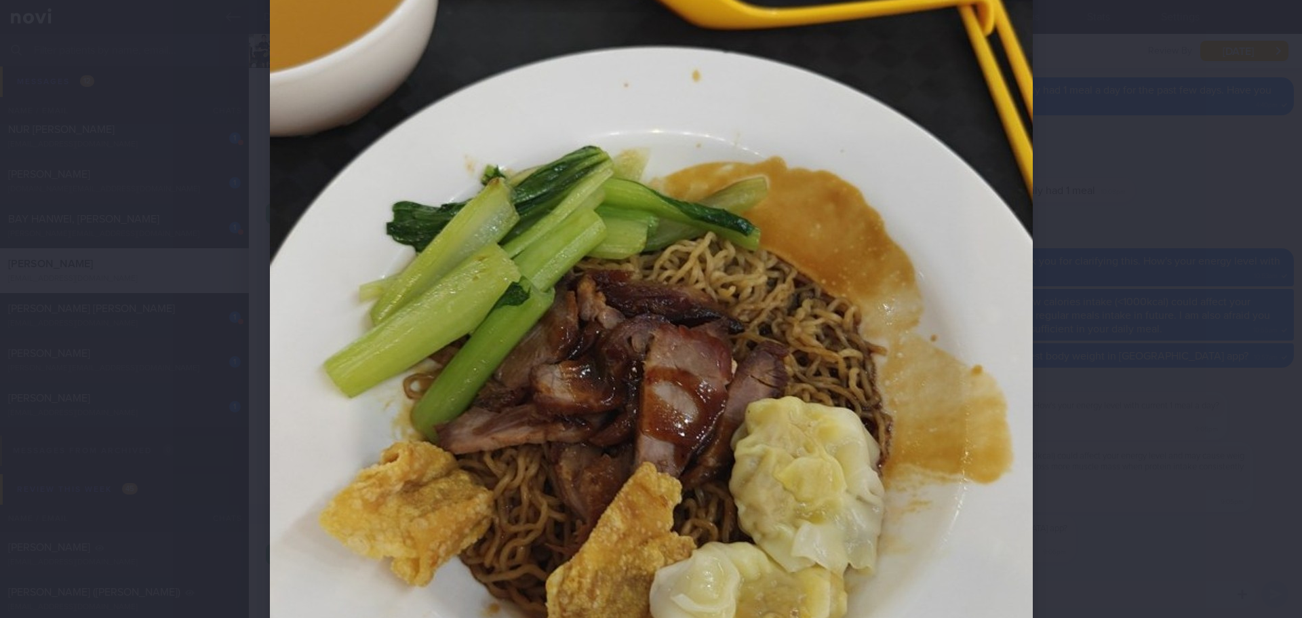
click at [520, 205] on div at bounding box center [651, 309] width 1302 height 618
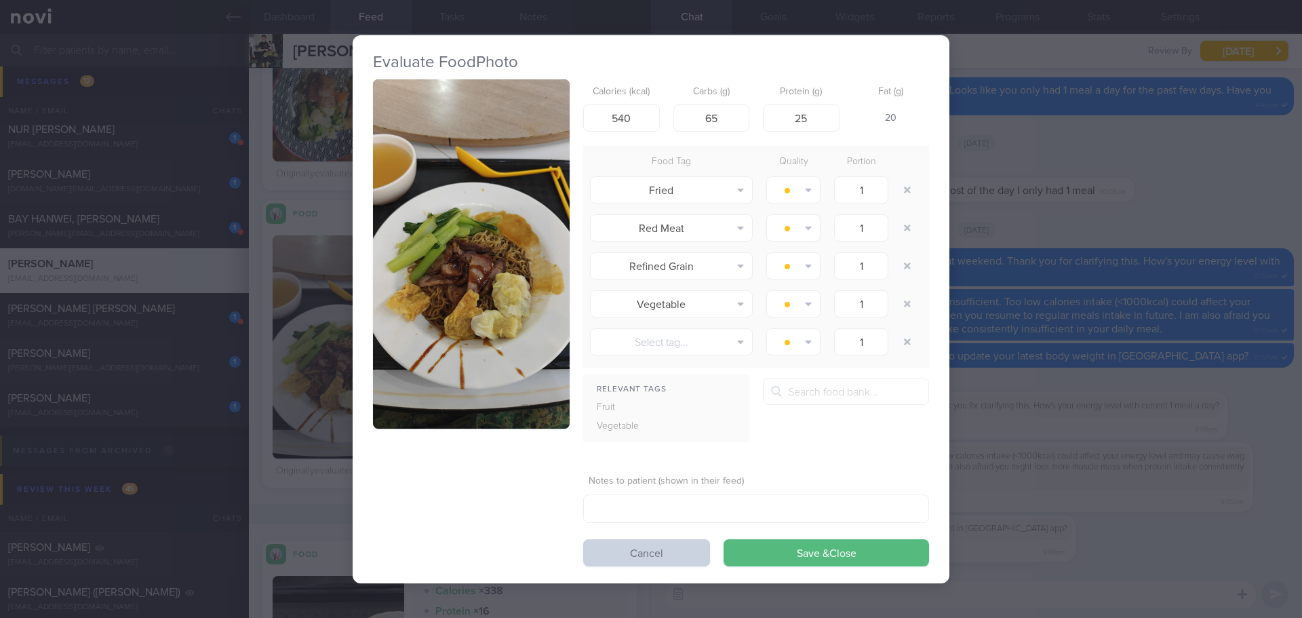
click at [520, 227] on button "Cancel" at bounding box center [646, 552] width 127 height 27
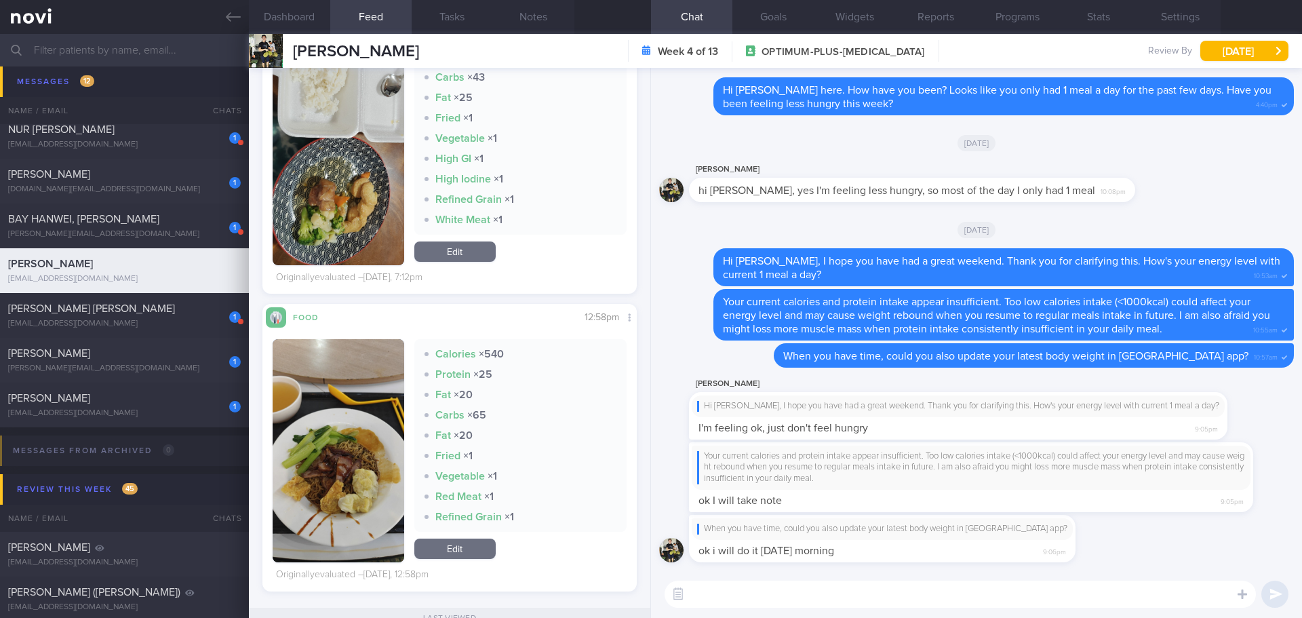
scroll to position [543, 0]
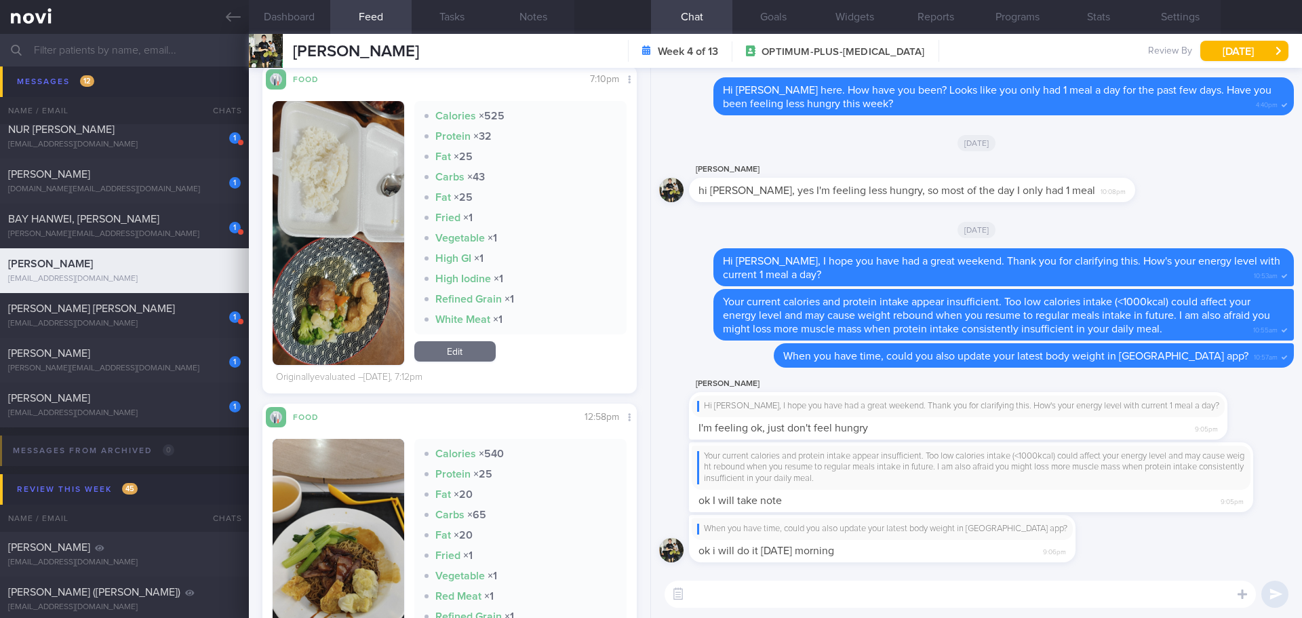
click at [350, 227] on button "button" at bounding box center [339, 233] width 132 height 264
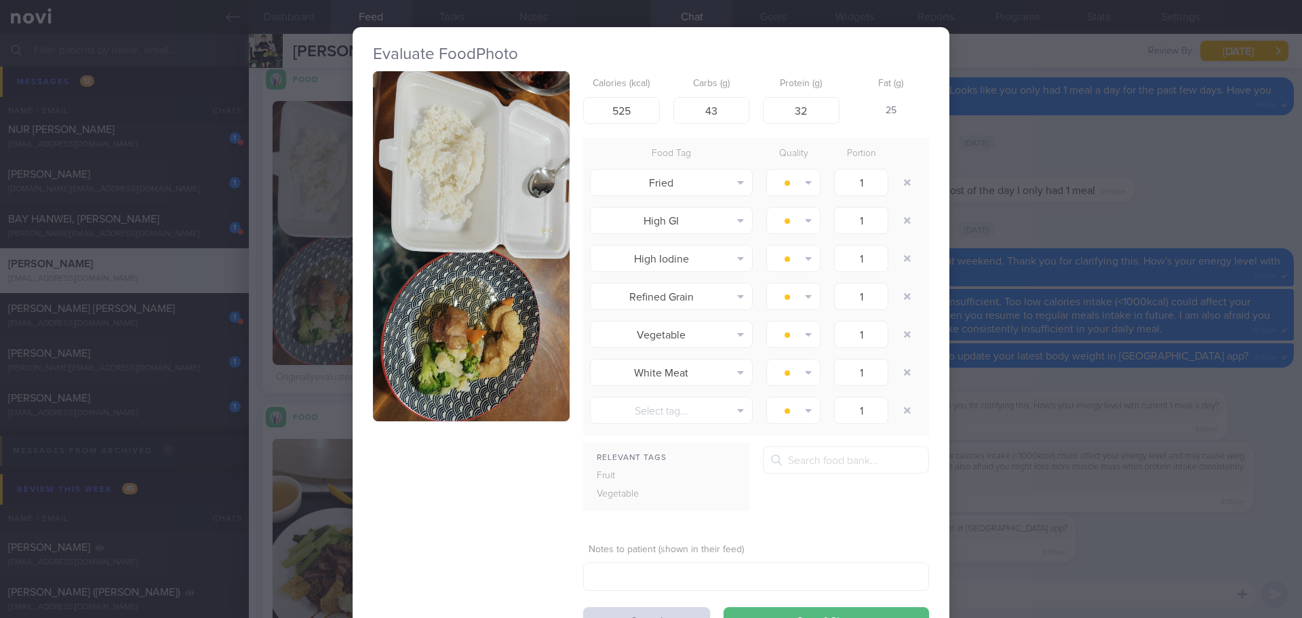
click at [410, 197] on button "button" at bounding box center [471, 246] width 197 height 350
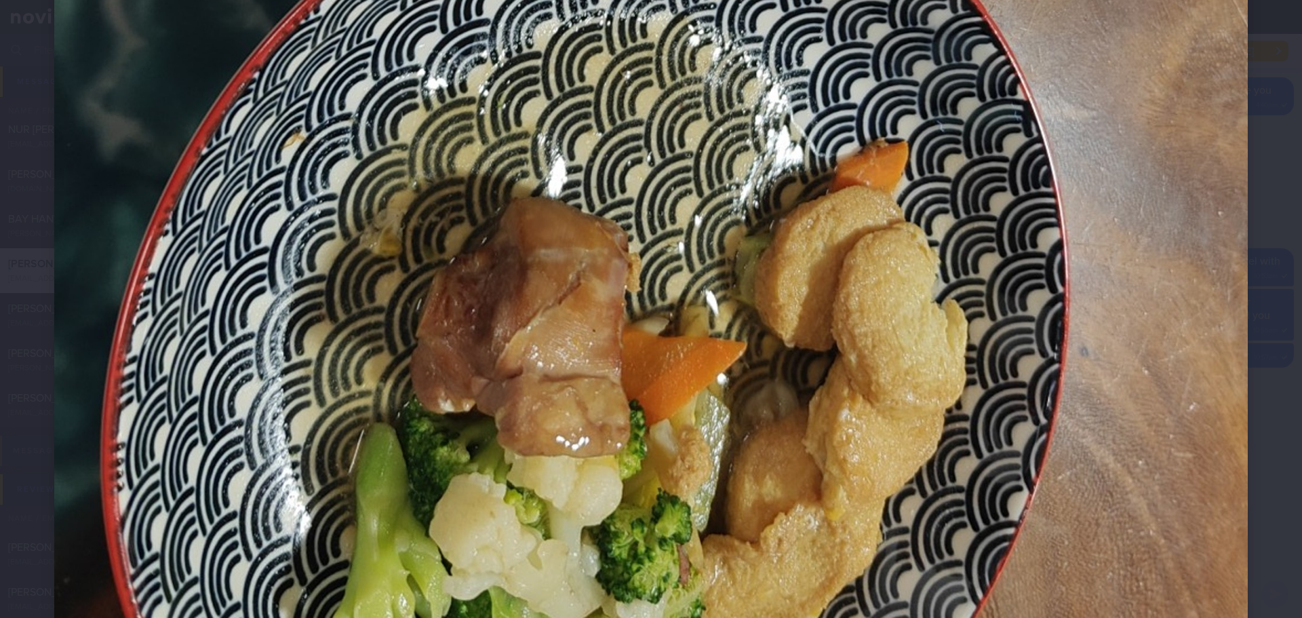
scroll to position [1425, 0]
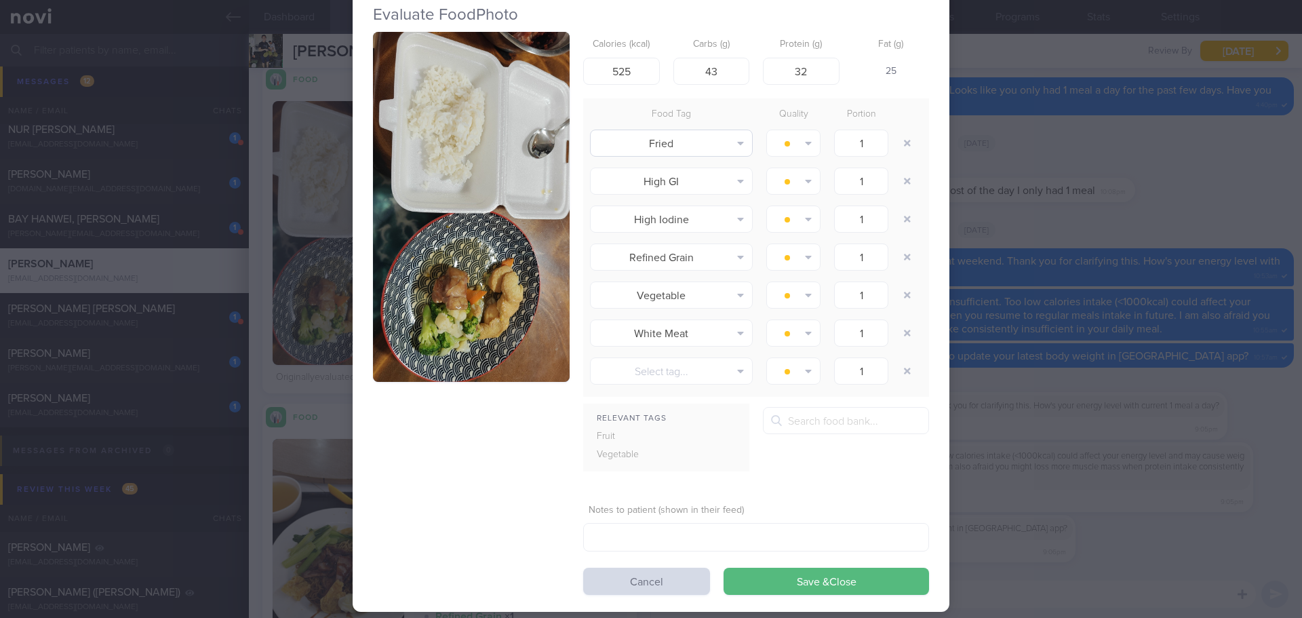
scroll to position [60, 0]
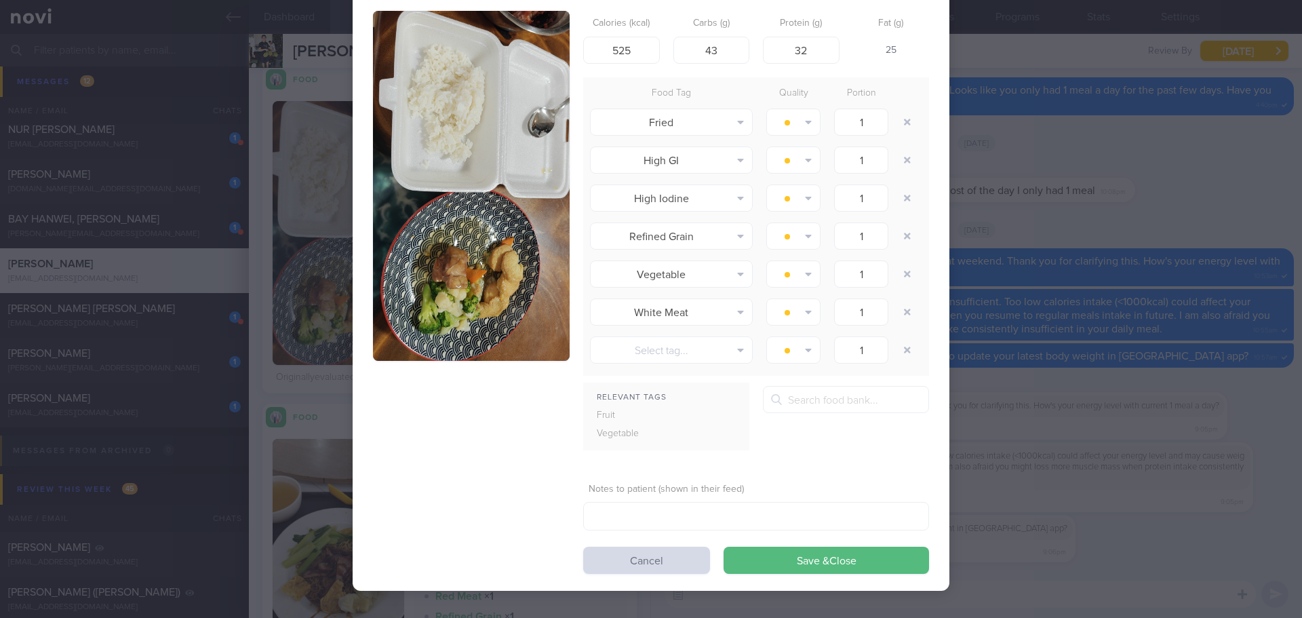
click at [520, 227] on div "Evaluate Food Photo Calories (kcal) 525 Carbs (g) 43 Protein (g) 32 Fat (g) 25 …" at bounding box center [651, 309] width 1302 height 618
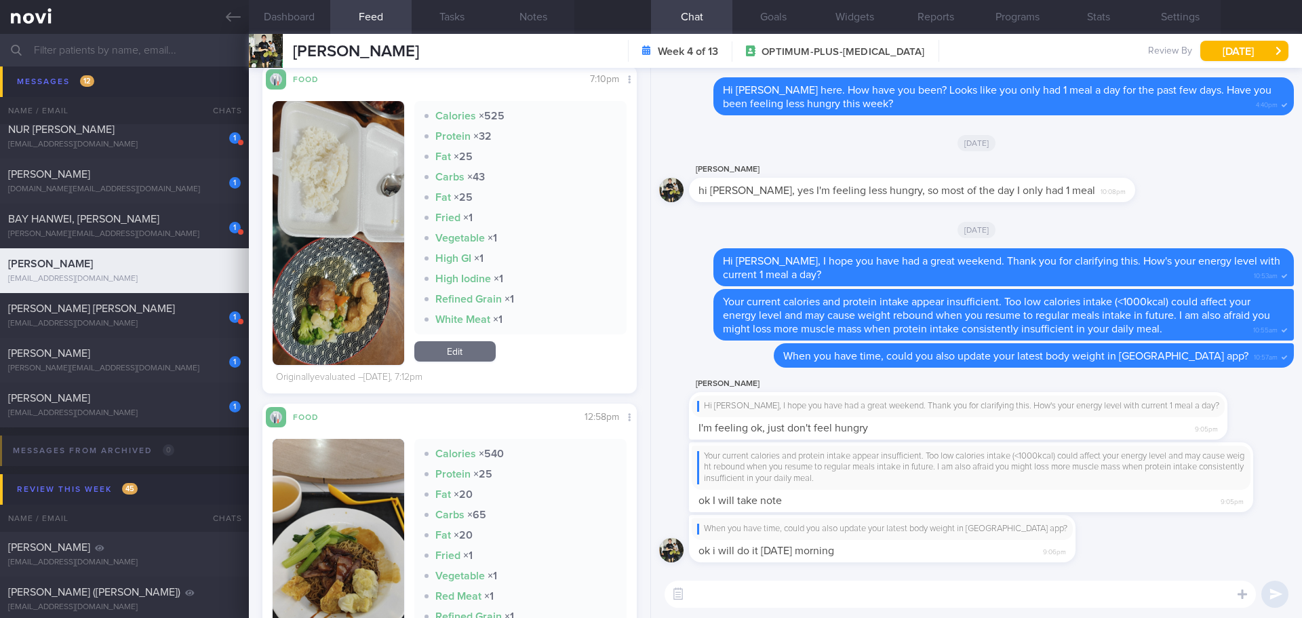
click at [334, 227] on button "button" at bounding box center [339, 233] width 132 height 264
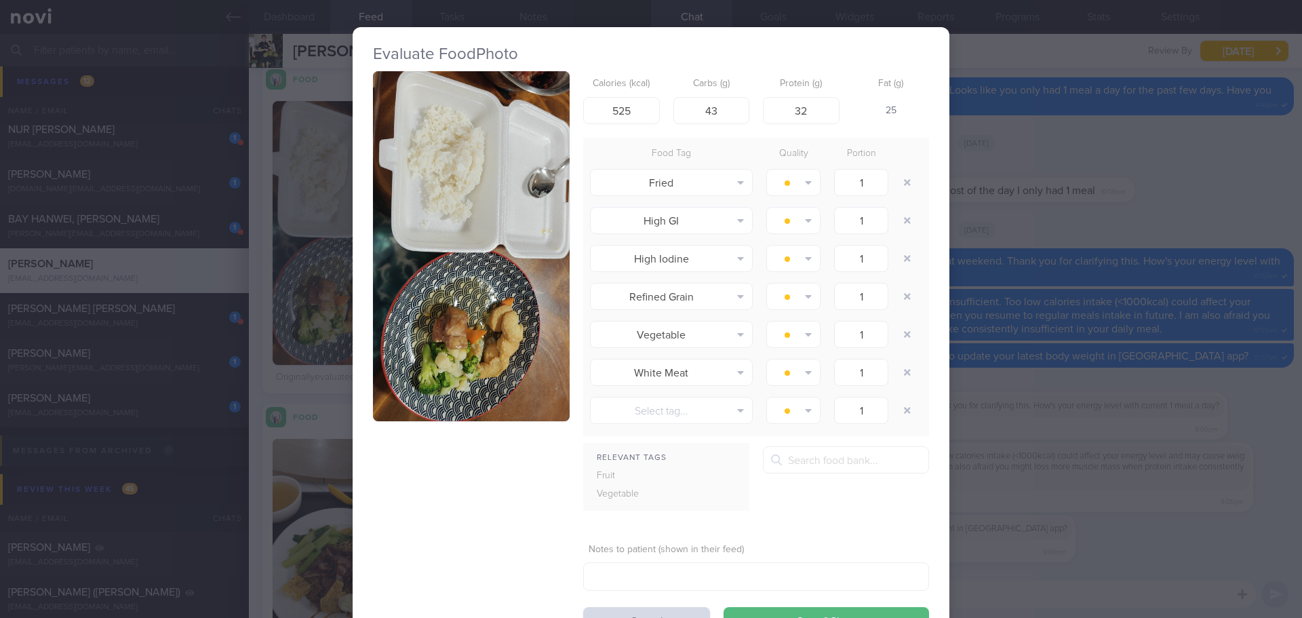
click at [418, 227] on button "button" at bounding box center [471, 246] width 197 height 350
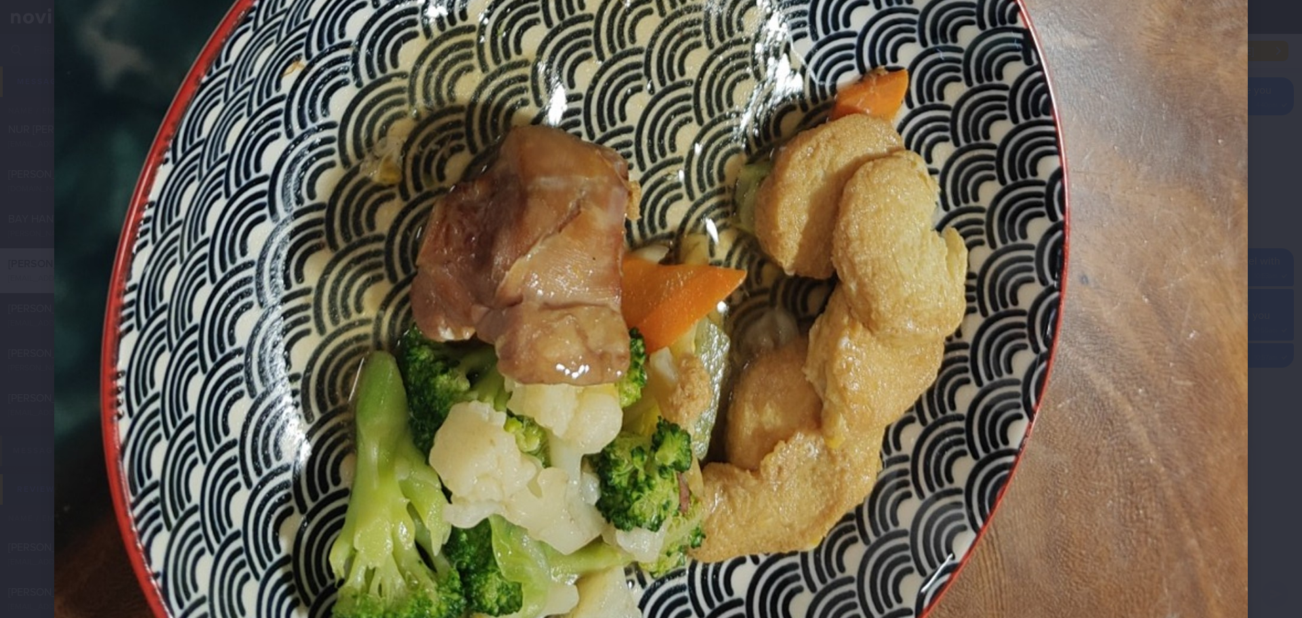
scroll to position [1425, 0]
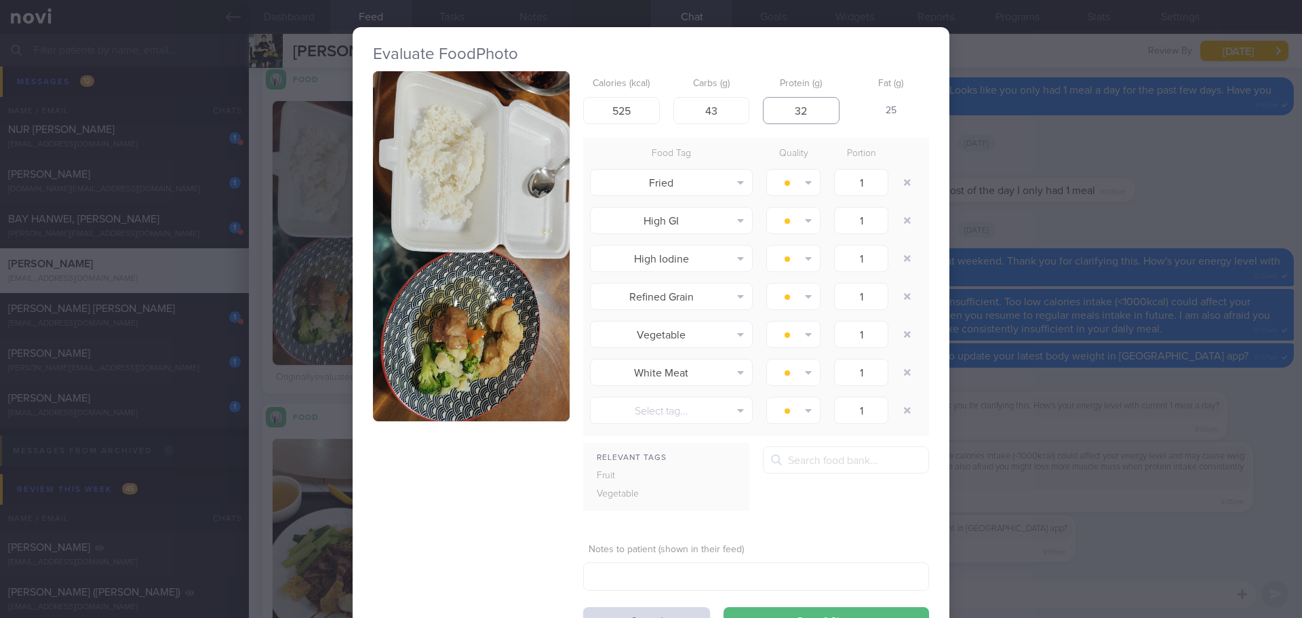
drag, startPoint x: 810, startPoint y: 115, endPoint x: 785, endPoint y: 120, distance: 25.5
click at [520, 120] on input "32" at bounding box center [801, 110] width 77 height 27
type input "10"
drag, startPoint x: 640, startPoint y: 111, endPoint x: 575, endPoint y: 113, distance: 65.2
click at [520, 113] on div "Calories (kcal) 525 Carbs (g) 43 Protein (g) 10 Fat (g) 35 Food Tag Quality Por…" at bounding box center [651, 352] width 556 height 563
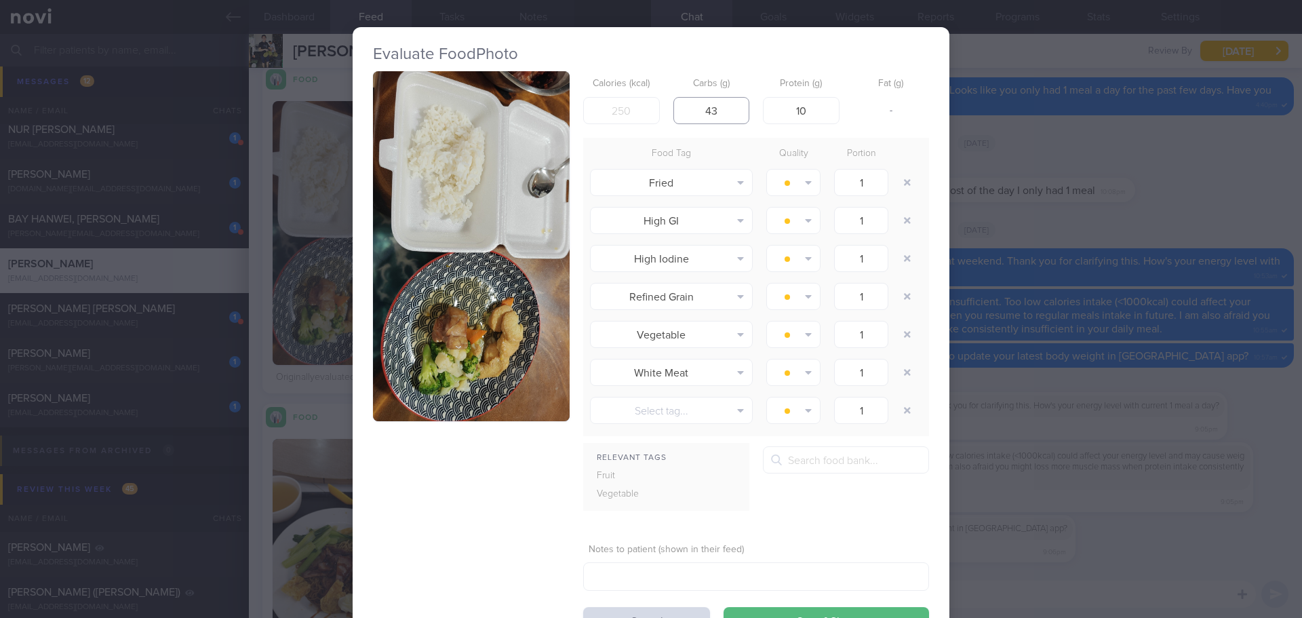
drag, startPoint x: 720, startPoint y: 113, endPoint x: 693, endPoint y: 121, distance: 29.2
click at [520, 121] on input "43" at bounding box center [712, 110] width 77 height 27
type input "6"
type input "50"
click at [520, 117] on input "number" at bounding box center [621, 110] width 77 height 27
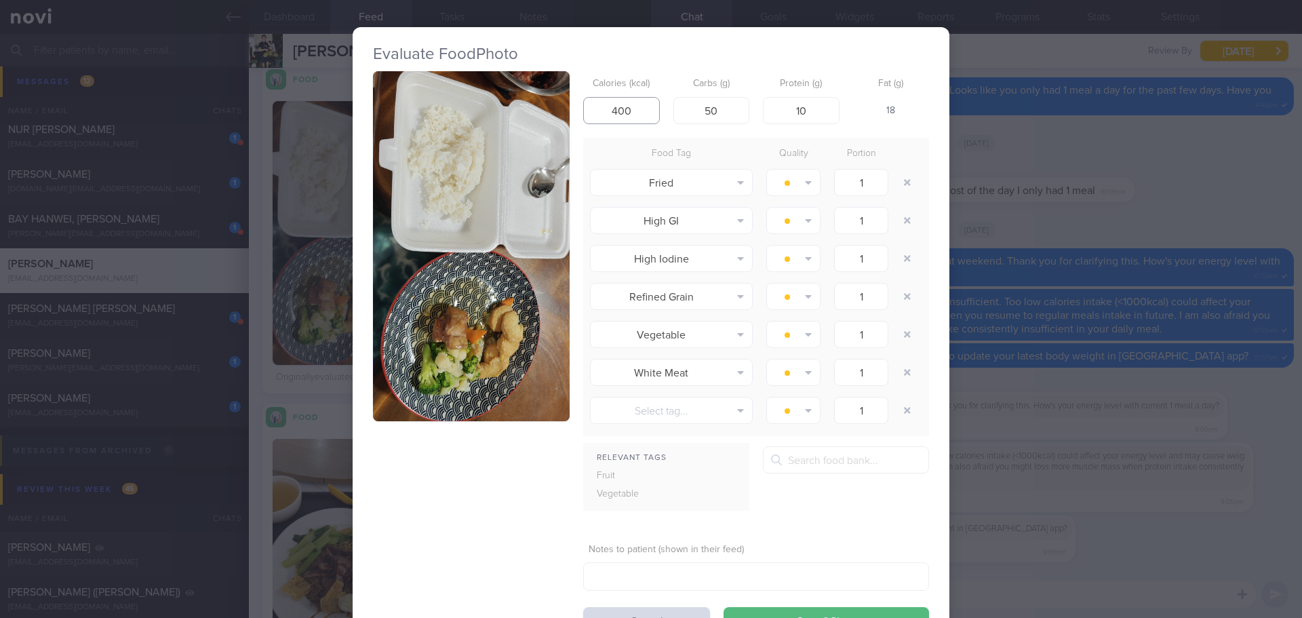
click at [520, 117] on input "400" at bounding box center [621, 110] width 77 height 27
type input "400"
click at [520, 227] on button "Save & Close" at bounding box center [827, 620] width 206 height 27
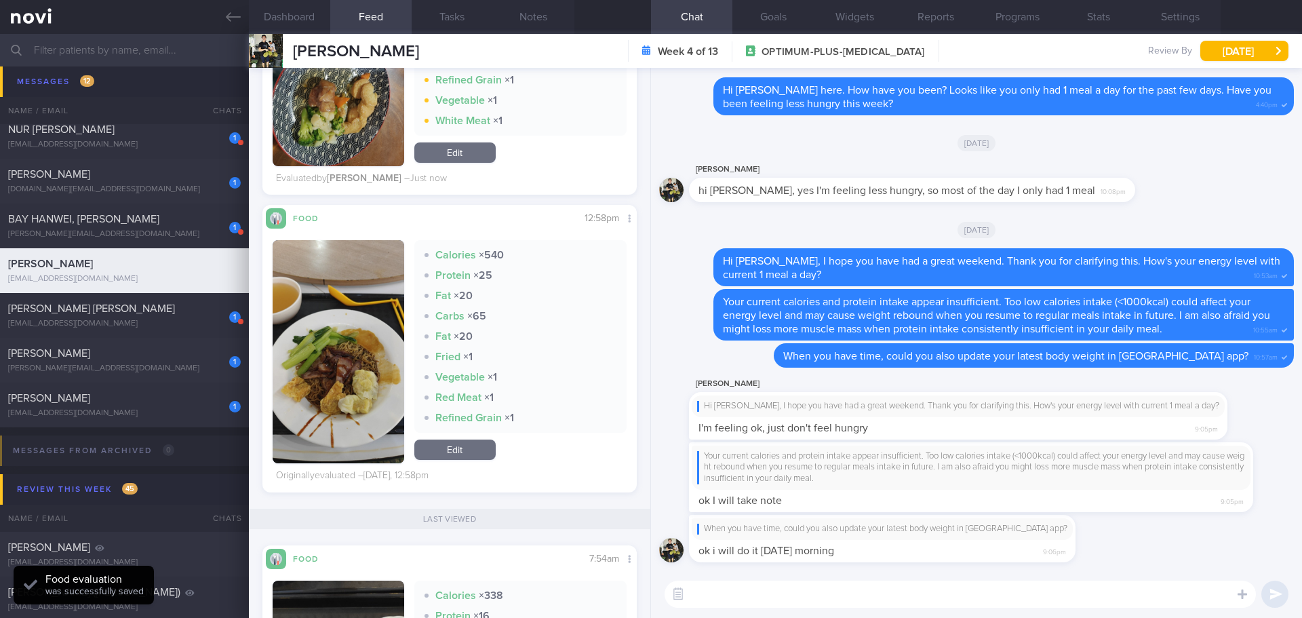
scroll to position [746, 0]
